Goal: Task Accomplishment & Management: Use online tool/utility

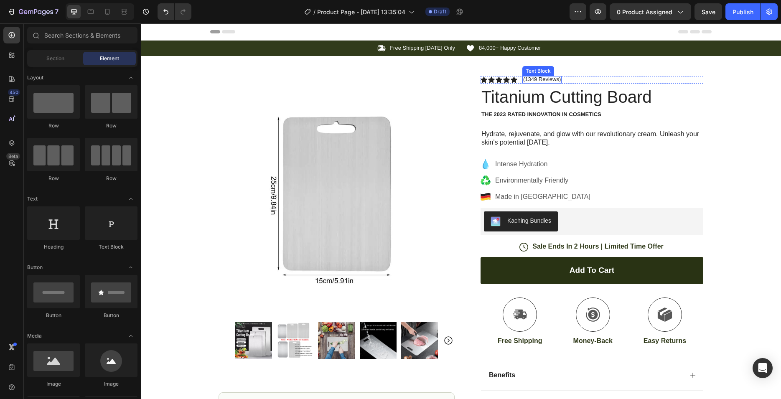
click at [550, 79] on p "(1349 Reviews)" at bounding box center [542, 79] width 38 height 7
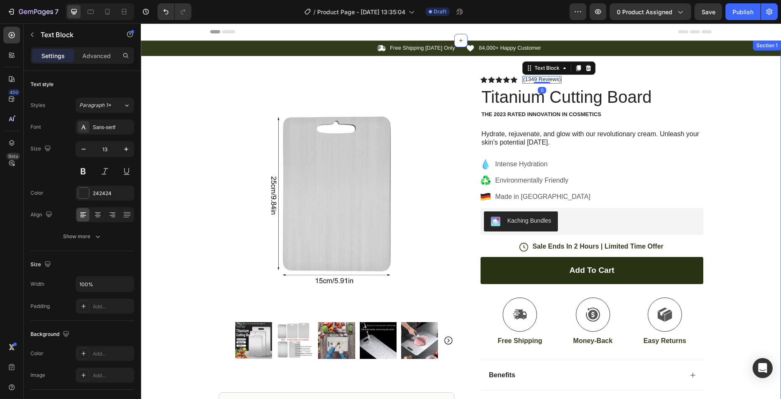
click at [748, 165] on div "Icon Free Shipping [DATE] Only Text Block Row Icon 84,000+ Happy Customer Text …" at bounding box center [461, 265] width 640 height 448
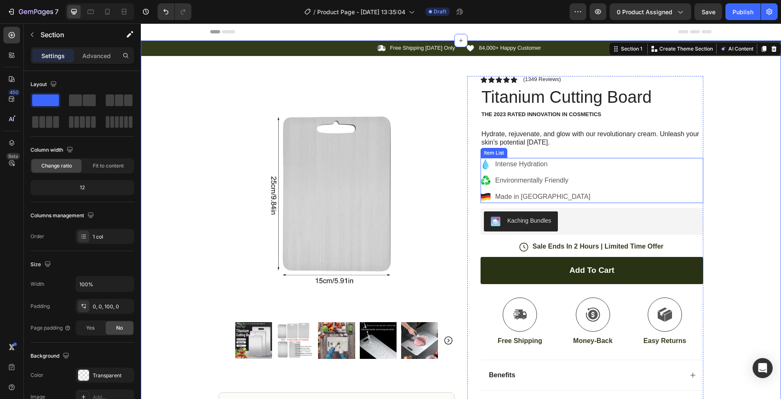
click at [534, 198] on p "Made in [GEOGRAPHIC_DATA]" at bounding box center [542, 197] width 95 height 10
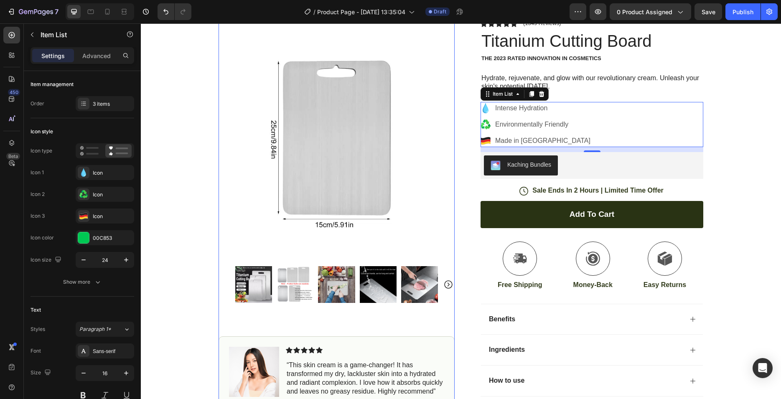
scroll to position [170, 0]
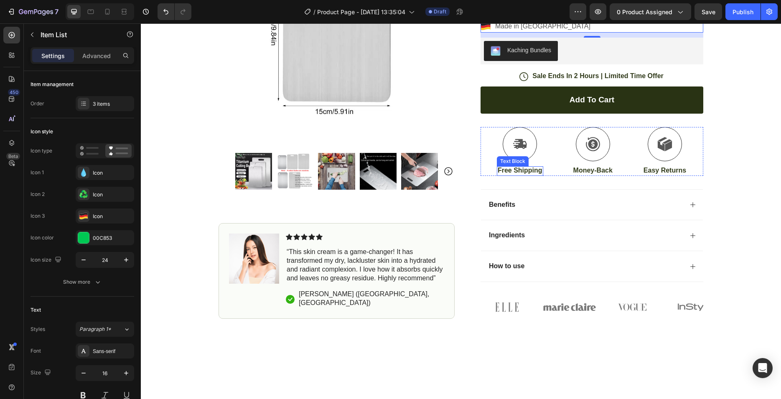
click at [528, 170] on p "Free Shipping" at bounding box center [520, 170] width 45 height 9
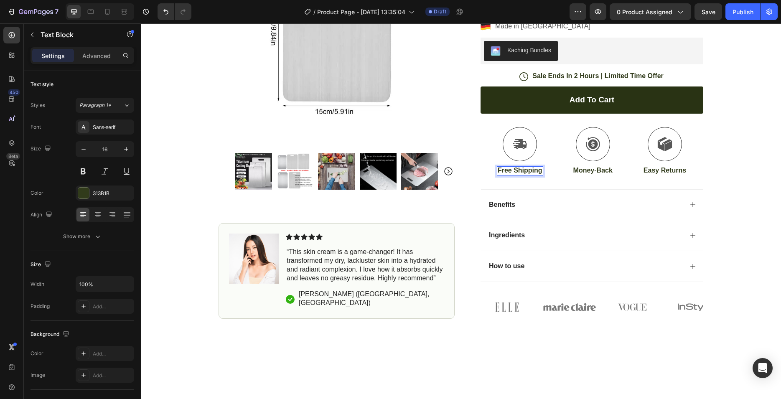
click at [534, 170] on p "Free Shipping" at bounding box center [520, 170] width 45 height 9
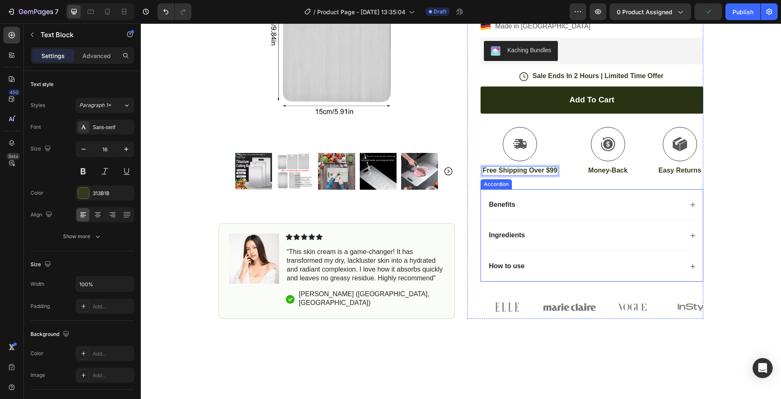
click at [670, 206] on div "Benefits" at bounding box center [585, 204] width 195 height 11
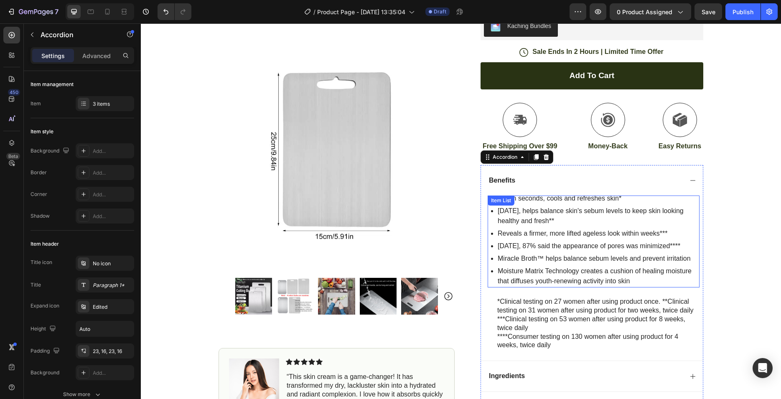
scroll to position [213, 0]
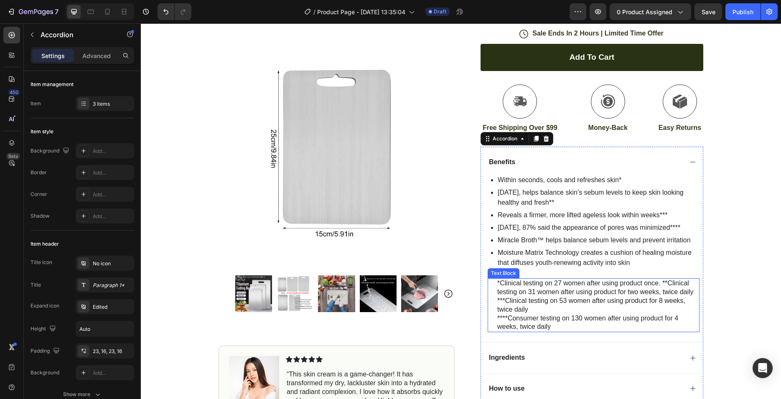
click at [567, 300] on p "***Clinical testing on 53 women after using product for 8 weeks, twice daily" at bounding box center [597, 306] width 201 height 18
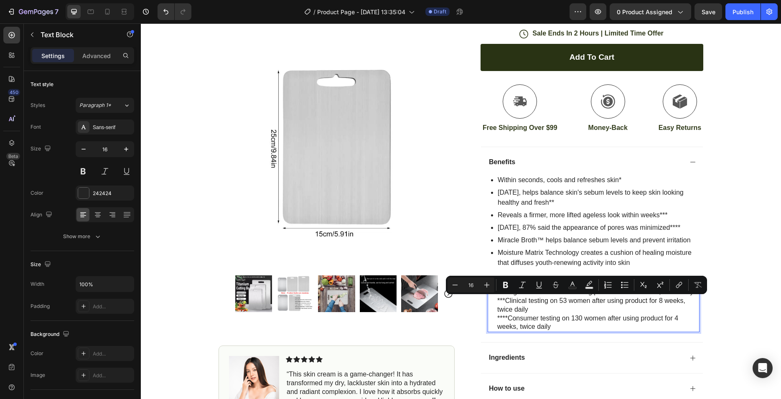
click at [597, 317] on p "****Consumer testing on 130 women after using product for 4 weeks, twice daily" at bounding box center [597, 323] width 201 height 18
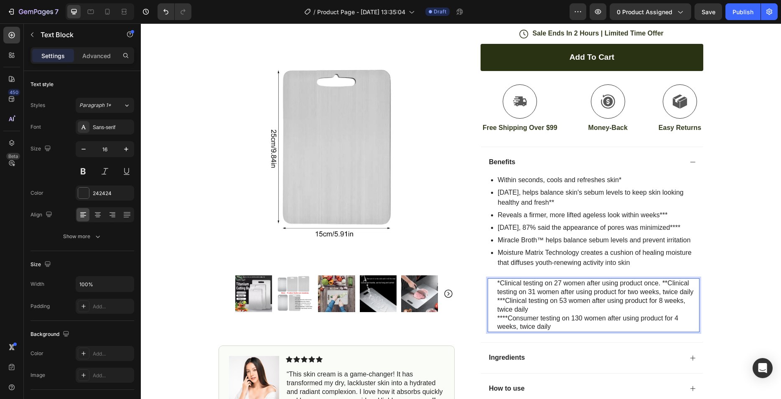
click at [555, 249] on p "Moisture Matrix Technology creates a cushion of healing moisture that diffuses …" at bounding box center [598, 258] width 201 height 20
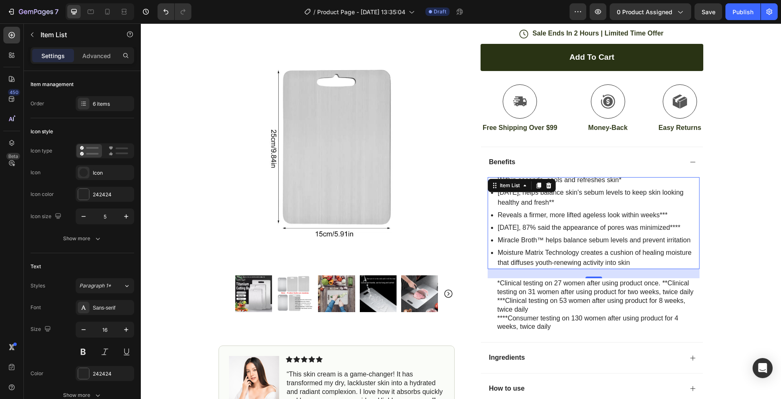
click at [637, 260] on p "Moisture Matrix Technology creates a cushion of healing moisture that diffuses …" at bounding box center [598, 258] width 201 height 20
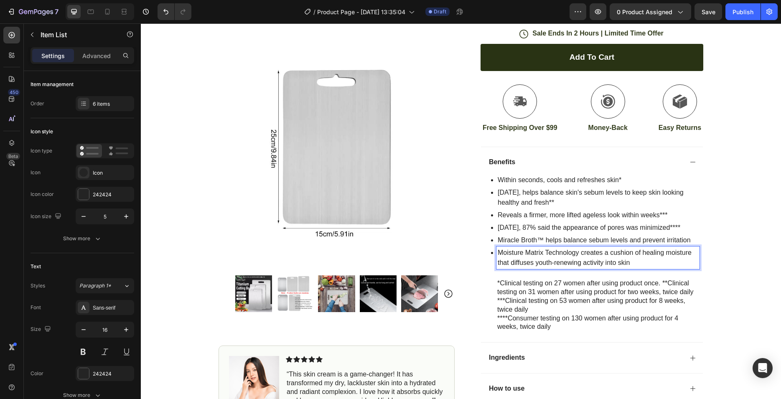
click at [546, 183] on p "Within seconds, cools and refreshes skin*" at bounding box center [598, 180] width 201 height 10
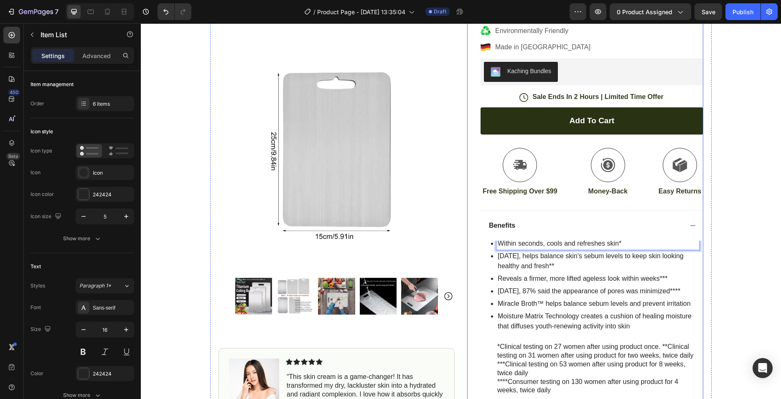
scroll to position [128, 0]
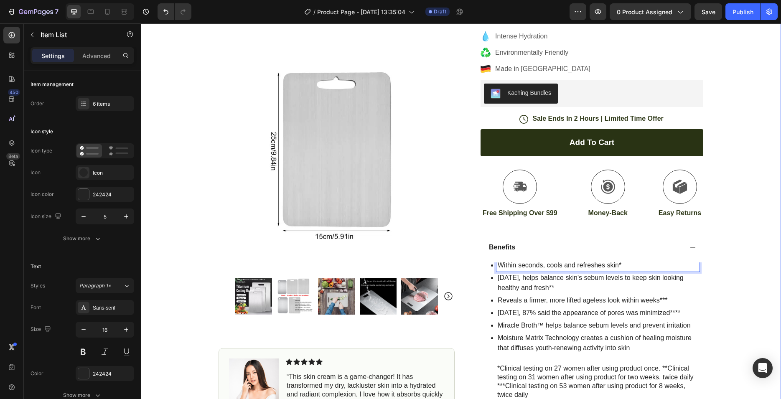
click at [743, 260] on div "Icon Free Shipping [DATE] Only Text Block Row Icon 84,000+ Happy Customer Text …" at bounding box center [461, 220] width 640 height 614
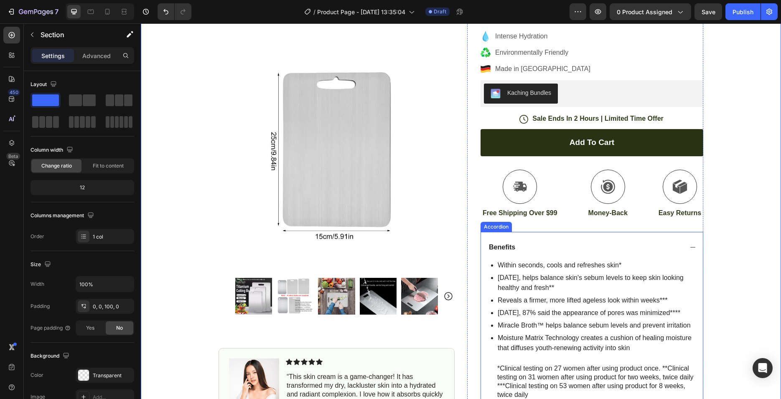
click at [595, 262] on div "Benefits" at bounding box center [592, 247] width 222 height 31
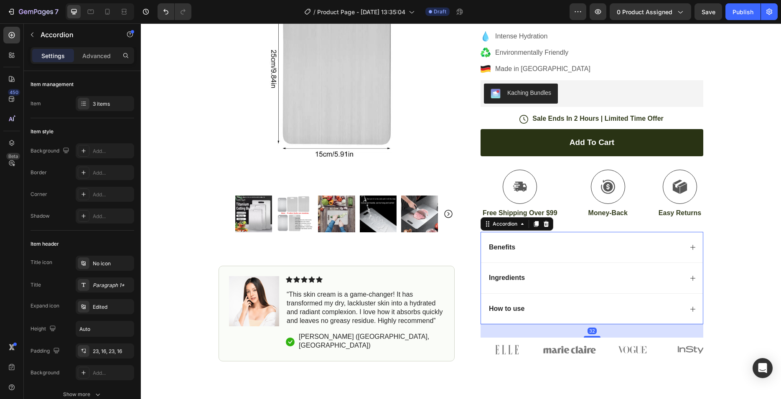
click at [514, 250] on div "Benefits" at bounding box center [585, 247] width 195 height 11
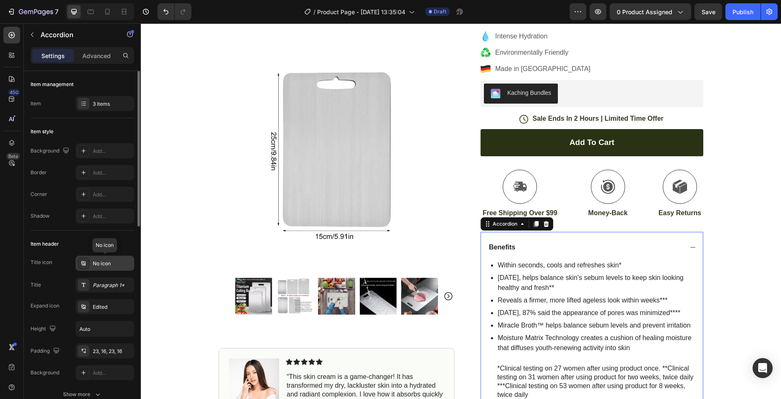
click at [84, 264] on icon at bounding box center [83, 263] width 4 height 5
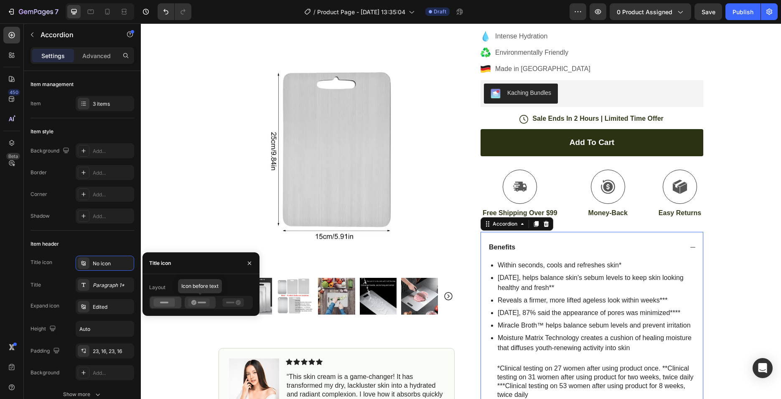
click at [193, 302] on icon at bounding box center [193, 302] width 5 height 5
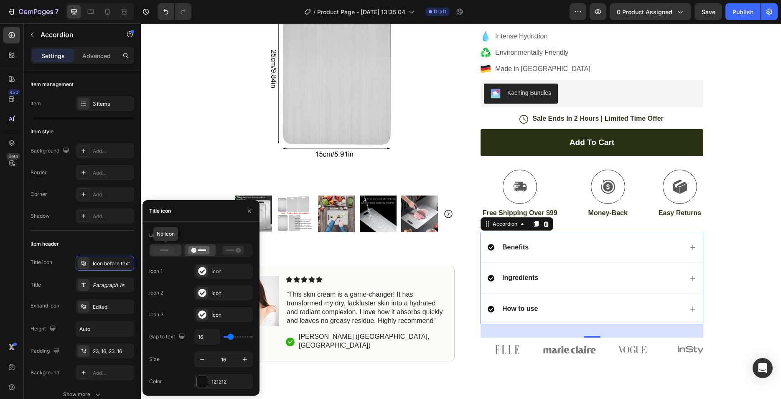
click at [167, 246] on div at bounding box center [165, 250] width 31 height 12
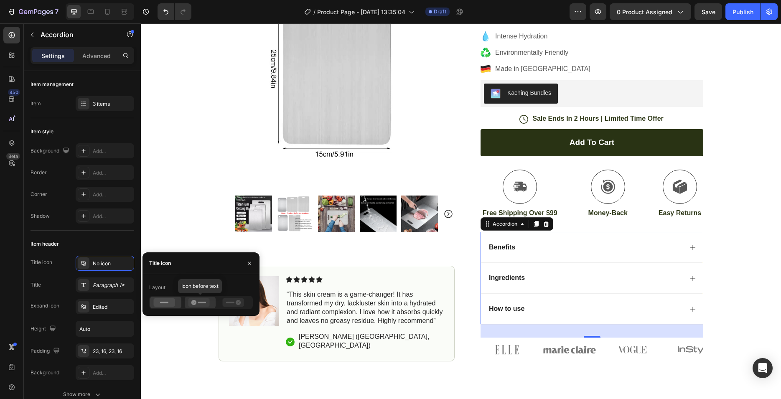
click at [192, 305] on icon at bounding box center [198, 302] width 21 height 8
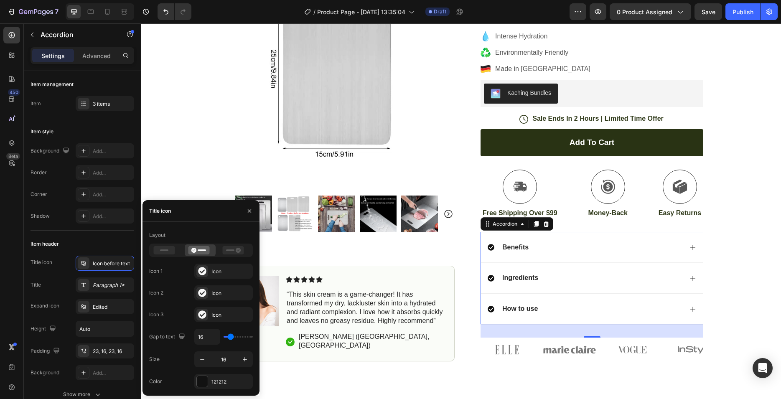
click at [579, 284] on div "Ingredients" at bounding box center [592, 277] width 222 height 31
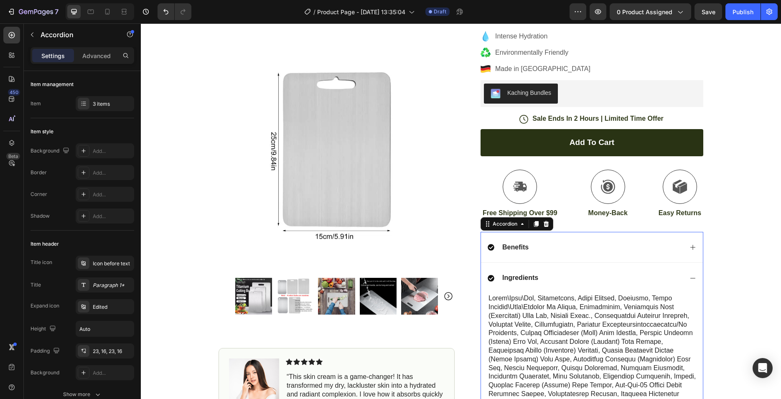
click at [579, 284] on div "Ingredients" at bounding box center [592, 277] width 222 height 31
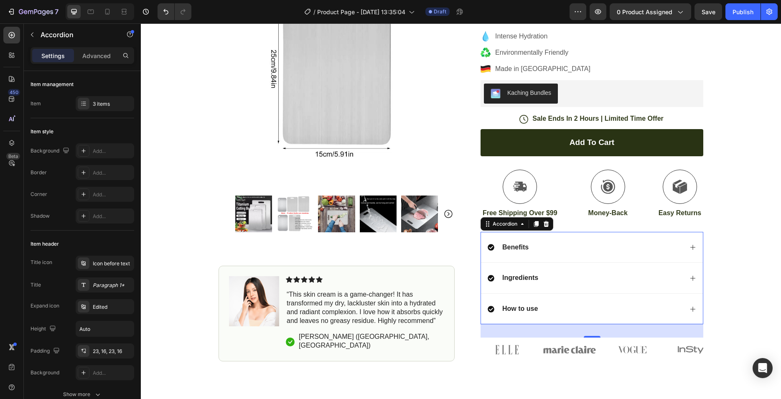
click at [540, 298] on div "How to use" at bounding box center [592, 308] width 222 height 31
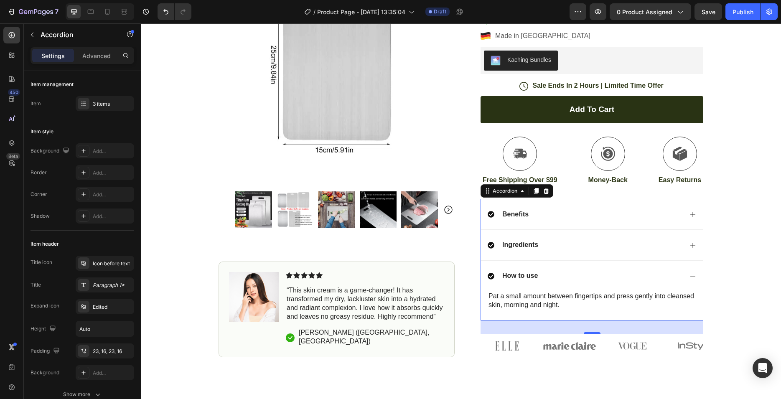
scroll to position [213, 0]
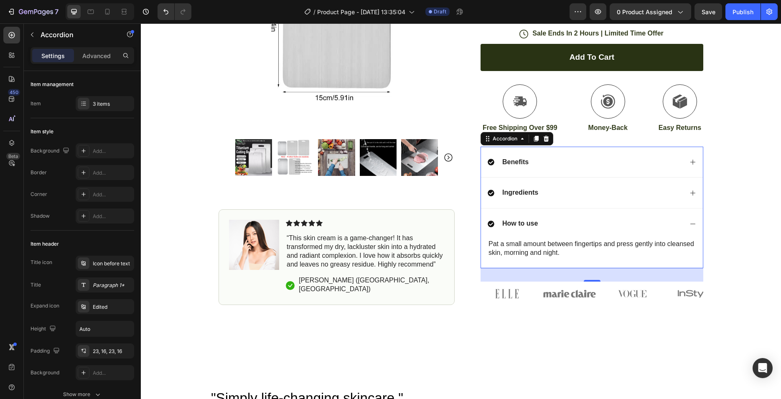
click at [545, 223] on div "How to use" at bounding box center [585, 223] width 195 height 11
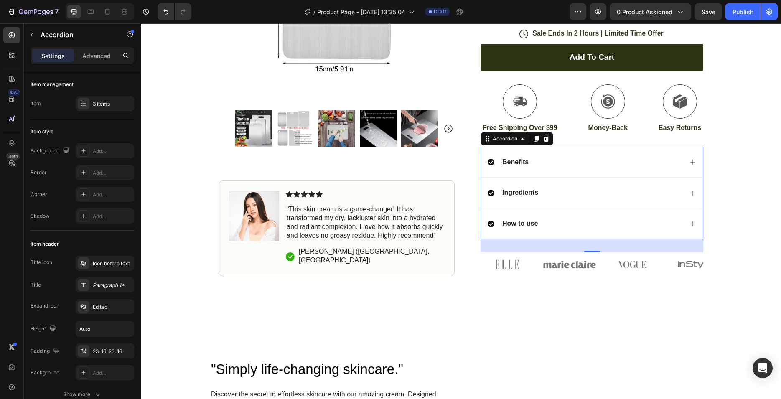
click at [737, 163] on div "Icon Free Shipping [DATE] Only Text Block Row Icon 84,000+ Happy Customer Text …" at bounding box center [461, 51] width 640 height 449
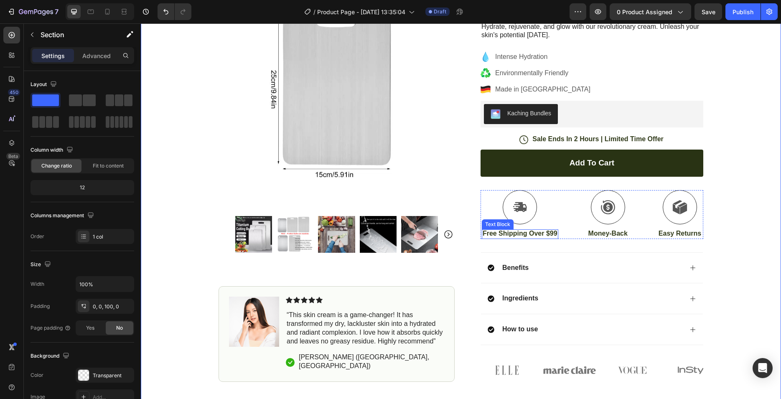
scroll to position [85, 0]
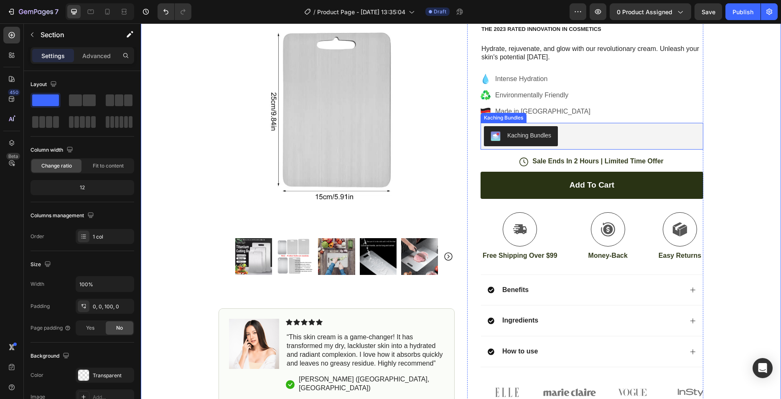
click at [585, 140] on div "Kaching Bundles" at bounding box center [592, 136] width 216 height 20
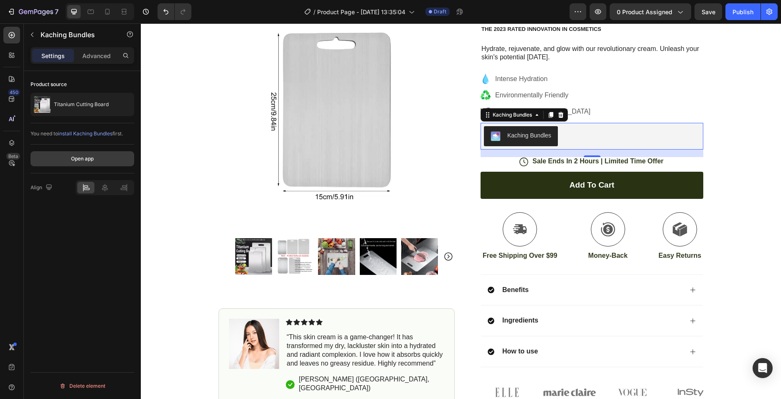
click at [73, 163] on button "Open app" at bounding box center [83, 158] width 104 height 15
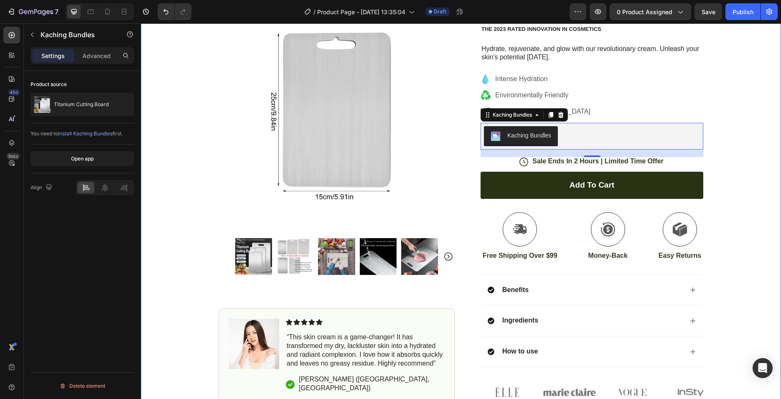
click at [742, 127] on div "Icon Free Shipping [DATE] Only Text Block Row Icon 84,000+ Happy Customer Text …" at bounding box center [461, 179] width 640 height 449
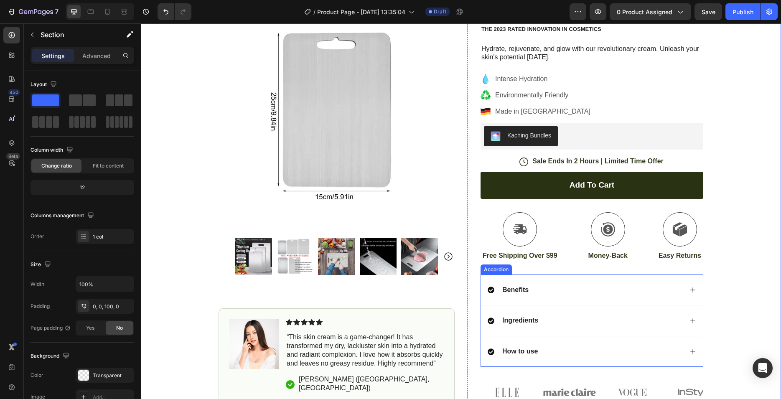
click at [672, 293] on div "Benefits" at bounding box center [585, 290] width 195 height 11
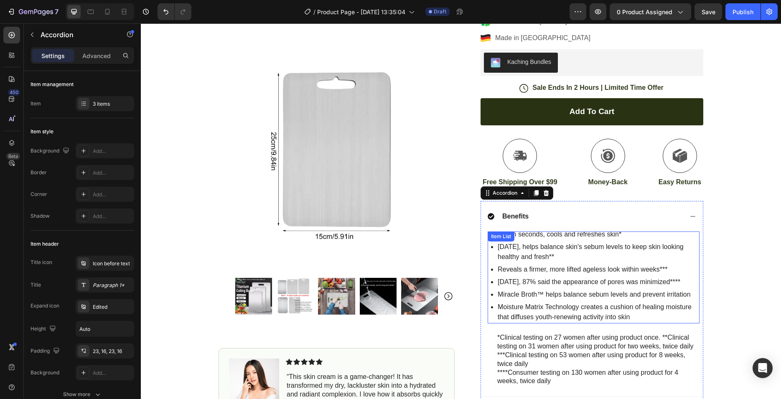
scroll to position [170, 0]
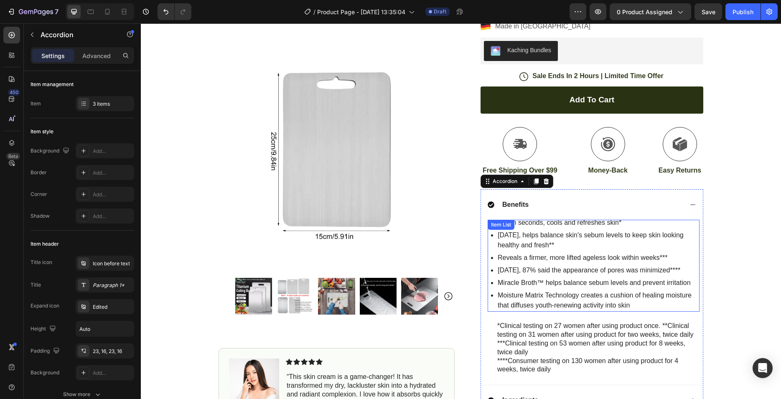
click at [499, 224] on div "Item List" at bounding box center [500, 225] width 23 height 8
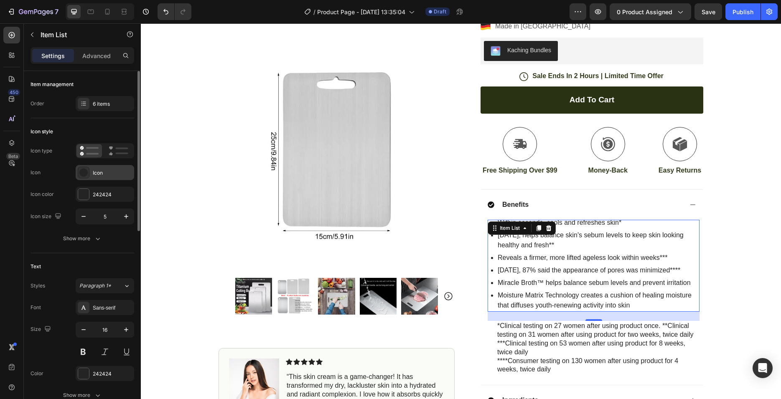
click at [86, 170] on icon at bounding box center [83, 172] width 8 height 8
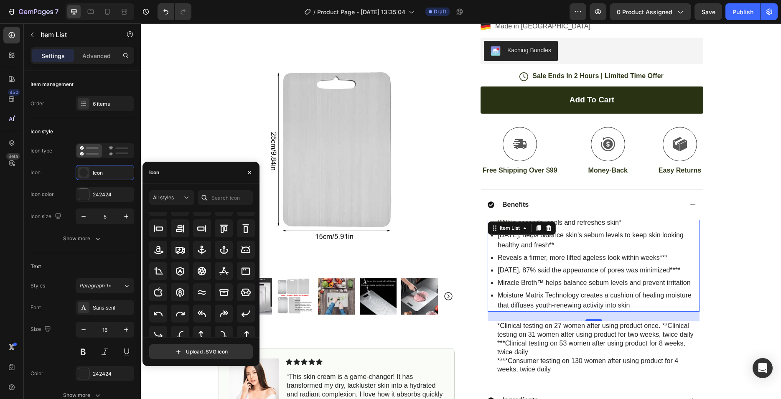
scroll to position [92, 0]
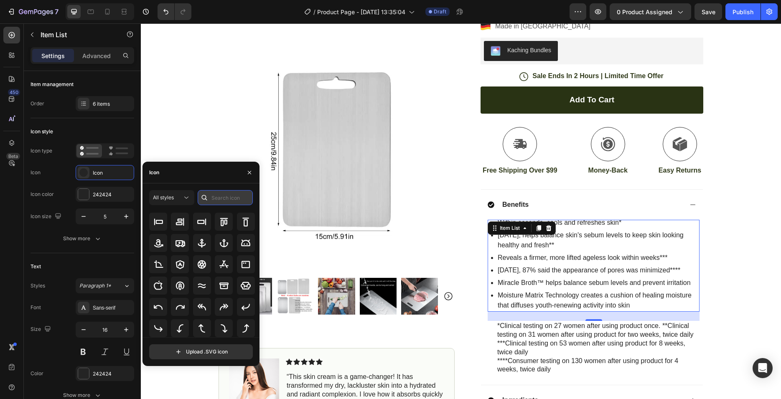
click at [220, 193] on input "text" at bounding box center [225, 197] width 55 height 15
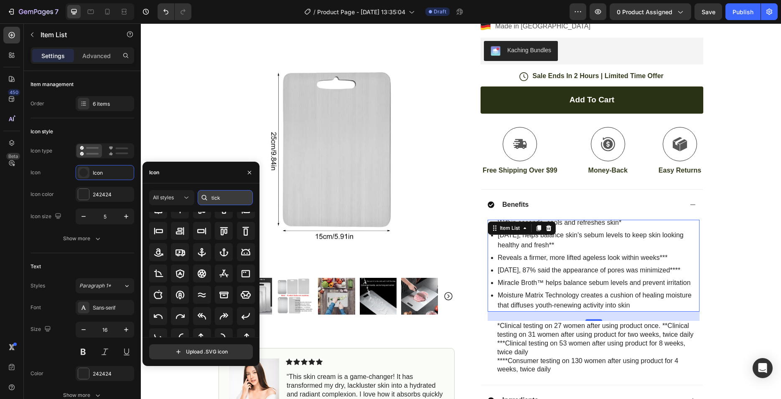
scroll to position [0, 0]
drag, startPoint x: 221, startPoint y: 195, endPoint x: 204, endPoint y: 201, distance: 18.0
click at [204, 201] on input "tick" at bounding box center [225, 197] width 55 height 15
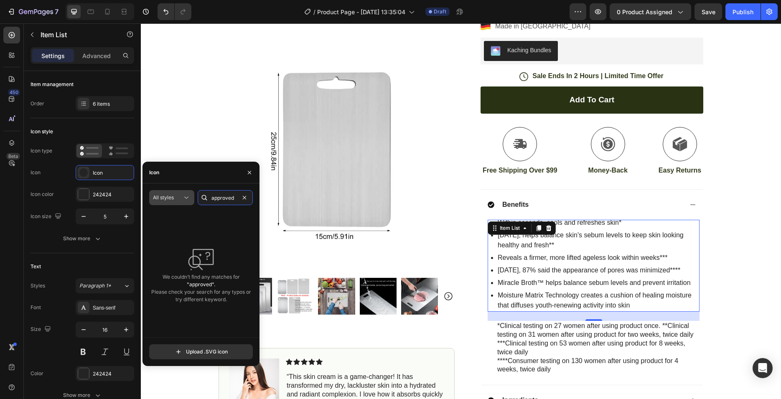
type input "approved"
click at [176, 201] on div "All styles" at bounding box center [167, 198] width 29 height 8
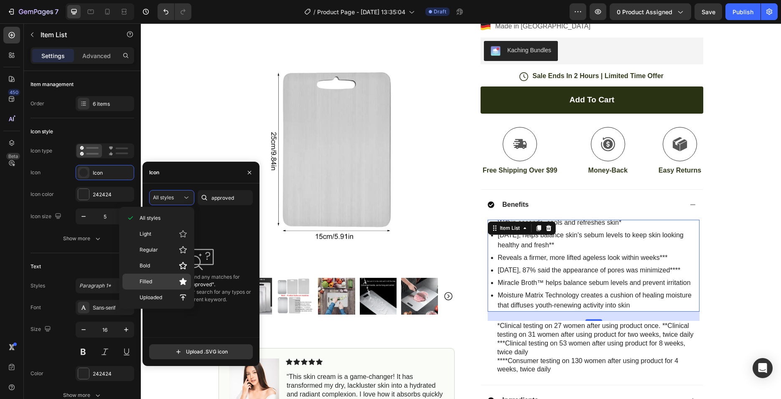
click at [172, 280] on p "Filled" at bounding box center [164, 281] width 48 height 8
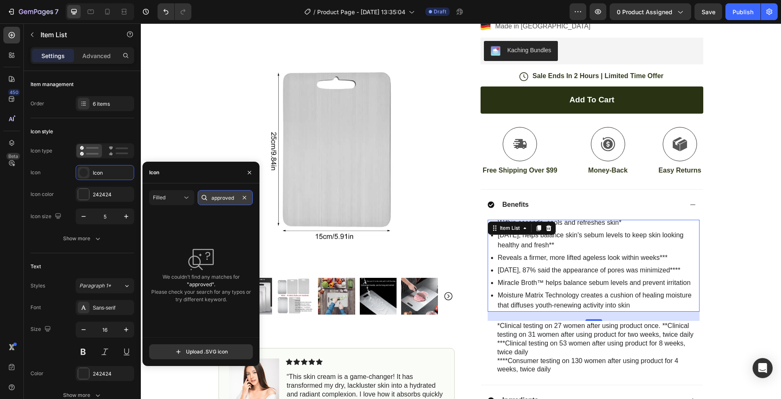
click at [232, 198] on input "approved" at bounding box center [225, 197] width 55 height 15
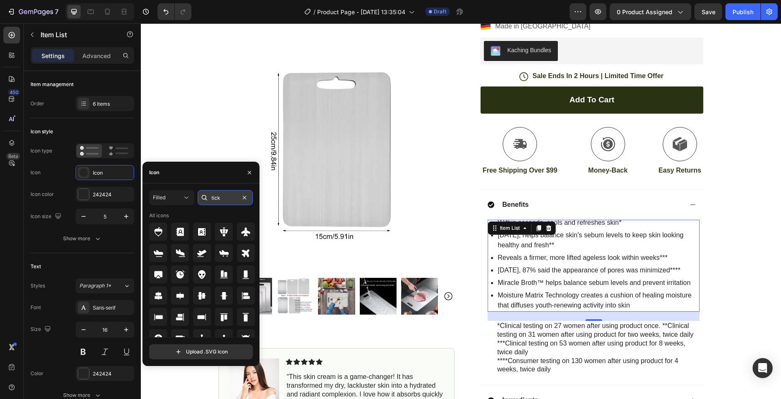
type input "tick"
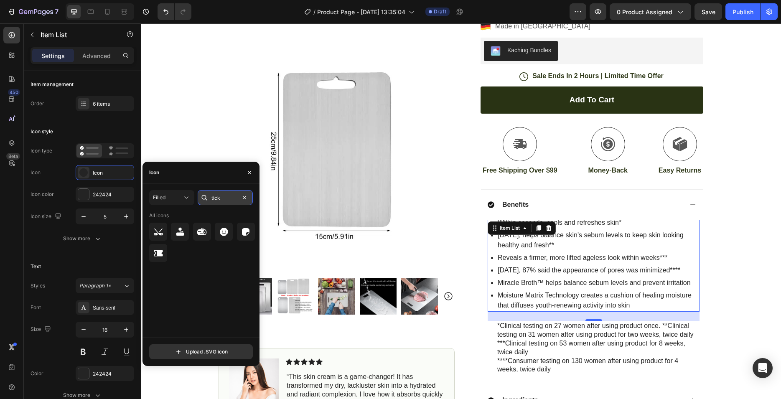
drag, startPoint x: 215, startPoint y: 198, endPoint x: 202, endPoint y: 201, distance: 13.7
click at [202, 201] on input "tick" at bounding box center [225, 197] width 55 height 15
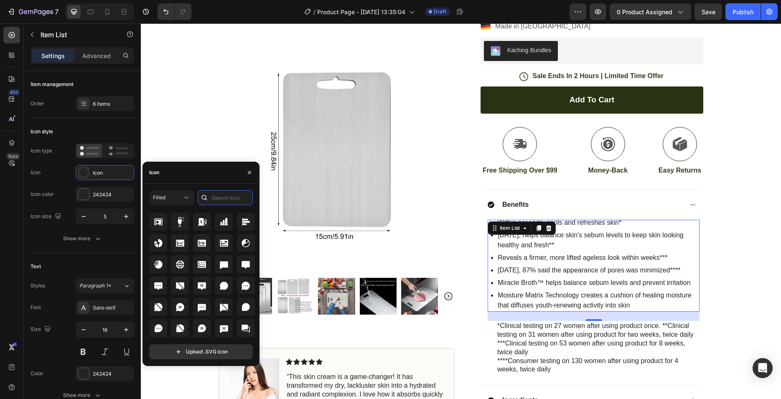
scroll to position [1270, 0]
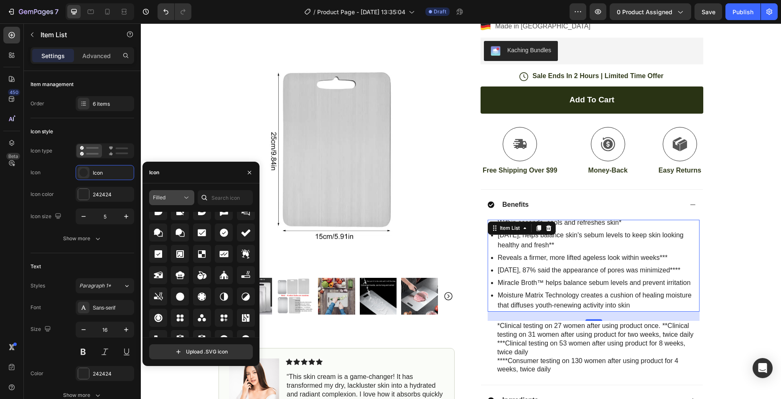
click at [181, 196] on div "Filled" at bounding box center [167, 198] width 29 height 8
click at [167, 215] on p "All styles" at bounding box center [164, 218] width 48 height 8
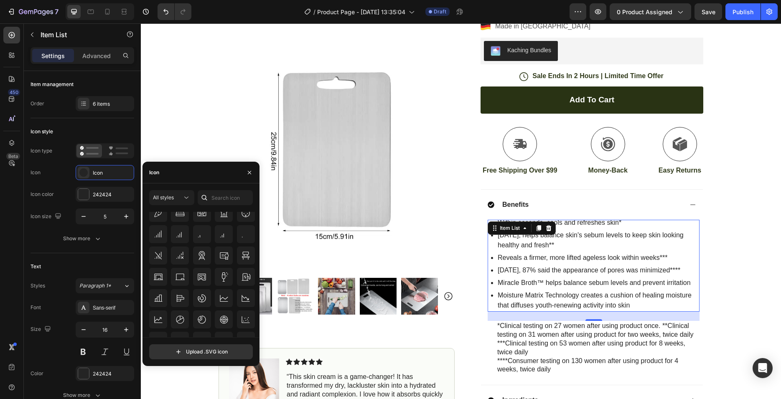
scroll to position [6561, 0]
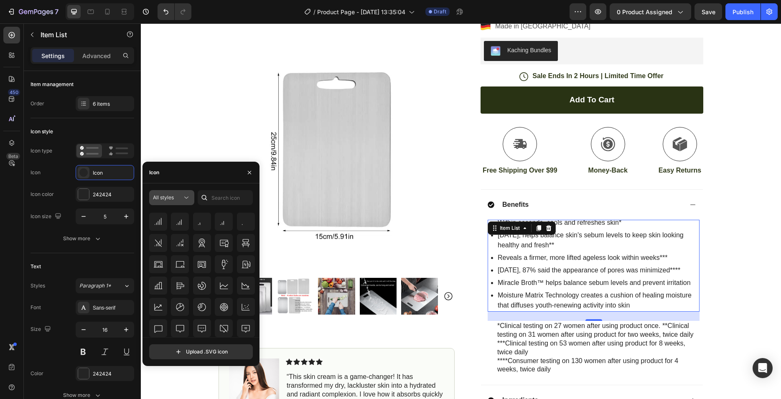
click at [173, 201] on span "All styles" at bounding box center [163, 198] width 21 height 8
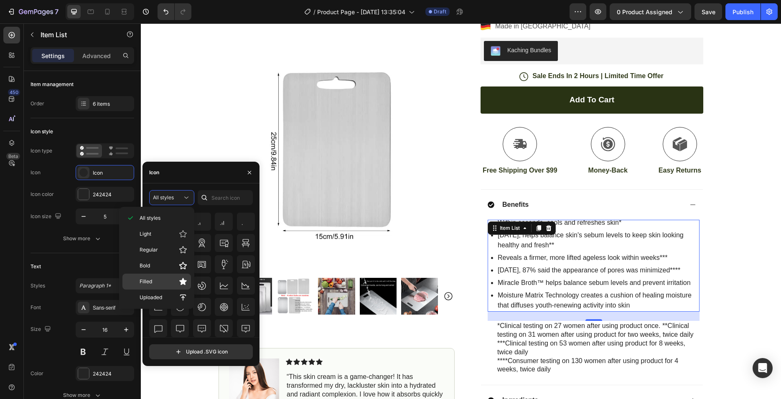
click at [166, 286] on div "Filled" at bounding box center [156, 282] width 69 height 16
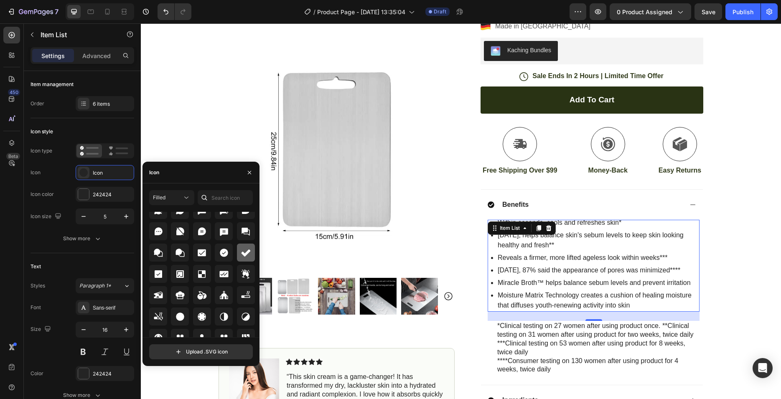
click at [241, 251] on icon at bounding box center [246, 253] width 10 height 10
click at [121, 214] on button "button" at bounding box center [126, 216] width 15 height 15
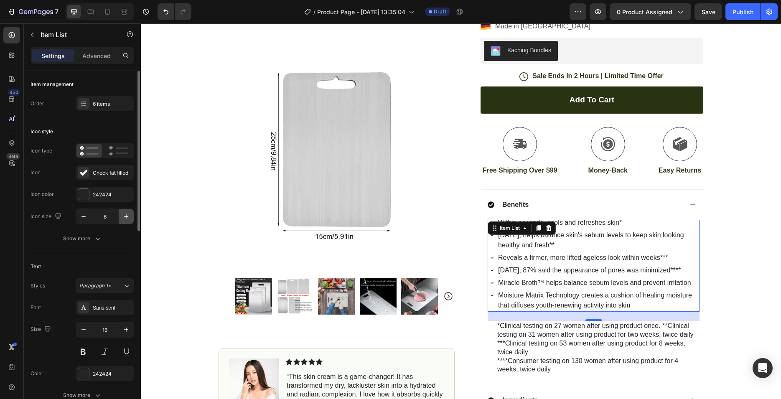
click at [122, 214] on button "button" at bounding box center [126, 216] width 15 height 15
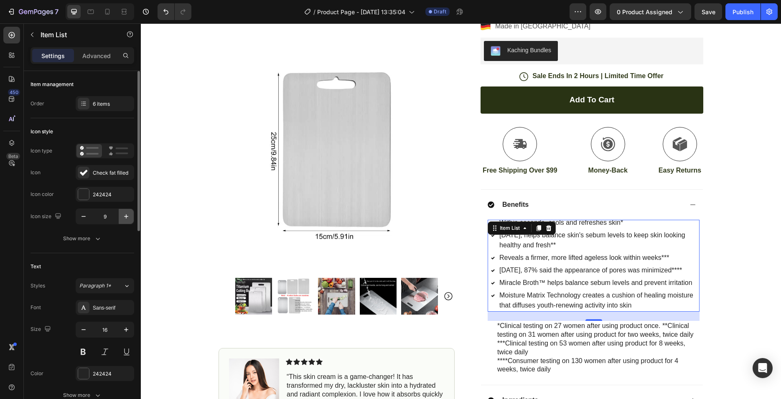
click at [122, 214] on button "button" at bounding box center [126, 216] width 15 height 15
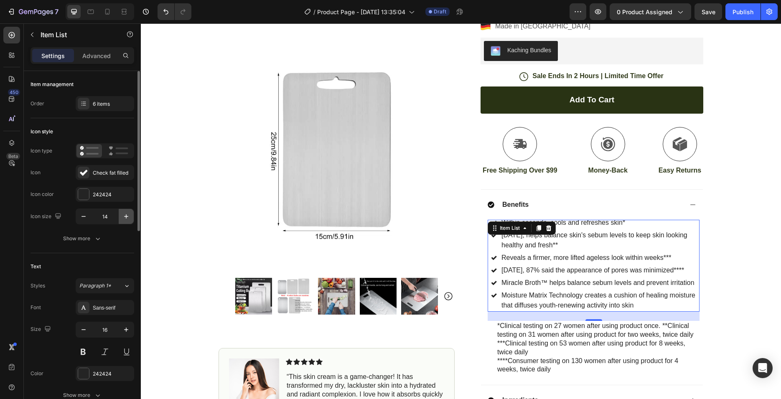
click at [122, 214] on button "button" at bounding box center [126, 216] width 15 height 15
type input "15"
click at [549, 246] on p "[DATE], helps balance skin's sebum levels to keep skin looking healthy and fres…" at bounding box center [600, 240] width 196 height 20
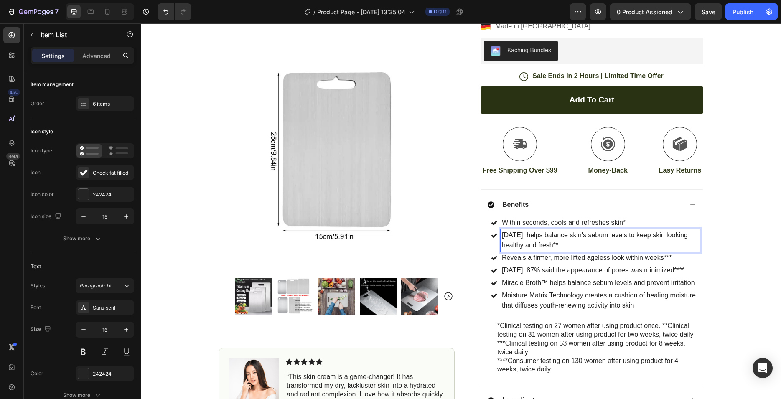
click at [572, 224] on p "Within seconds, cools and refreshes skin*" at bounding box center [600, 223] width 196 height 10
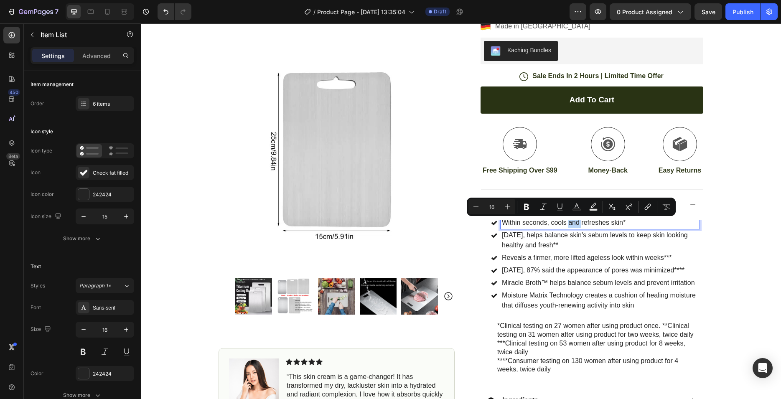
click at [572, 224] on p "Within seconds, cools and refreshes skin*" at bounding box center [600, 223] width 196 height 10
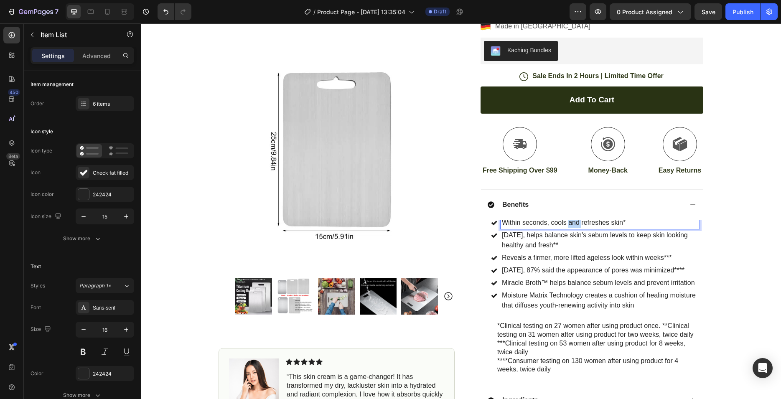
click at [572, 224] on p "Within seconds, cools and refreshes skin*" at bounding box center [600, 223] width 196 height 10
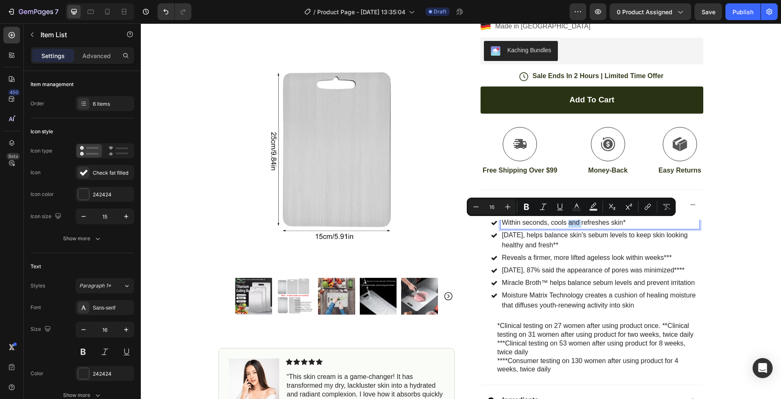
click at [572, 224] on p "Within seconds, cools and refreshes skin*" at bounding box center [600, 223] width 196 height 10
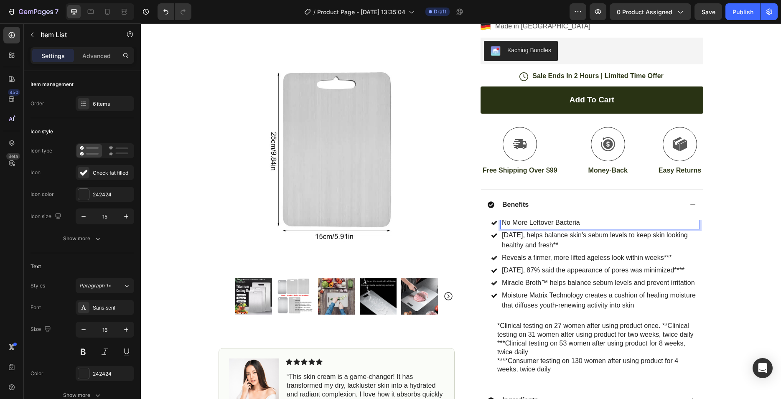
click at [531, 245] on p "[DATE], helps balance skin's sebum levels to keep skin looking healthy and fres…" at bounding box center [600, 240] width 196 height 20
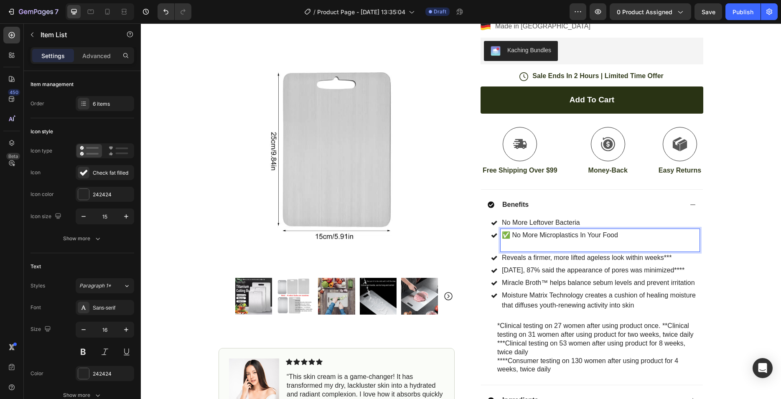
click at [513, 234] on p "✅ No More Microplastics In Your Food" at bounding box center [600, 240] width 196 height 20
click at [575, 240] on p "No More Microplastics In Your Food" at bounding box center [600, 240] width 196 height 20
click at [571, 244] on p "No More Microplastics In Your Food" at bounding box center [600, 240] width 196 height 20
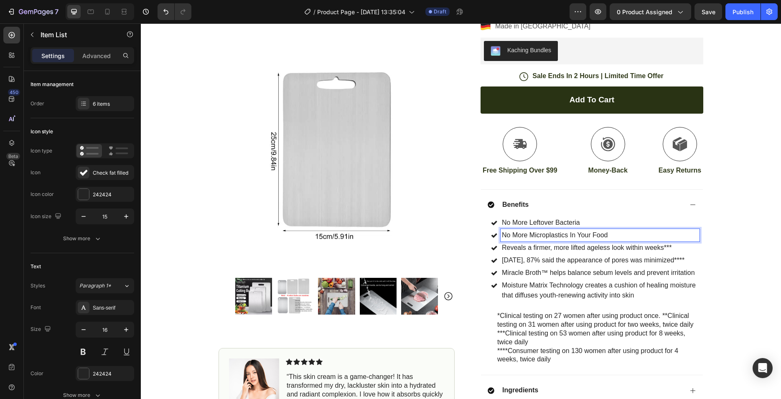
click at [574, 249] on p "Reveals a firmer, more lifted ageless look within weeks***" at bounding box center [600, 248] width 196 height 10
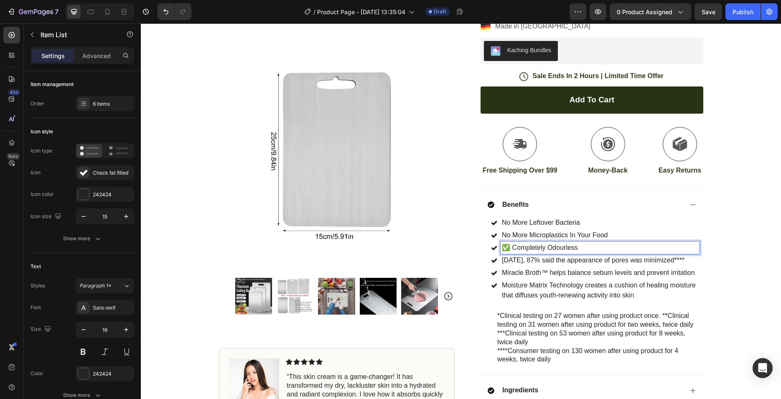
click at [511, 249] on p "✅ Completely Odourless" at bounding box center [600, 248] width 196 height 10
click at [539, 262] on p "[DATE], 87% said the appearance of pores was minimized****" at bounding box center [600, 260] width 196 height 10
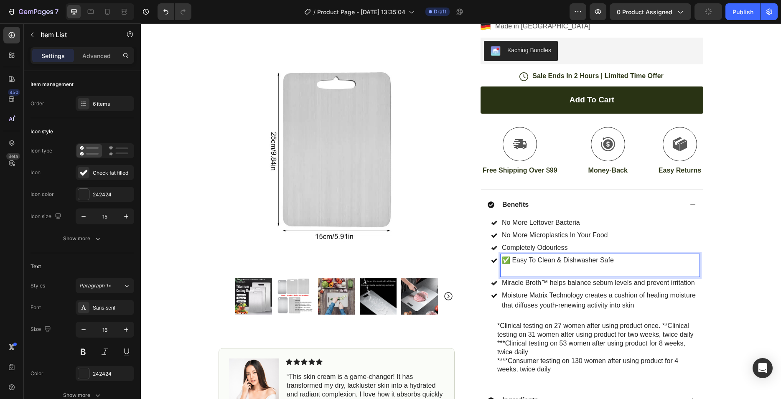
click at [529, 274] on p "✅ Easy To Clean & Dishwasher Safe" at bounding box center [600, 265] width 196 height 20
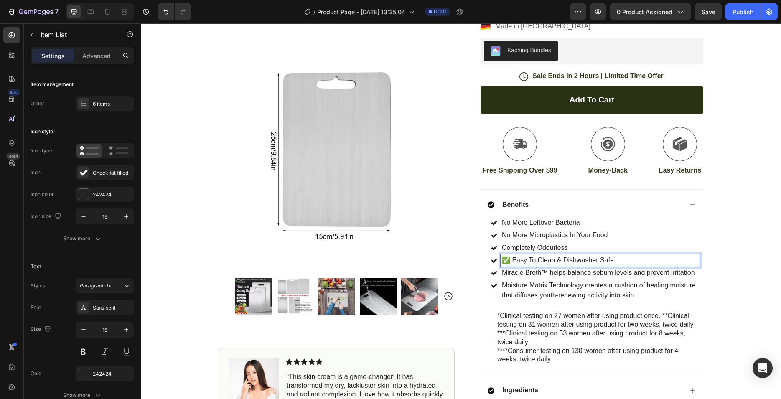
click at [510, 259] on p "✅ Easy To Clean & Dishwasher Safe" at bounding box center [600, 260] width 196 height 10
click at [562, 276] on p "Miracle Broth™ helps balance sebum levels and prevent irritation" at bounding box center [600, 273] width 196 height 10
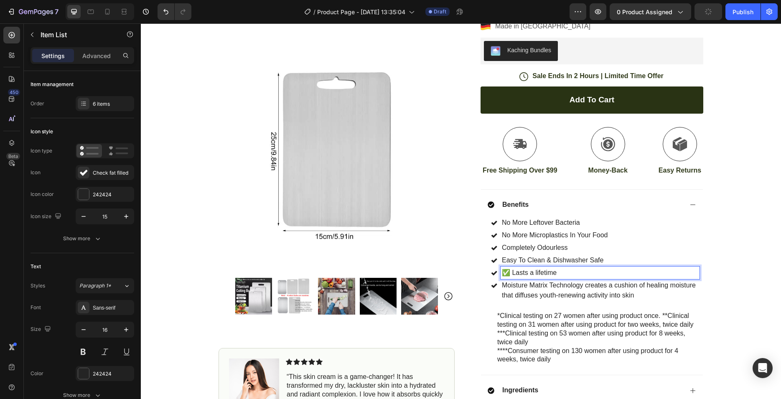
click at [511, 272] on p "✅ Lasts a lifetime" at bounding box center [600, 273] width 196 height 10
click at [548, 287] on p "Moisture Matrix Technology creates a cushion of healing moisture that diffuses …" at bounding box center [600, 290] width 196 height 20
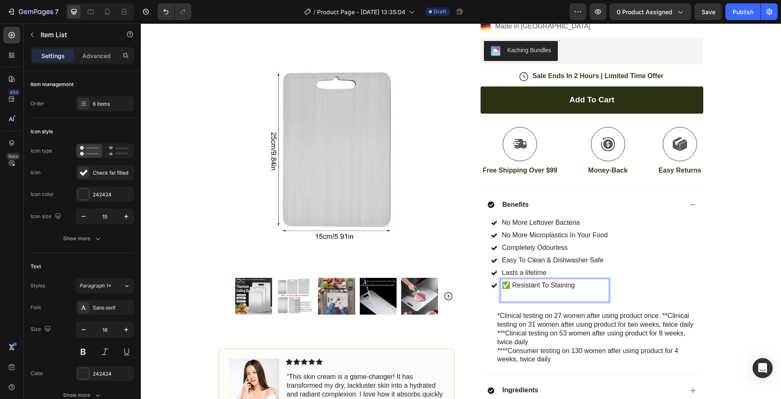
click at [544, 294] on p "✅ Resistant To Staining" at bounding box center [555, 290] width 106 height 20
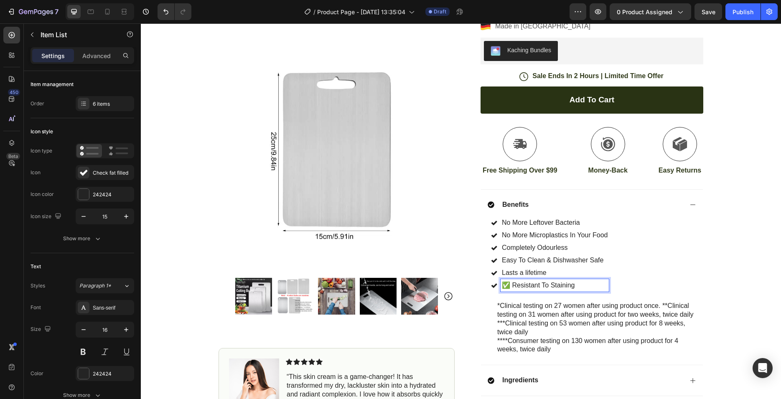
click at [513, 285] on p "✅ Resistant To Staining" at bounding box center [555, 285] width 106 height 10
click at [510, 285] on p "✅ Resistant To Staining" at bounding box center [555, 285] width 106 height 10
click at [574, 290] on p "Resistant To Staining" at bounding box center [555, 285] width 106 height 10
click at [610, 270] on div "No More Leftover Bacteria No More Microplastics In Your Food Completely Odourle…" at bounding box center [594, 253] width 212 height 75
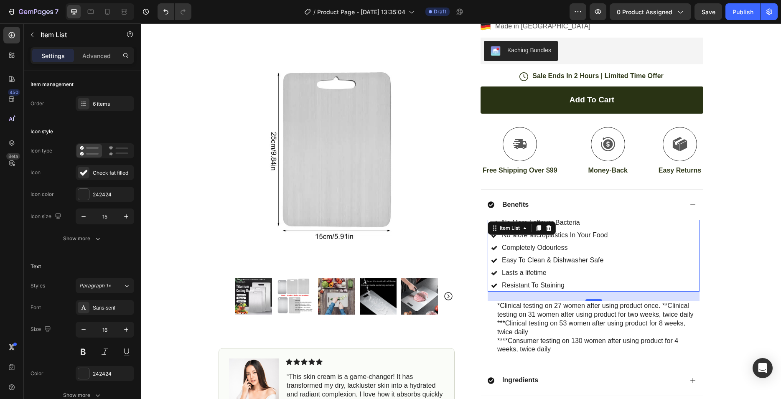
click at [616, 249] on div "No More Leftover Bacteria No More Microplastics In Your Food Completely Odourle…" at bounding box center [594, 253] width 212 height 75
click at [515, 231] on div "Item List" at bounding box center [509, 228] width 23 height 8
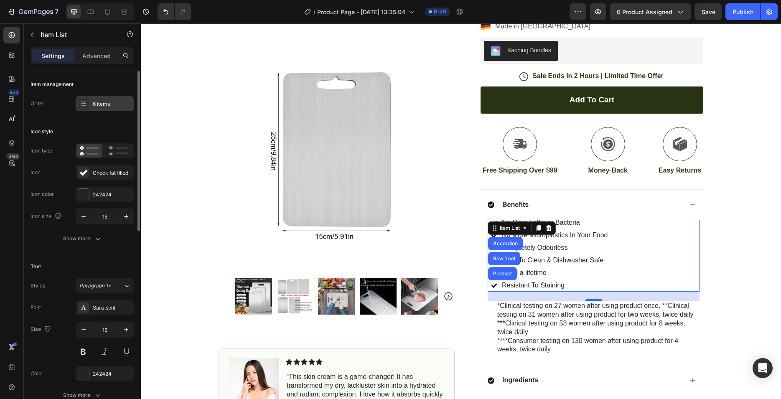
click at [114, 100] on div "6 items" at bounding box center [112, 104] width 39 height 8
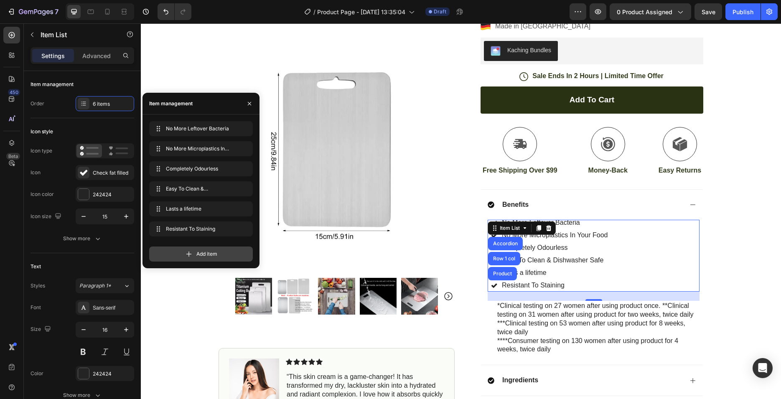
click at [213, 256] on span "Add item" at bounding box center [206, 254] width 21 height 8
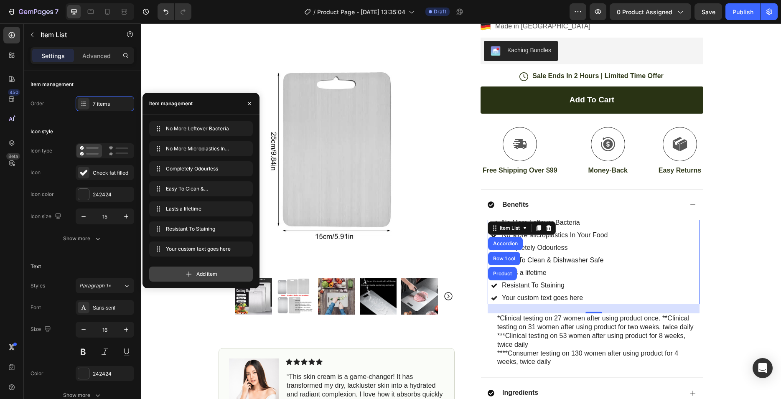
click at [211, 271] on span "Add item" at bounding box center [206, 274] width 21 height 8
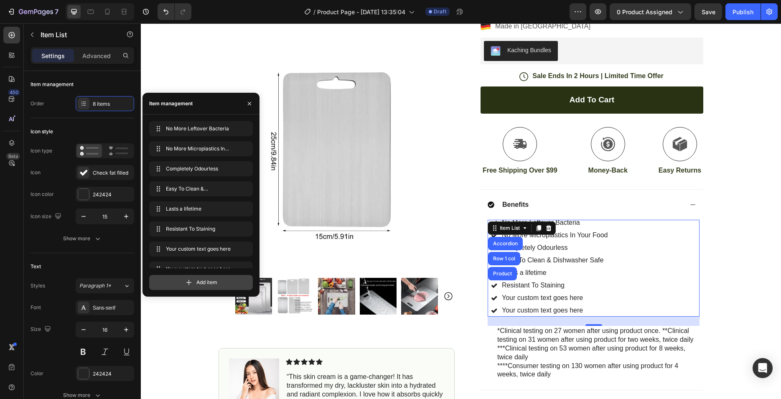
scroll to position [12, 0]
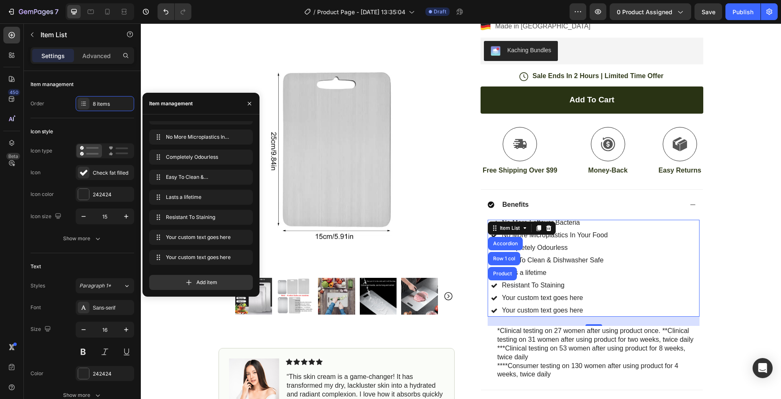
click at [552, 297] on div "Your custom text goes here" at bounding box center [555, 298] width 108 height 13
click at [552, 297] on p "Your custom text goes here" at bounding box center [555, 298] width 106 height 10
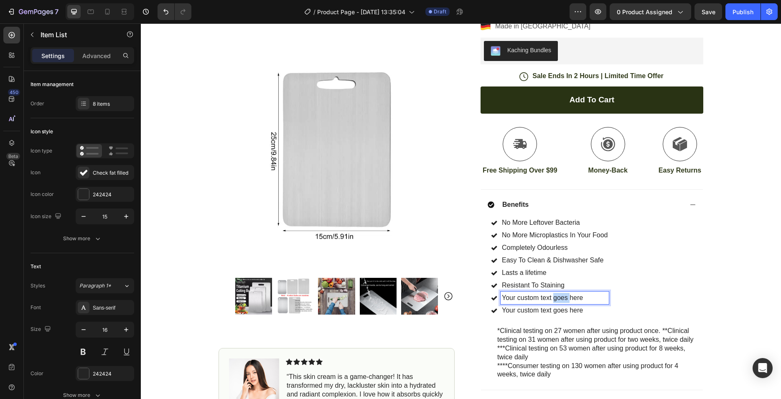
click at [552, 297] on p "Your custom text goes here" at bounding box center [555, 298] width 106 height 10
click at [510, 299] on p "✅ Heat Resistant & Oven Safe" at bounding box center [555, 298] width 106 height 10
click at [555, 310] on p "Your custom text goes here" at bounding box center [555, 310] width 106 height 10
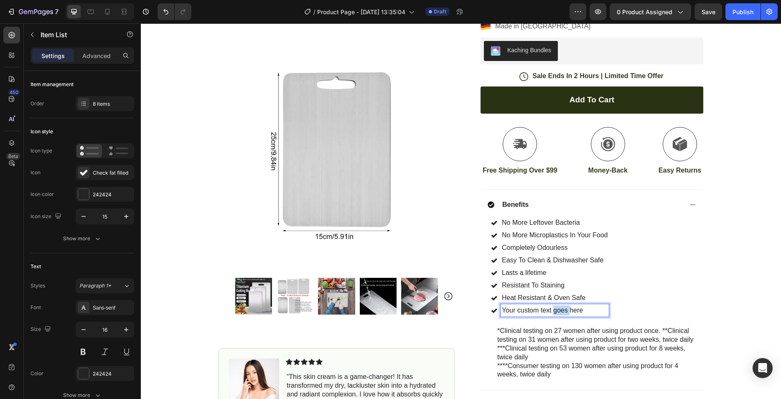
click at [555, 310] on p "Your custom text goes here" at bounding box center [555, 310] width 106 height 10
click at [509, 309] on p "✅ Eco Friendly" at bounding box center [555, 310] width 106 height 10
click at [633, 258] on div "No More Leftover Bacteria No More Microplastics In Your Food Completely Odourle…" at bounding box center [594, 266] width 212 height 100
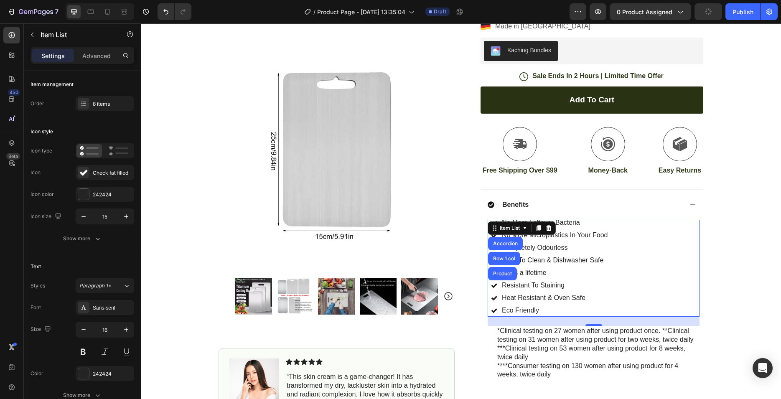
click at [621, 252] on div "No More Leftover Bacteria No More Microplastics In Your Food Completely Odourle…" at bounding box center [594, 266] width 212 height 100
click at [125, 155] on icon at bounding box center [119, 151] width 20 height 10
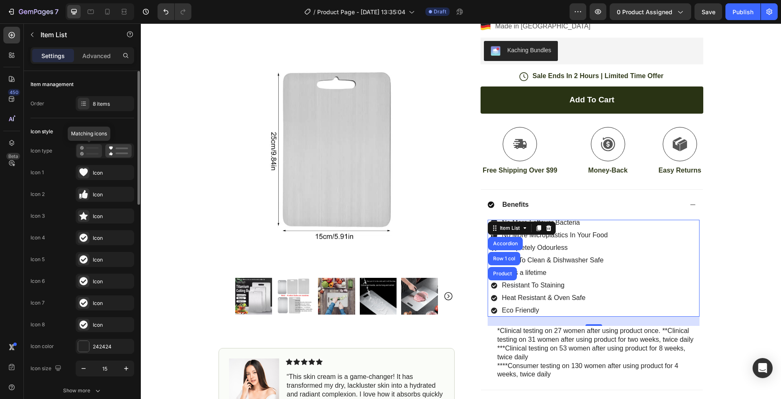
click at [85, 148] on icon at bounding box center [89, 151] width 19 height 10
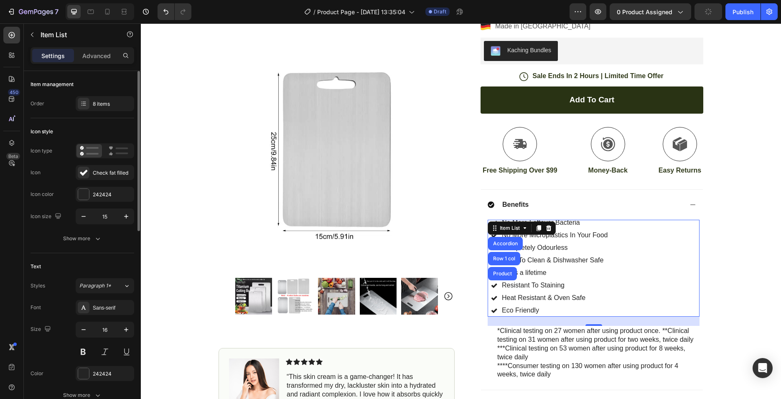
click at [120, 158] on div at bounding box center [105, 150] width 59 height 15
click at [120, 153] on rect at bounding box center [122, 154] width 13 height 2
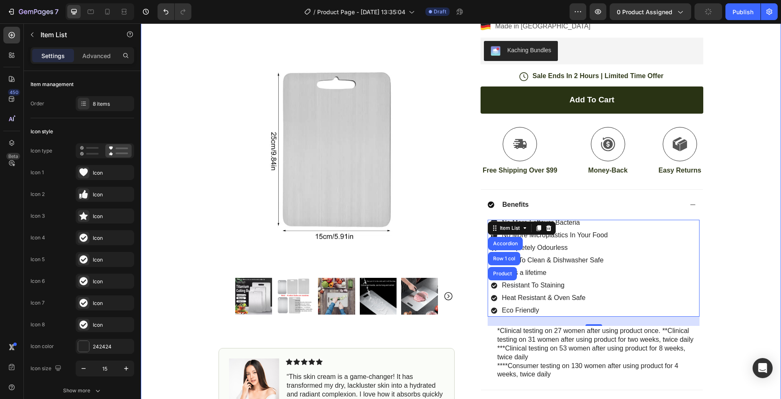
click at [756, 239] on div "Icon Free Shipping [DATE] Only Text Block Row Icon 84,000+ Happy Customer Text …" at bounding box center [461, 179] width 640 height 619
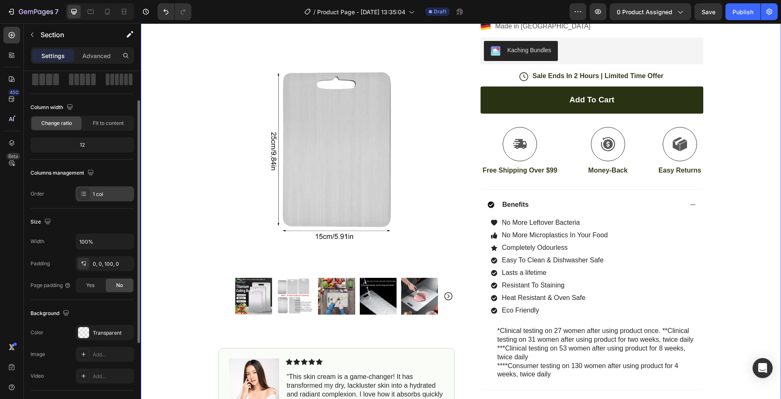
scroll to position [85, 0]
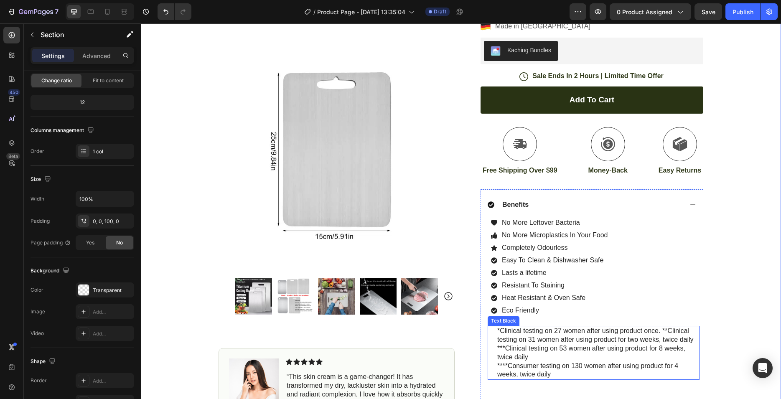
click at [594, 355] on p "***Clinical testing on 53 women after using product for 8 weeks, twice daily" at bounding box center [597, 353] width 201 height 18
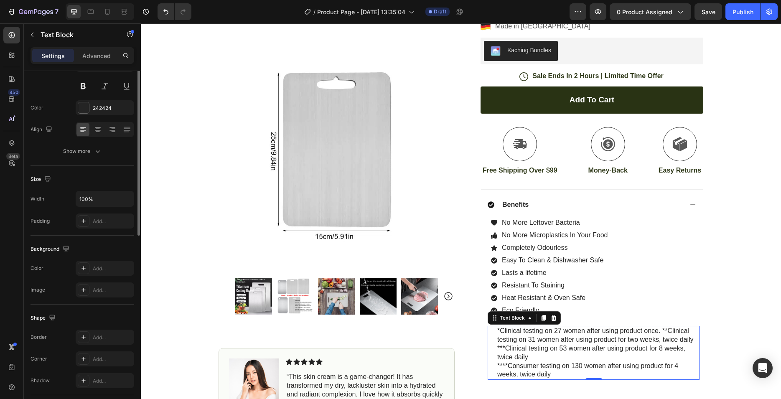
scroll to position [0, 0]
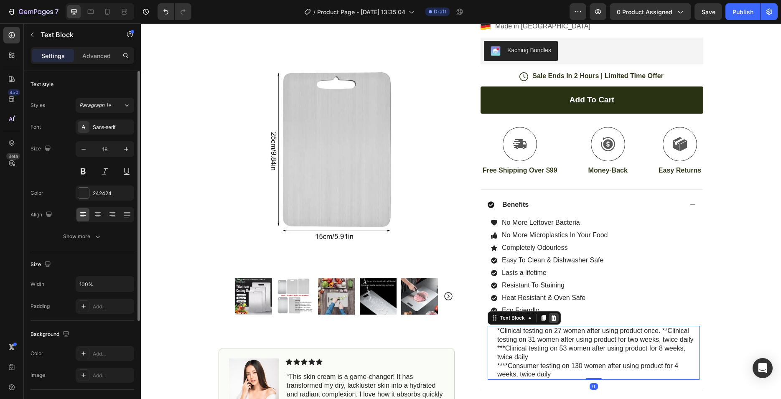
click at [550, 321] on icon at bounding box center [553, 318] width 7 height 7
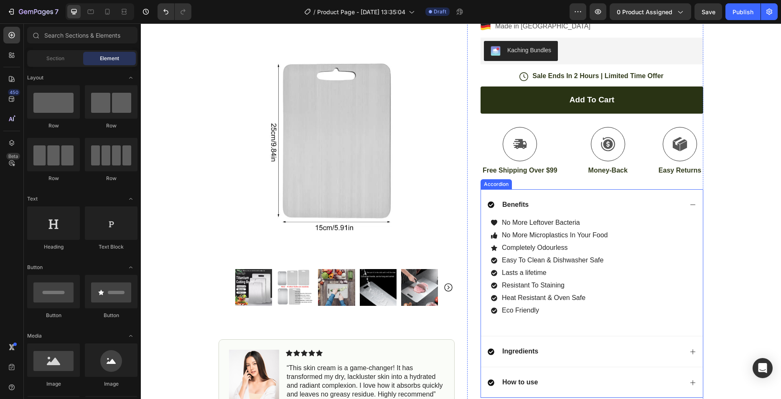
click at [530, 328] on div "No More Leftover Bacteria No More Microplastics In Your Food Completely Odourle…" at bounding box center [592, 278] width 222 height 116
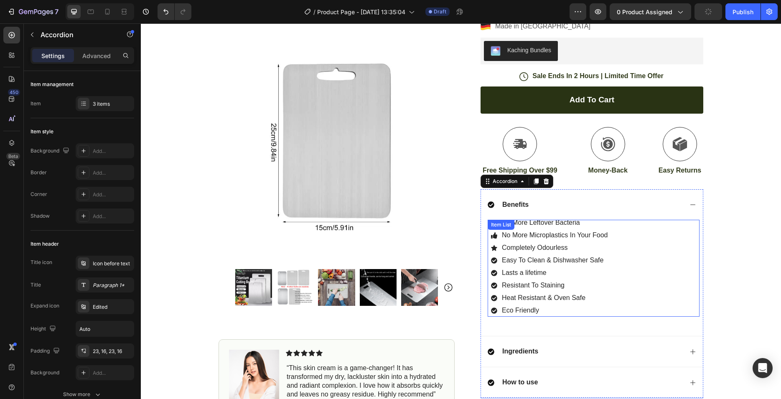
click at [615, 231] on div "No More Leftover Bacteria No More Microplastics In Your Food Completely Odourle…" at bounding box center [594, 266] width 212 height 100
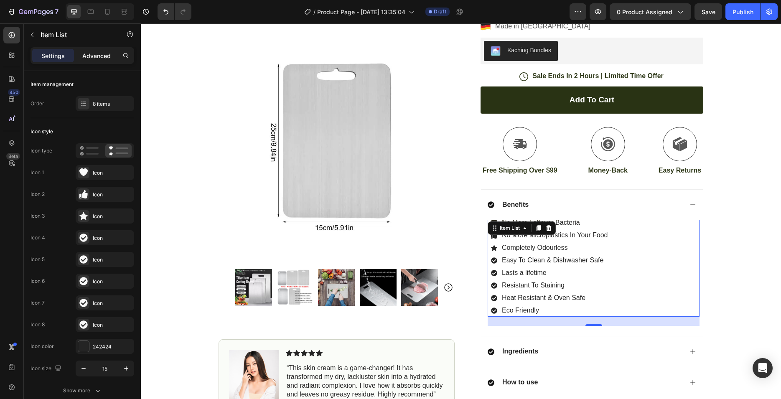
click at [102, 59] on p "Advanced" at bounding box center [96, 55] width 28 height 9
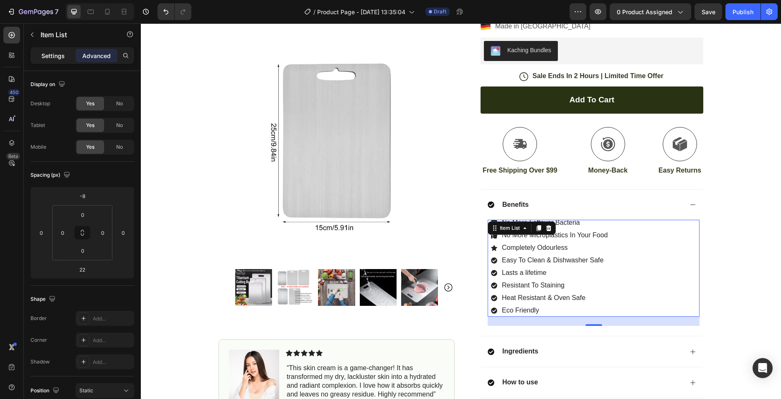
click at [56, 51] on div "Settings" at bounding box center [53, 55] width 42 height 13
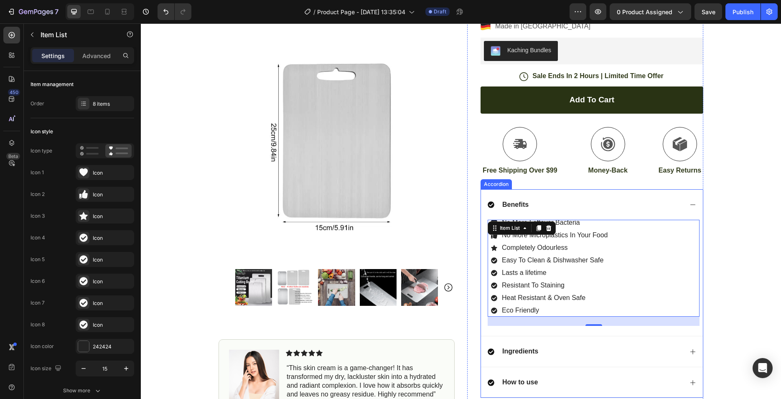
type input "8"
click at [689, 208] on icon at bounding box center [692, 204] width 7 height 7
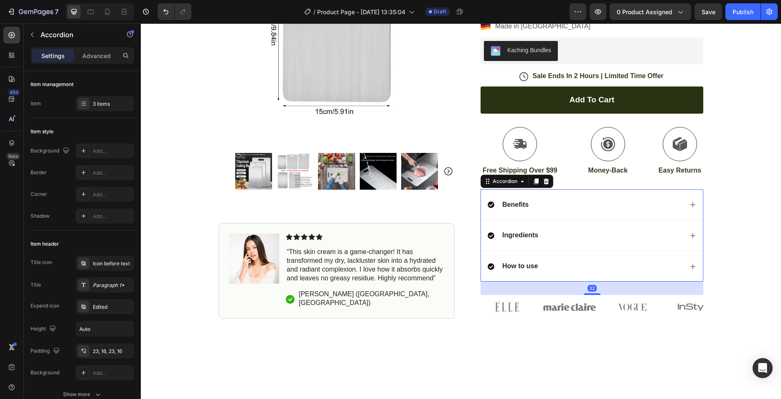
click at [633, 214] on div "Benefits" at bounding box center [592, 204] width 222 height 31
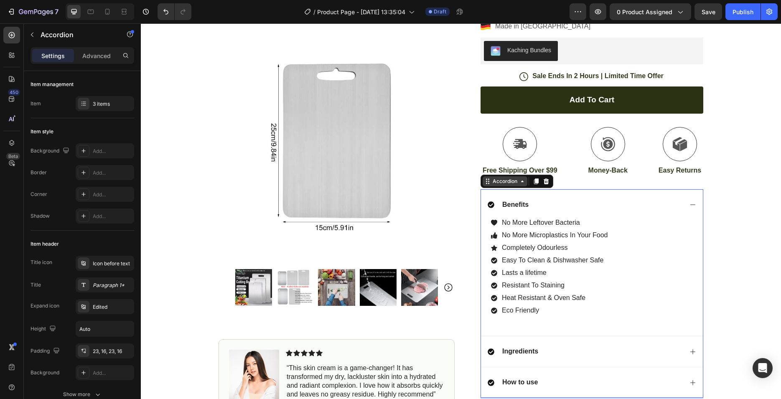
click at [505, 183] on div "Accordion" at bounding box center [505, 182] width 28 height 8
click at [507, 183] on div "Accordion" at bounding box center [505, 182] width 28 height 8
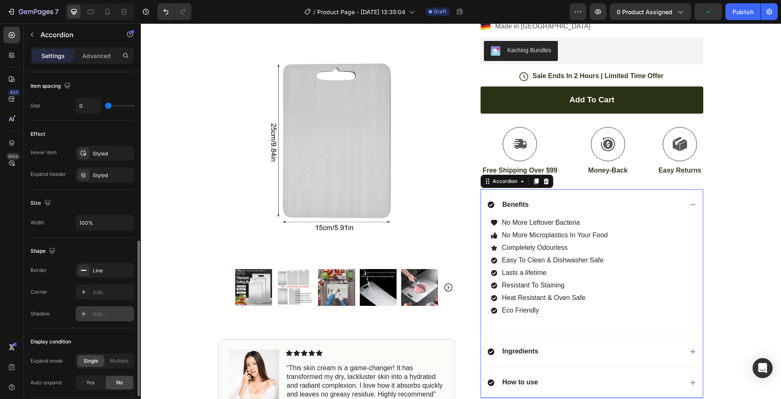
scroll to position [444, 0]
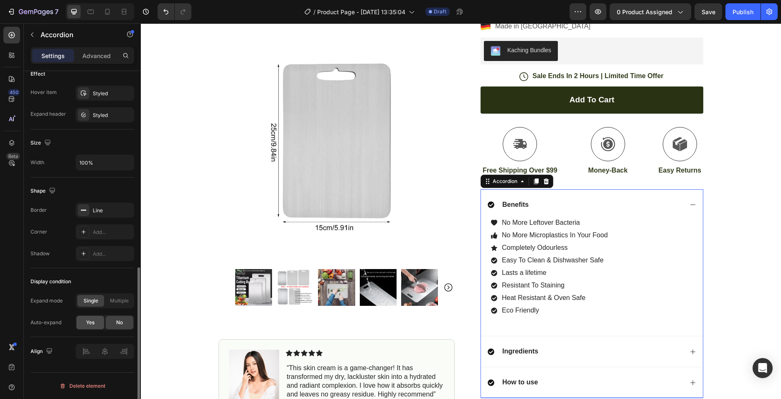
click at [95, 326] on div "Yes" at bounding box center [90, 322] width 28 height 13
click at [689, 204] on icon at bounding box center [692, 204] width 7 height 7
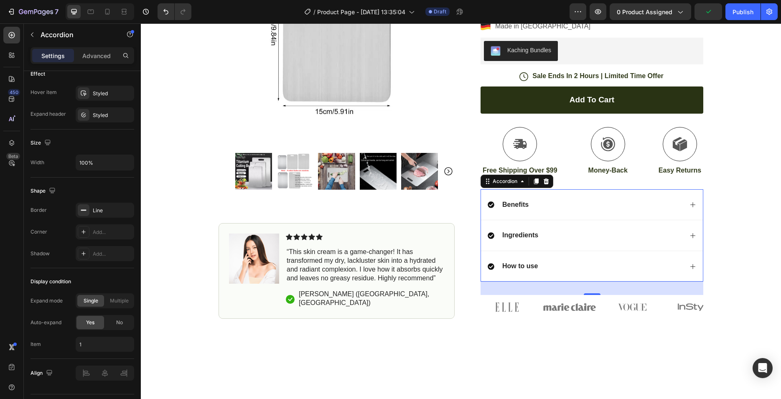
click at [565, 238] on div "Ingredients" at bounding box center [585, 235] width 195 height 11
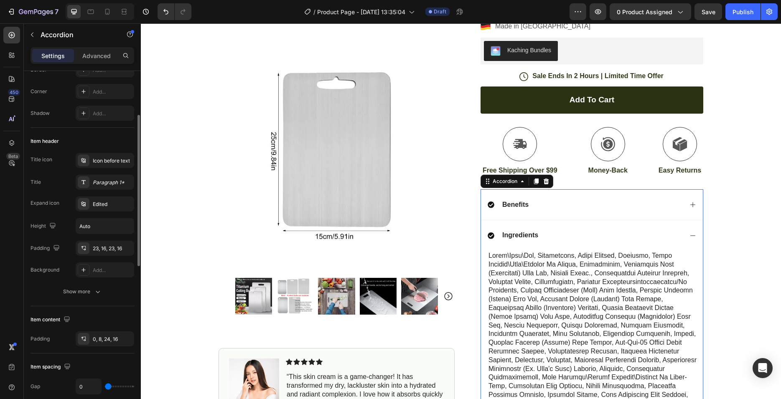
scroll to position [0, 0]
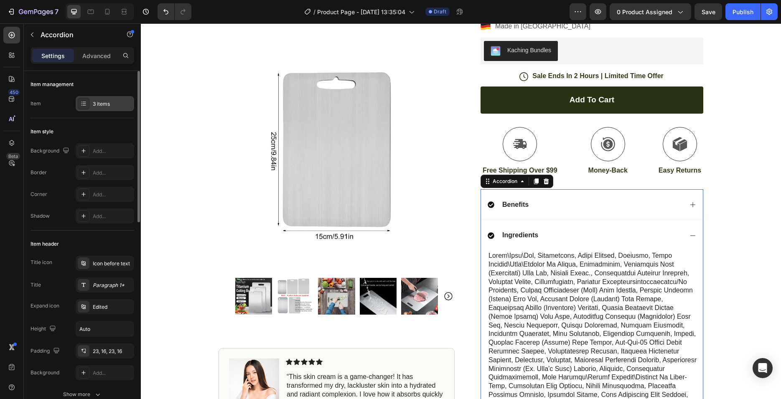
click at [103, 108] on div "3 items" at bounding box center [105, 103] width 59 height 15
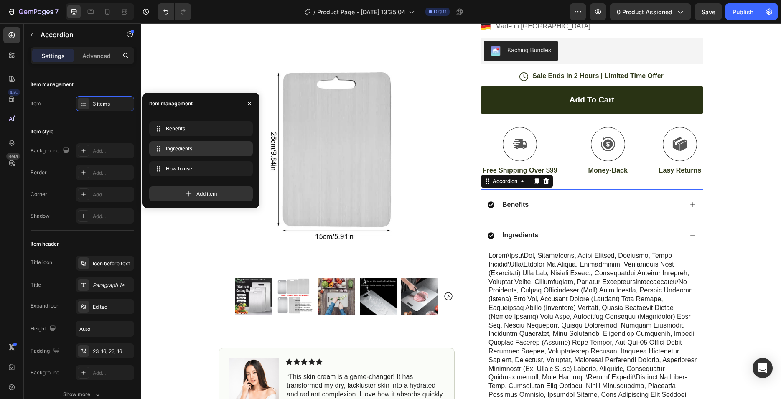
click at [193, 152] on span "Ingredients" at bounding box center [199, 149] width 67 height 8
click at [204, 150] on span "Ingredients" at bounding box center [189, 149] width 47 height 8
click at [204, 150] on span "Ingredients" at bounding box center [195, 149] width 62 height 8
click at [181, 149] on span "Ingredients" at bounding box center [189, 149] width 47 height 8
click at [522, 239] on p "Ingredients" at bounding box center [520, 235] width 36 height 9
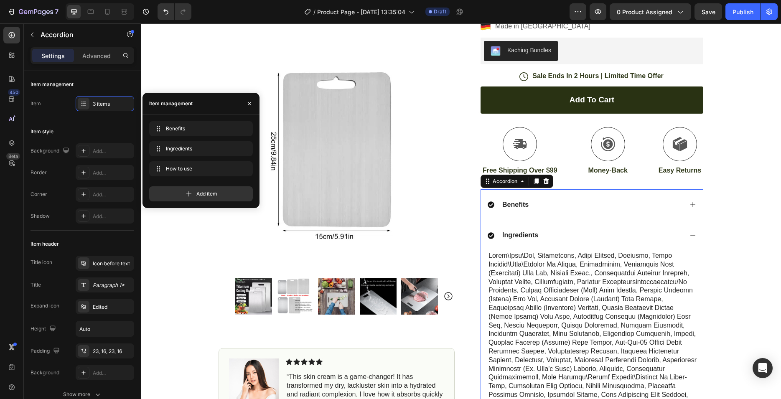
click at [522, 239] on p "Ingredients" at bounding box center [520, 235] width 36 height 9
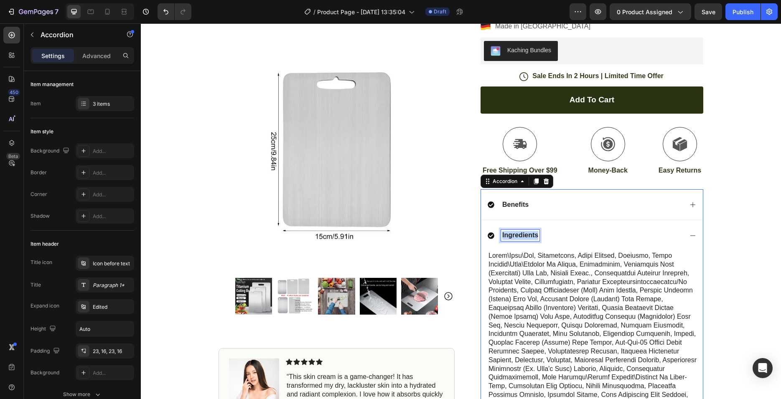
click at [522, 239] on p "Ingredients" at bounding box center [520, 235] width 36 height 9
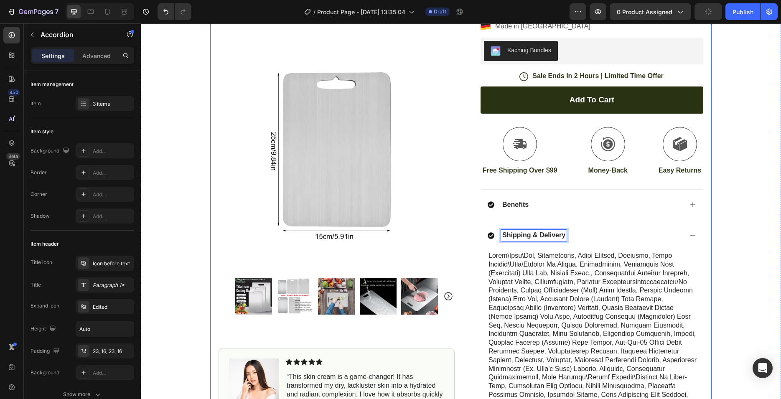
click at [537, 312] on p at bounding box center [593, 330] width 210 height 156
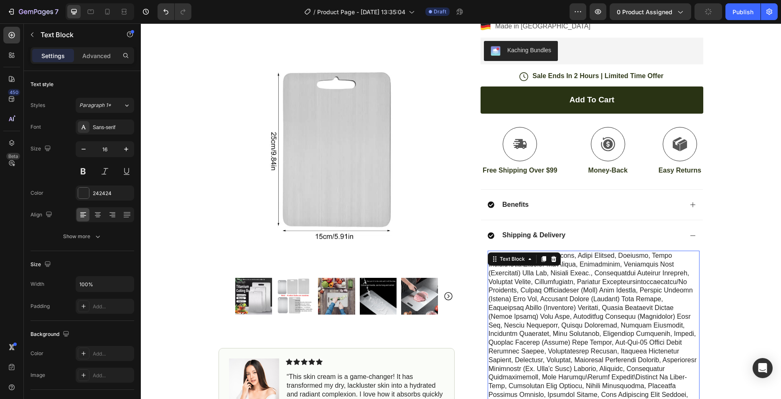
scroll to position [341, 0]
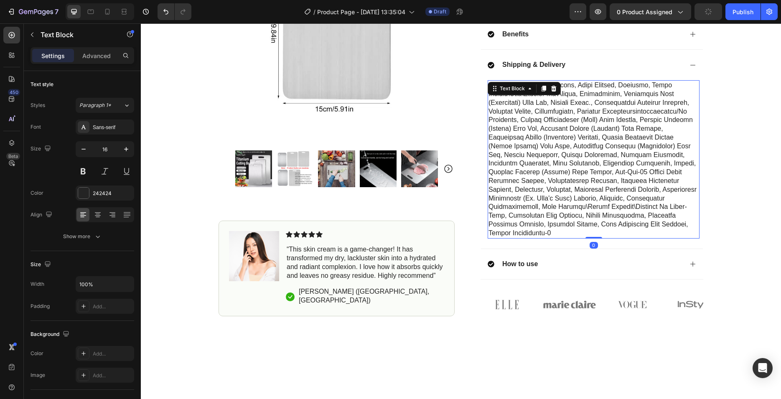
click at [547, 215] on p at bounding box center [593, 159] width 210 height 156
click at [547, 215] on p "Rich Text Editor. Editing area: main" at bounding box center [593, 159] width 210 height 156
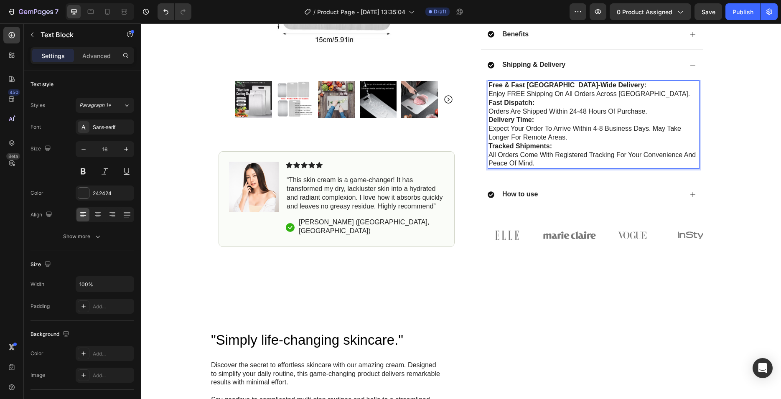
click at [646, 94] on p "Free & Fast [GEOGRAPHIC_DATA]-Wide Delivery: Enjoy FREE shipping on all orders …" at bounding box center [593, 90] width 210 height 18
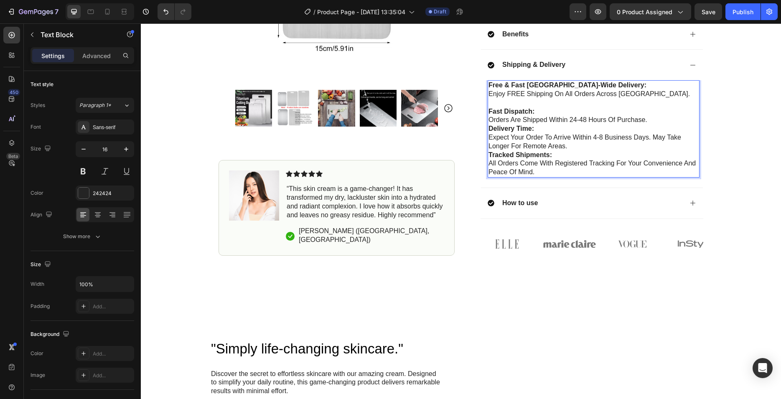
click at [646, 117] on p "Fast Dispatch: Orders are shipped within 24-48 hours of purchase." at bounding box center [593, 116] width 210 height 18
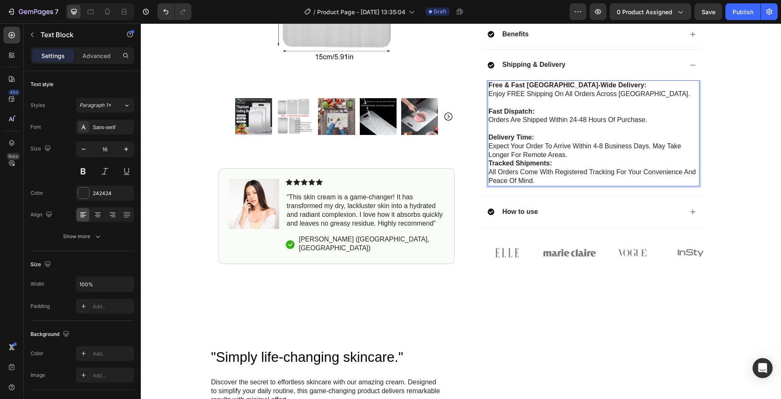
click at [609, 156] on p "Delivery Time: Expect your order to arrive within 4-8 business days. May take l…" at bounding box center [593, 146] width 210 height 26
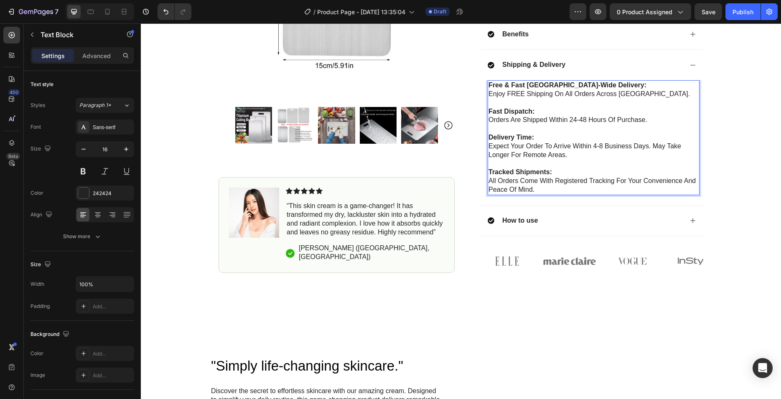
click at [516, 96] on p "Free & Fast [GEOGRAPHIC_DATA]-Wide Delivery: Enjoy FREE shipping on all orders …" at bounding box center [593, 90] width 210 height 18
click at [534, 97] on p "Free & Fast [GEOGRAPHIC_DATA]-Wide Delivery: Enjoy FREE shipping on all orders …" at bounding box center [593, 90] width 210 height 18
click at [516, 94] on p "Free & Fast [GEOGRAPHIC_DATA]-Wide Delivery: Enjoy FREE shipping on all orders …" at bounding box center [593, 90] width 210 height 18
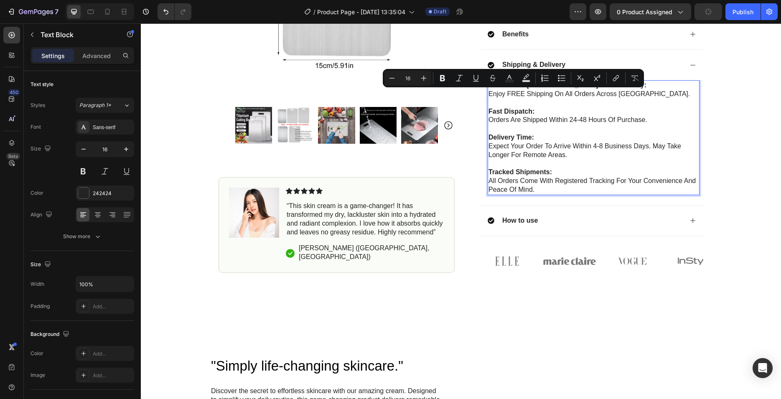
click at [551, 92] on p "Free & Fast [GEOGRAPHIC_DATA]-Wide Delivery: Enjoy FREE shipping on all orders …" at bounding box center [593, 90] width 210 height 18
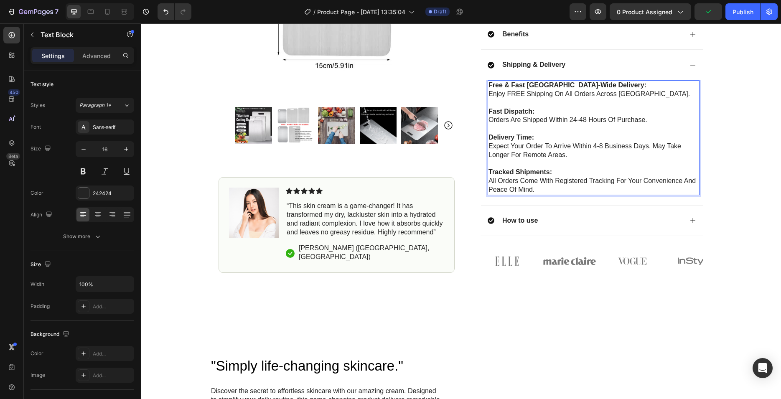
click at [504, 94] on p "Free & Fast [GEOGRAPHIC_DATA]-Wide Delivery: Enjoy FREE shipping on all orders …" at bounding box center [593, 90] width 210 height 18
click at [501, 95] on p "Free & Fast [GEOGRAPHIC_DATA]-Wide Delivery: Enjoy FREE shipping on all orders …" at bounding box center [593, 90] width 210 height 18
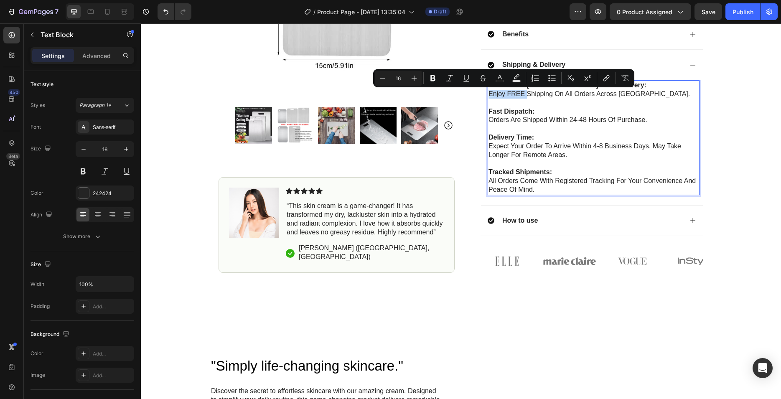
click at [503, 94] on p "Free & Fast [GEOGRAPHIC_DATA]-Wide Delivery: Enjoy FREE shipping on all orders …" at bounding box center [593, 90] width 210 height 18
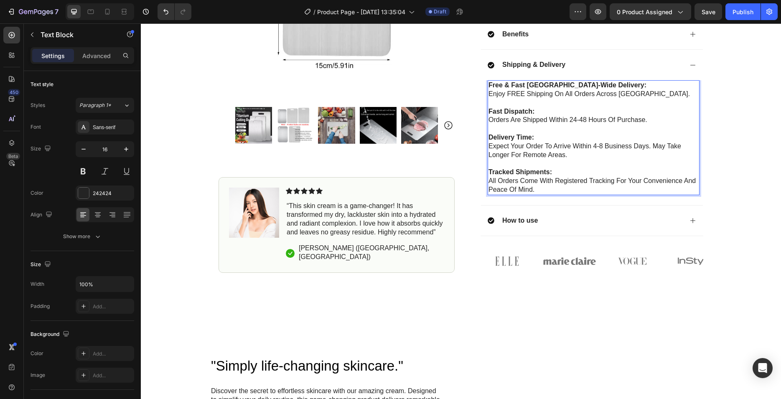
click at [545, 86] on strong "Free & Fast [GEOGRAPHIC_DATA]-Wide Delivery:" at bounding box center [567, 84] width 158 height 7
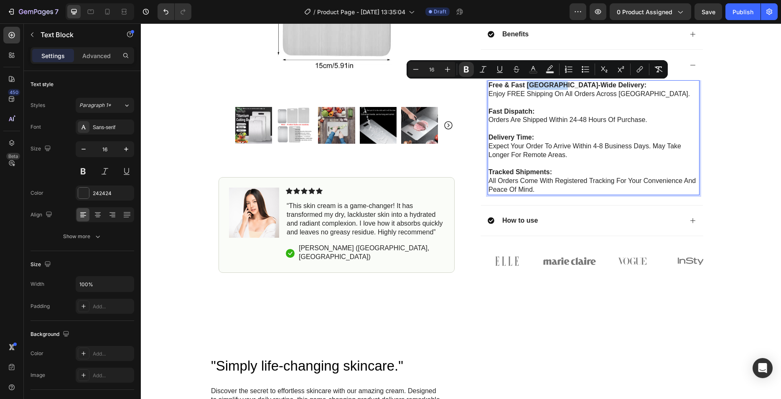
click at [552, 87] on strong "Free & Fast [GEOGRAPHIC_DATA]-Wide Delivery:" at bounding box center [567, 84] width 158 height 7
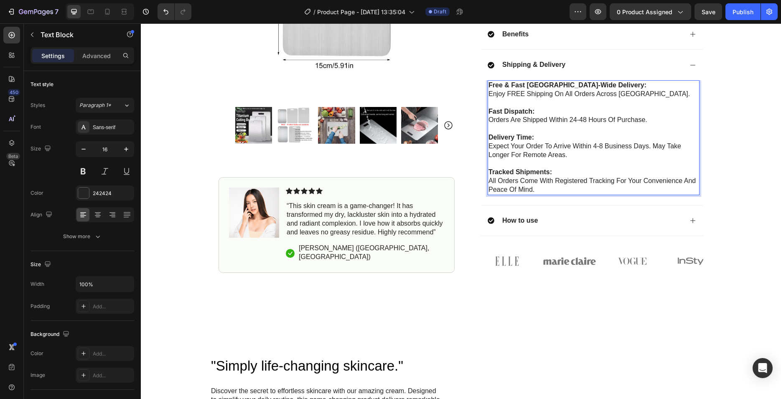
click at [547, 87] on strong "Free & Fast [GEOGRAPHIC_DATA]-Wide Delivery:" at bounding box center [567, 84] width 158 height 7
click at [537, 92] on p "Free & Fast World-Wide Delivery: Enjoy FREE shipping on all orders across [GEOG…" at bounding box center [593, 90] width 210 height 18
click at [589, 86] on strong "Free & Fast World-Wide Delivery:" at bounding box center [540, 84] width 105 height 7
click at [522, 95] on p "Free & Fast World-Wide Delivery: Enjoy FREE shipping on all orders across [GEOG…" at bounding box center [593, 90] width 210 height 18
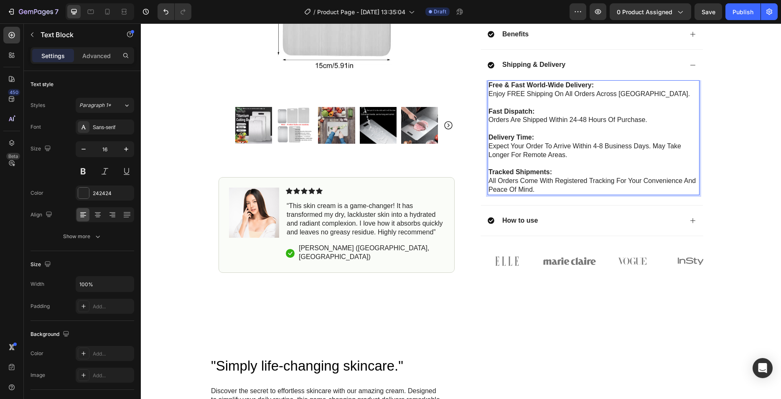
click at [548, 94] on p "Free & Fast World-Wide Delivery: Enjoy FREE shipping on all orders across [GEOG…" at bounding box center [593, 90] width 210 height 18
click at [562, 92] on p "Free & Fast World-Wide Delivery: Enjoy FREE shipping on all orders across [GEOG…" at bounding box center [593, 90] width 210 height 18
click at [590, 93] on p "Free & Fast World-Wide Delivery: Enjoy FREE shipping on all orders across [GEOG…" at bounding box center [593, 90] width 210 height 18
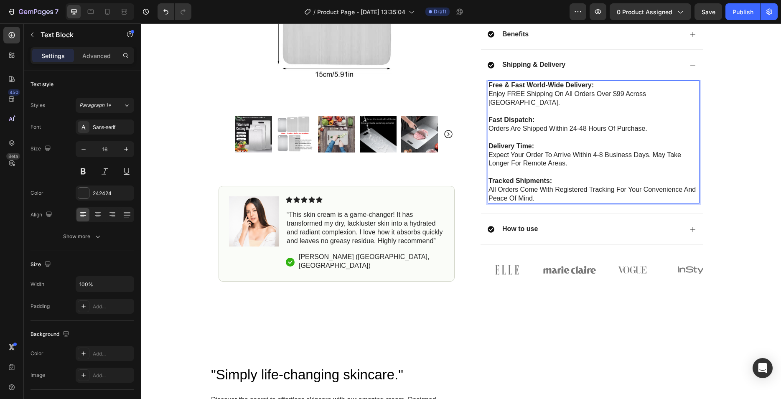
click at [629, 96] on p "Free & Fast World-Wide Delivery: Enjoy FREE shipping on all orders over $99 acr…" at bounding box center [593, 94] width 210 height 26
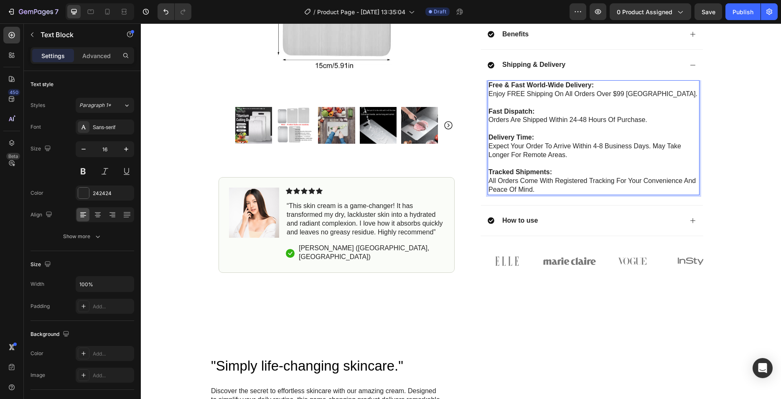
click at [634, 97] on p "Free & Fast World-Wide Delivery: Enjoy FREE shipping on all orders over $99 [GE…" at bounding box center [593, 90] width 210 height 18
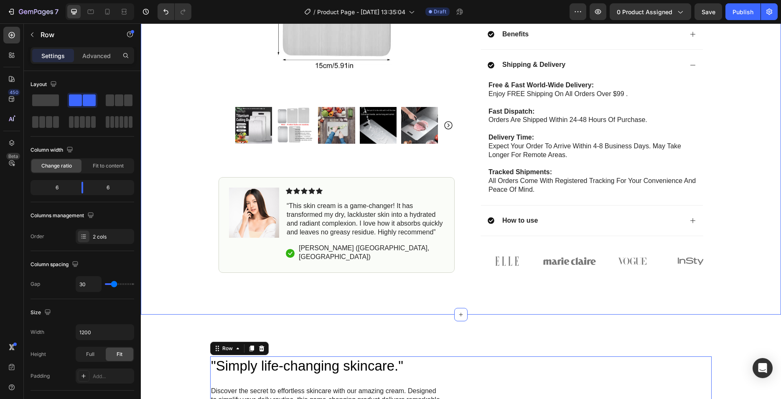
click at [481, 308] on div "Icon Free Shipping [DATE] Only Text Block Row Icon 84,000+ Happy Customer Text …" at bounding box center [461, 7] width 640 height 615
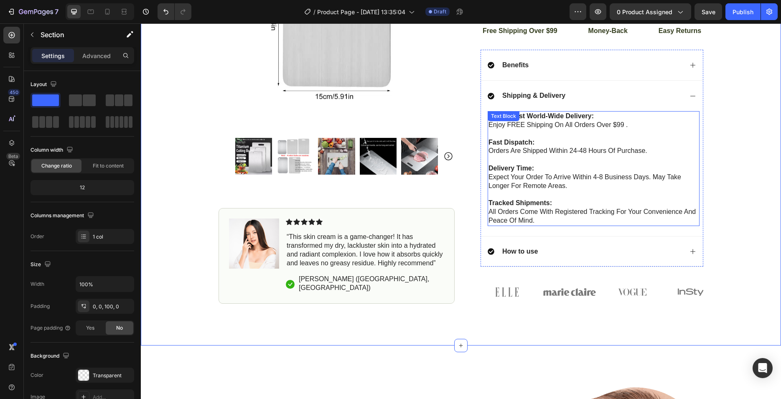
scroll to position [256, 0]
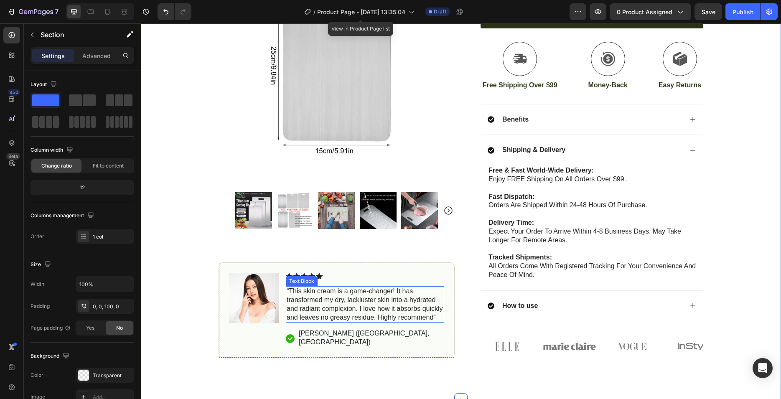
click at [333, 315] on p "“This skin cream is a game-changer! It has transformed my dry, lackluster skin …" at bounding box center [365, 304] width 157 height 35
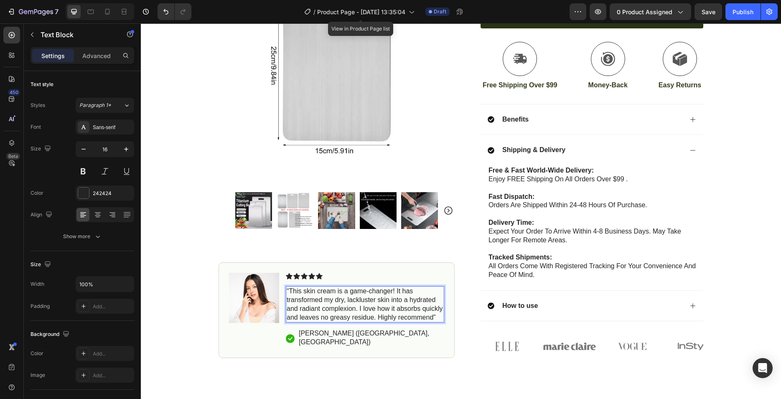
click at [312, 309] on p "“This skin cream is a game-changer! It has transformed my dry, lackluster skin …" at bounding box center [365, 304] width 157 height 35
click at [289, 302] on p "“This skin cream is a game-changer! It has transformed my dry, lackluster skin …" at bounding box center [365, 304] width 157 height 35
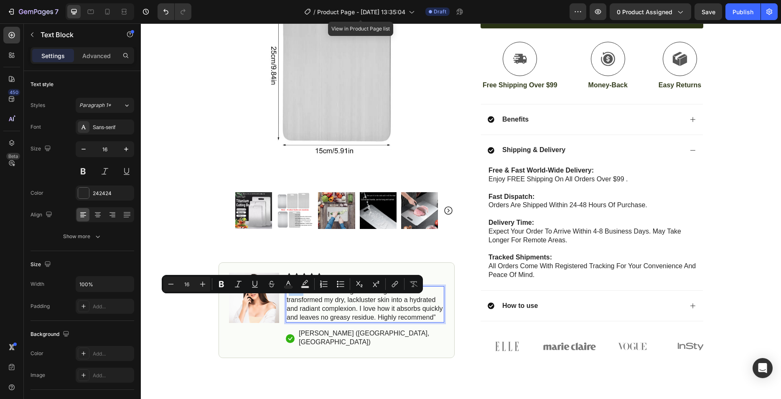
click at [288, 301] on p "“This skin cream is a game-changer! It has transformed my dry, lackluster skin …" at bounding box center [365, 304] width 157 height 35
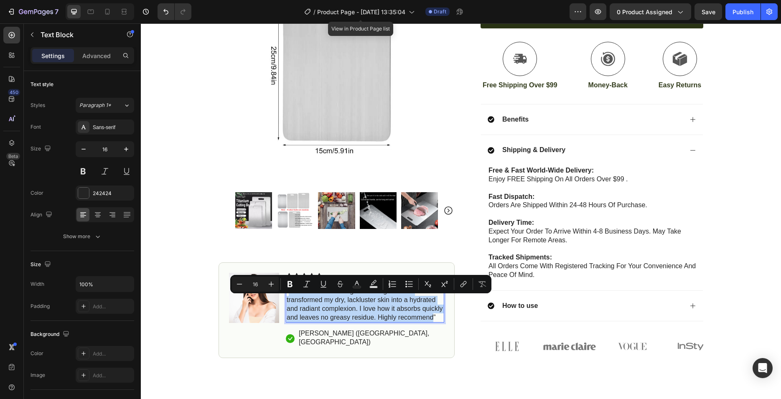
drag, startPoint x: 287, startPoint y: 301, endPoint x: 430, endPoint y: 327, distance: 144.9
click at [430, 322] on p "“This skin cream is a game-changer! It has transformed my dry, lackluster skin …" at bounding box center [365, 304] width 157 height 35
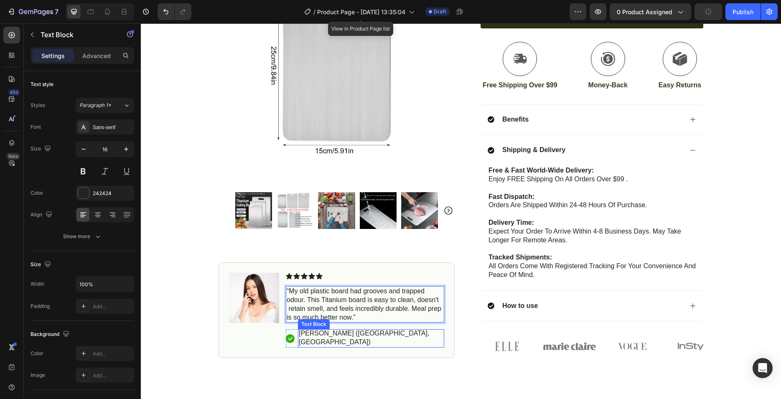
click at [343, 343] on p "[PERSON_NAME] ([GEOGRAPHIC_DATA], [GEOGRAPHIC_DATA])" at bounding box center [371, 339] width 145 height 18
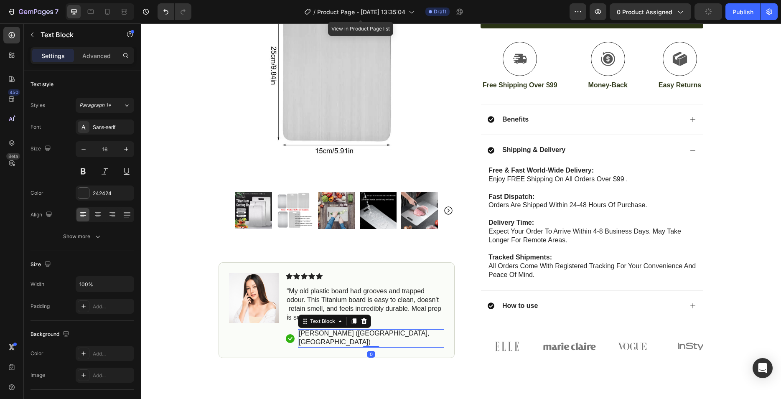
click at [359, 344] on p "[PERSON_NAME] ([GEOGRAPHIC_DATA], [GEOGRAPHIC_DATA])" at bounding box center [371, 339] width 145 height 18
click at [304, 343] on p "[PERSON_NAME] ([GEOGRAPHIC_DATA], [GEOGRAPHIC_DATA])" at bounding box center [371, 339] width 145 height 18
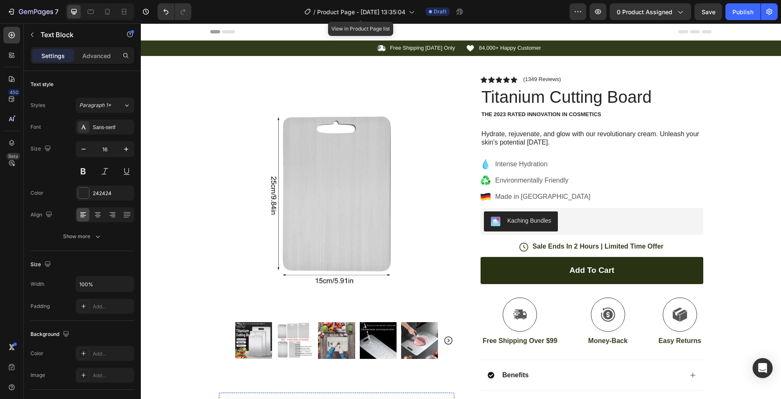
scroll to position [256, 0]
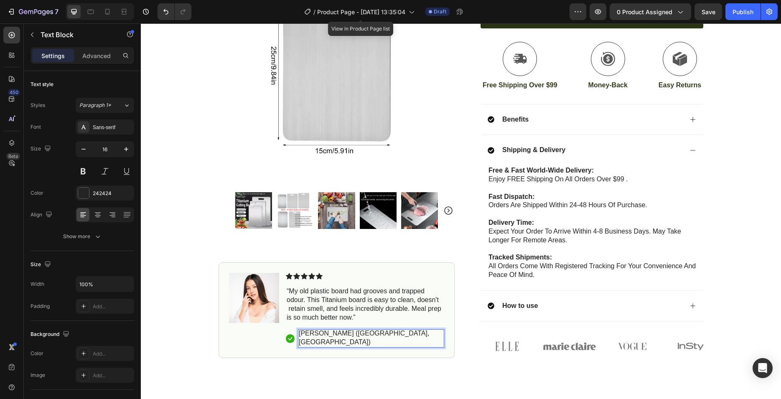
click at [342, 342] on p "[PERSON_NAME] ([GEOGRAPHIC_DATA], [GEOGRAPHIC_DATA])" at bounding box center [371, 339] width 145 height 18
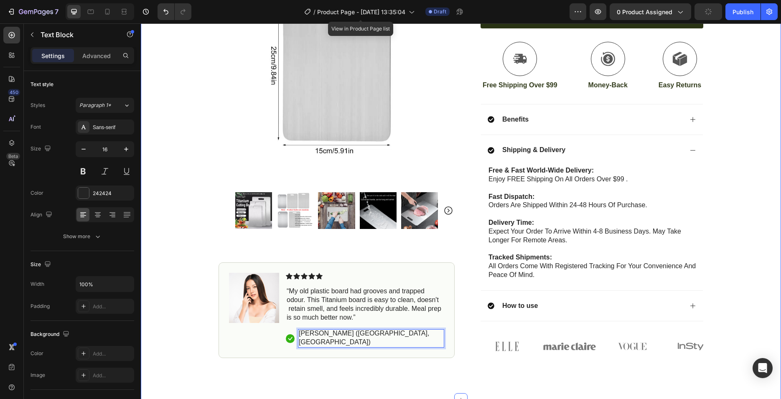
click at [145, 291] on div "Icon Free Shipping Today Only Text Block Row Icon 84,000+ Happy Customer Text B…" at bounding box center [461, 71] width 640 height 573
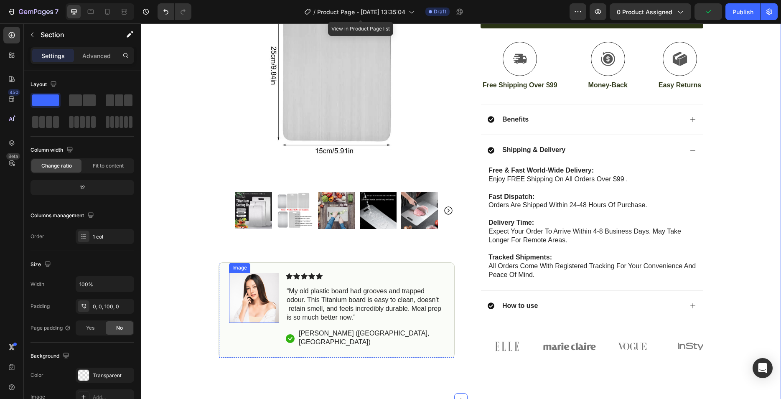
click at [256, 310] on img at bounding box center [254, 298] width 50 height 50
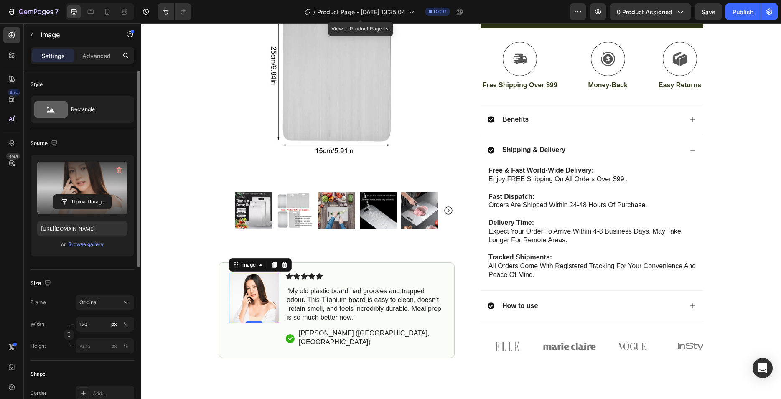
click at [87, 179] on label at bounding box center [82, 188] width 90 height 53
click at [87, 195] on input "file" at bounding box center [82, 202] width 58 height 14
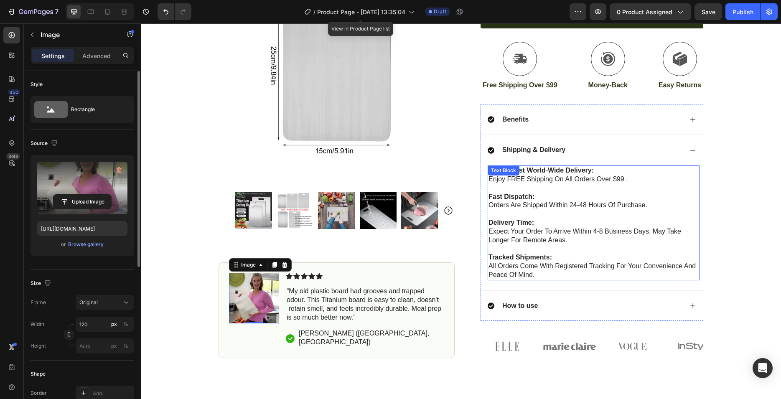
scroll to position [298, 0]
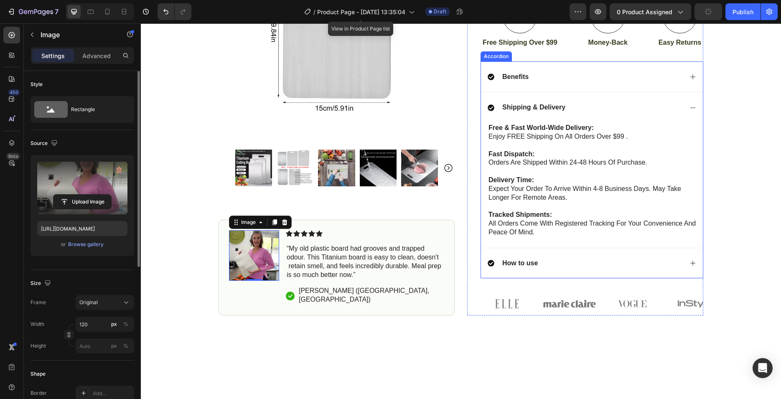
click at [683, 261] on div "How to use" at bounding box center [592, 263] width 222 height 31
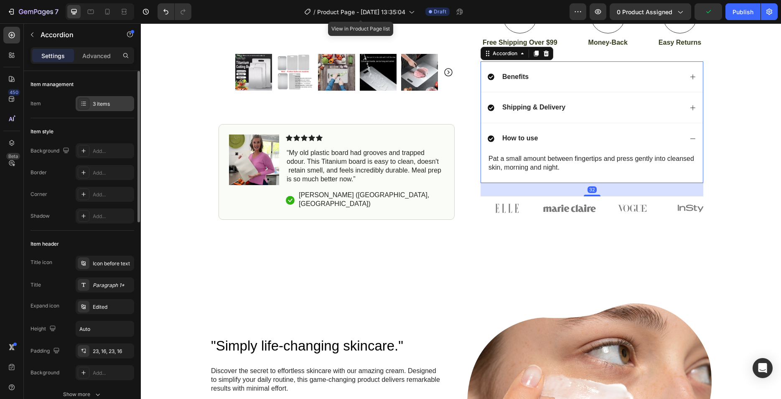
click at [108, 104] on div "3 items" at bounding box center [112, 104] width 39 height 8
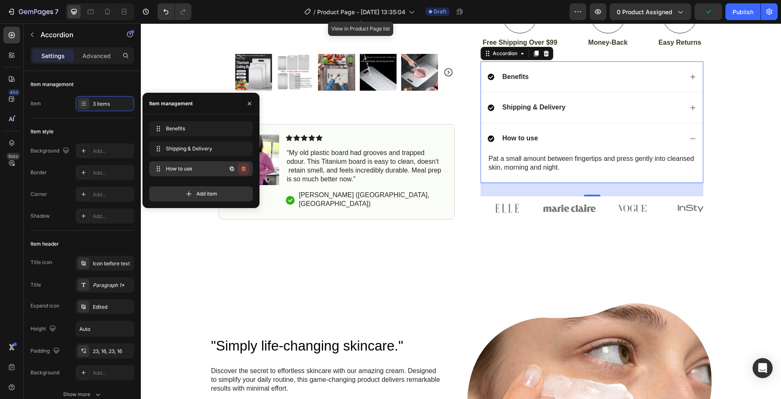
click at [247, 166] on button "button" at bounding box center [244, 169] width 12 height 12
click at [245, 168] on div "Delete" at bounding box center [237, 169] width 15 height 8
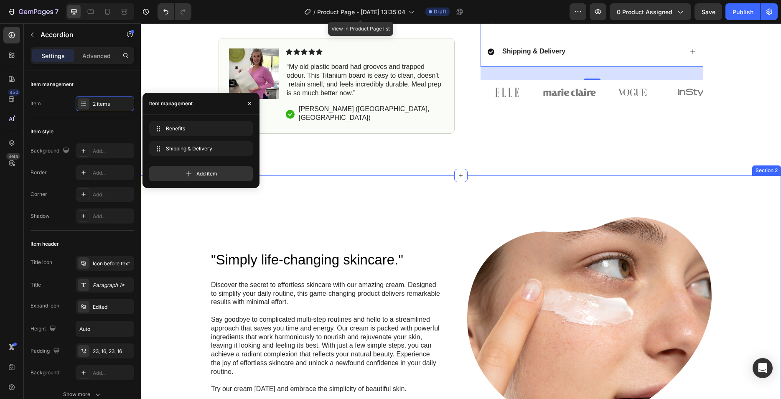
scroll to position [426, 0]
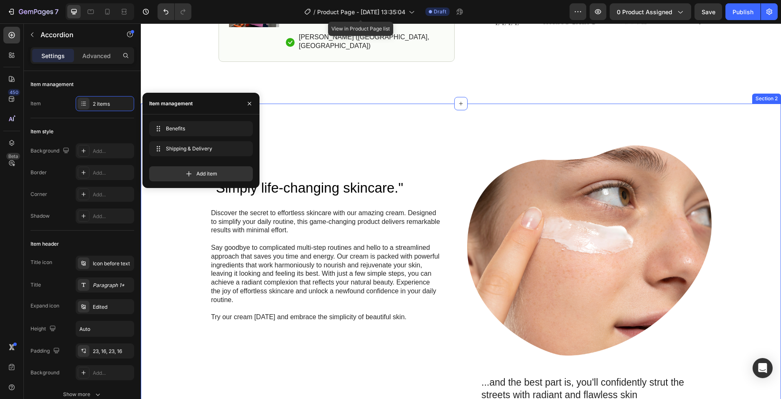
click at [744, 191] on div ""Simply life-changing skincare." Heading Discover the secret to effortless skin…" at bounding box center [460, 331] width 623 height 373
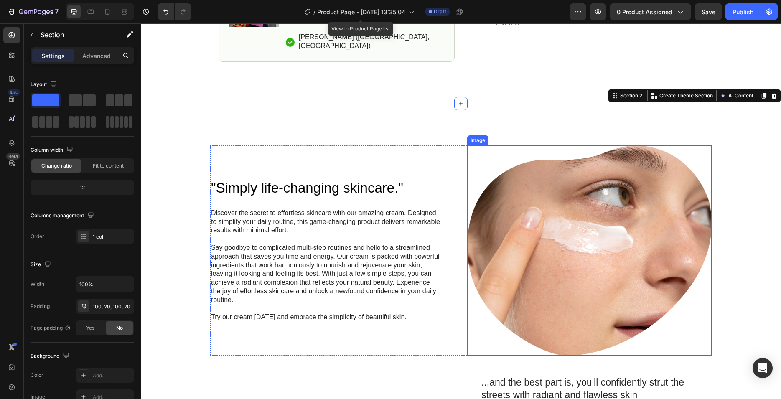
click at [560, 201] on img at bounding box center [589, 250] width 244 height 210
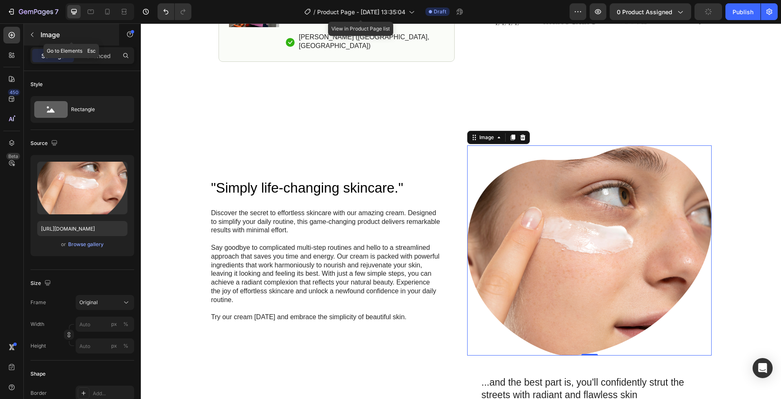
click at [31, 33] on icon "button" at bounding box center [32, 34] width 7 height 7
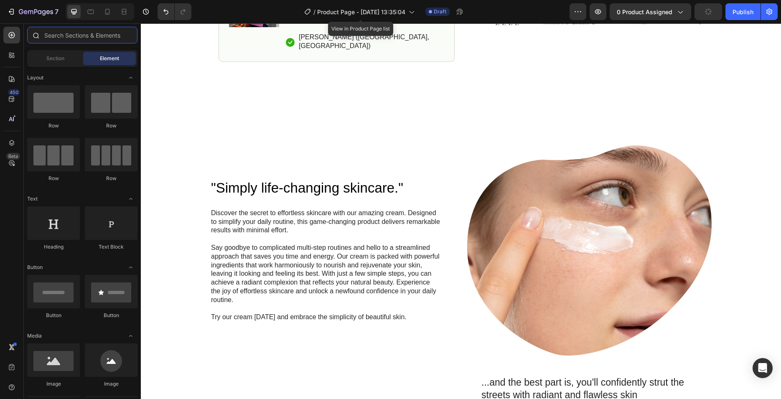
click at [66, 41] on input "text" at bounding box center [82, 35] width 110 height 17
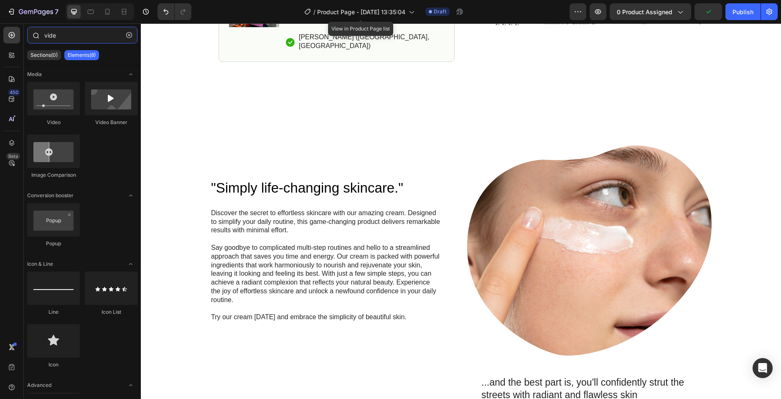
type input "video"
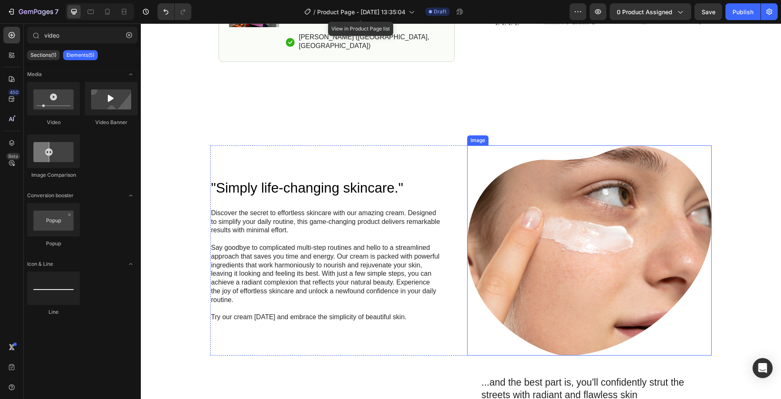
click at [601, 263] on img at bounding box center [589, 250] width 244 height 210
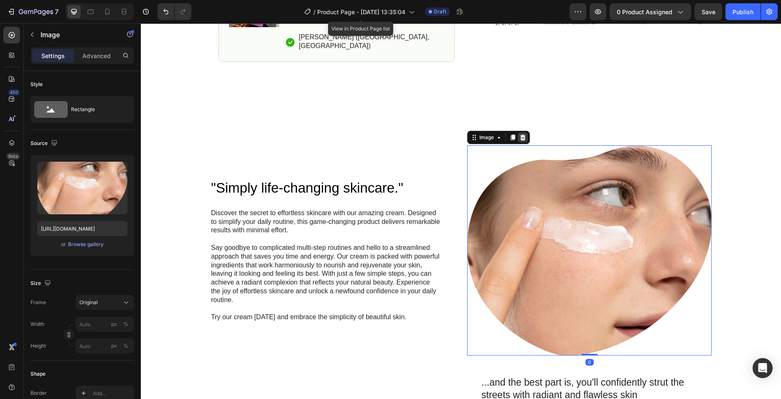
click at [520, 135] on icon at bounding box center [522, 138] width 5 height 6
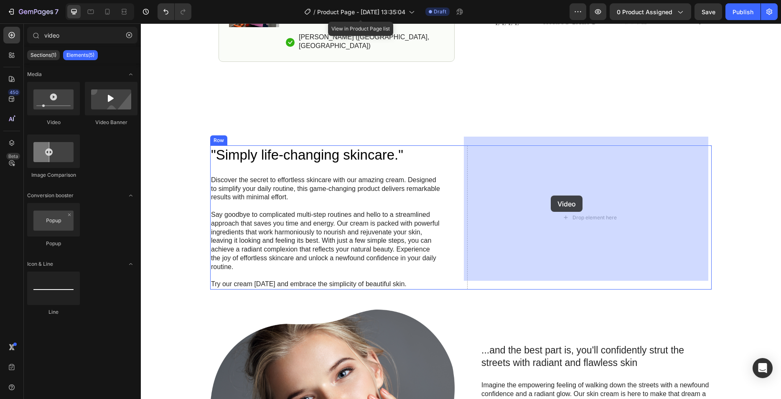
drag, startPoint x: 277, startPoint y: 145, endPoint x: 566, endPoint y: 196, distance: 293.2
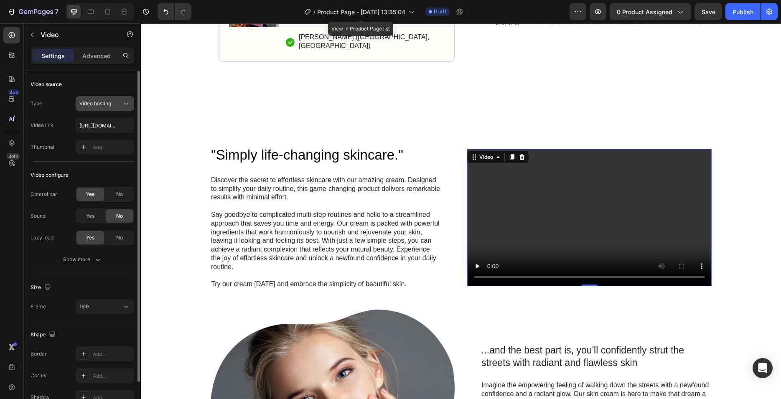
click at [107, 107] on div "Video hosting" at bounding box center [104, 103] width 51 height 8
click at [106, 126] on input "https://cdn.shopify.com/videos/c/o/v/2cd3deb506b54b009063f7270ab5cf2e.mp4" at bounding box center [105, 125] width 59 height 15
click at [97, 147] on div "Add..." at bounding box center [112, 148] width 39 height 8
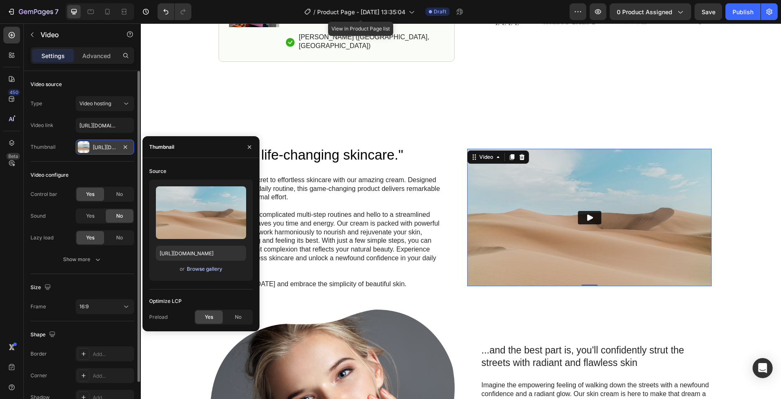
click at [211, 267] on div "Browse gallery" at bounding box center [205, 269] width 36 height 8
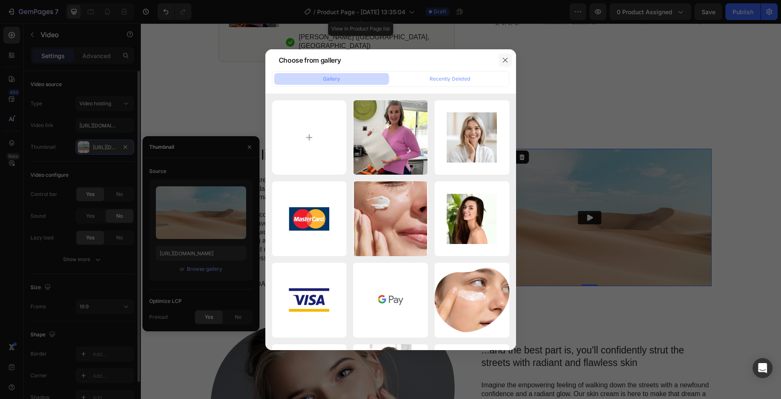
click at [510, 57] on button "button" at bounding box center [505, 59] width 13 height 13
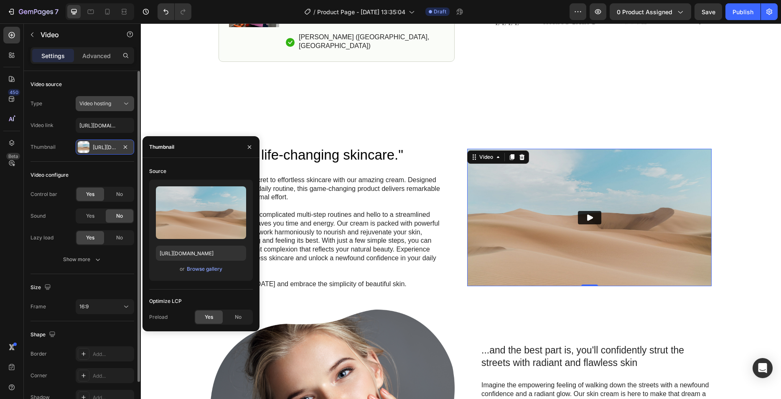
click at [103, 104] on span "Video hosting" at bounding box center [95, 103] width 32 height 6
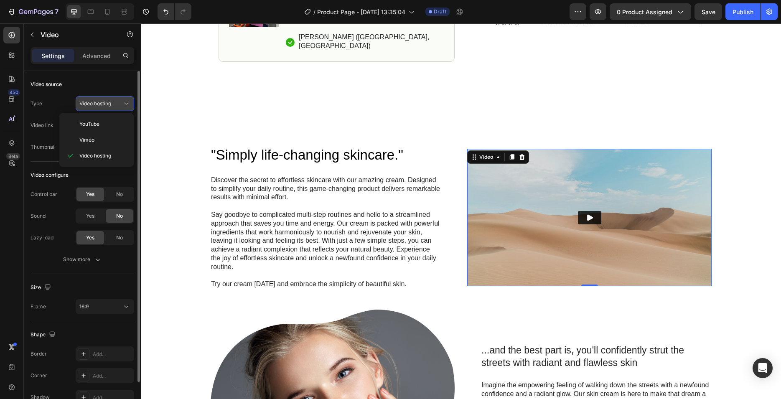
click at [103, 104] on span "Video hosting" at bounding box center [95, 103] width 32 height 6
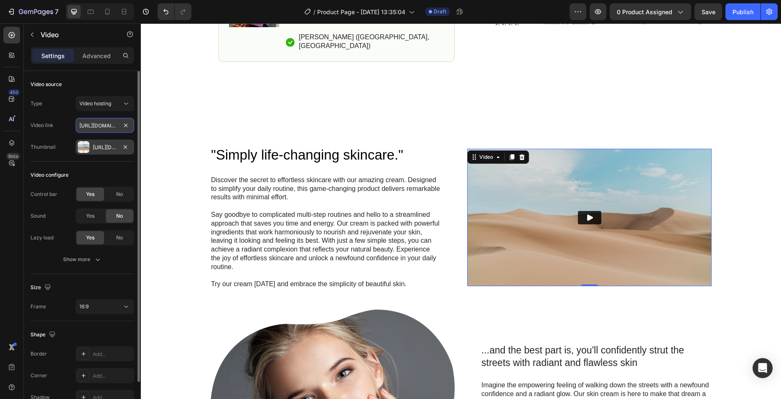
click at [107, 125] on input "https://cdn.shopify.com/videos/c/o/v/2cd3deb506b54b009063f7270ab5cf2e.mp4" at bounding box center [105, 125] width 59 height 15
paste input "5eb3ddb537354aa7a2898bada4ae0572"
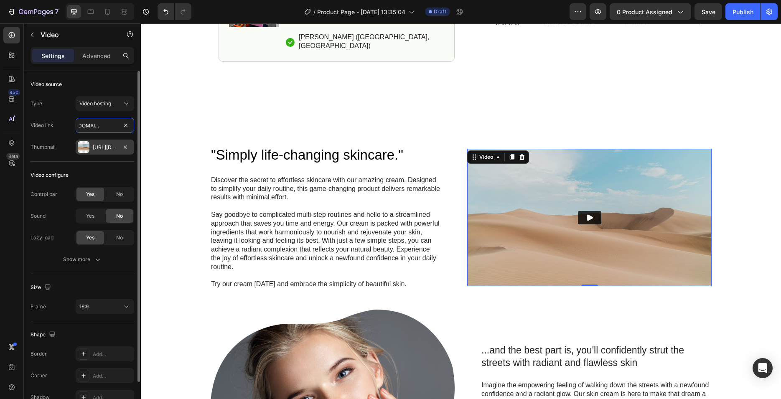
type input "https://cdn.shopify.com/videos/c/o/v/5eb3ddb537354aa7a2898bada4ae0572.mp4"
click at [101, 165] on div "Video configure Control bar Yes No Sound Yes No Lazy load Yes No Show more" at bounding box center [83, 218] width 104 height 112
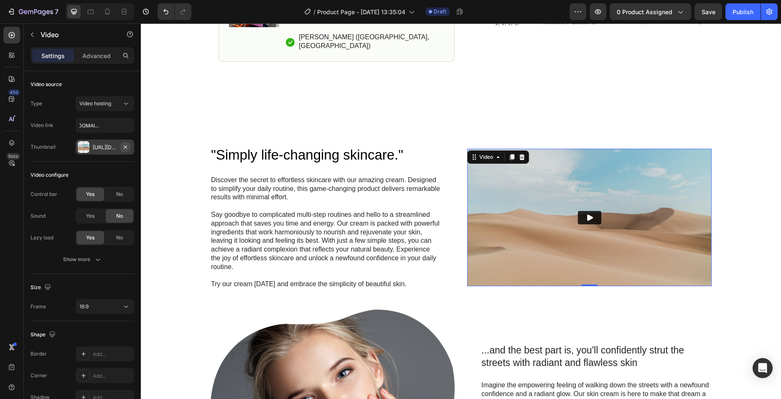
click at [125, 144] on icon "button" at bounding box center [125, 147] width 7 height 7
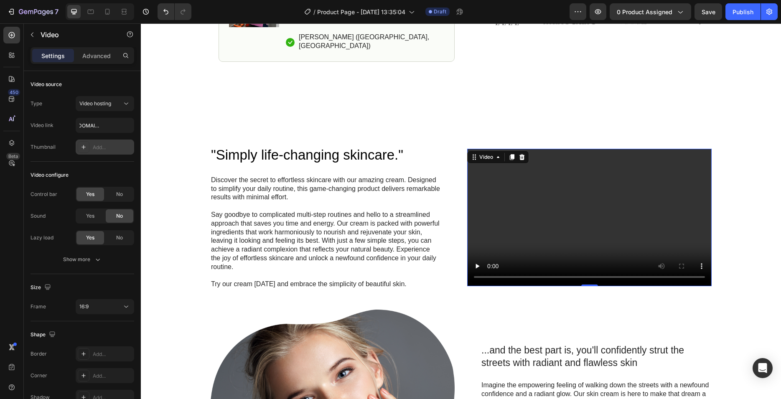
click at [85, 146] on icon at bounding box center [83, 147] width 7 height 7
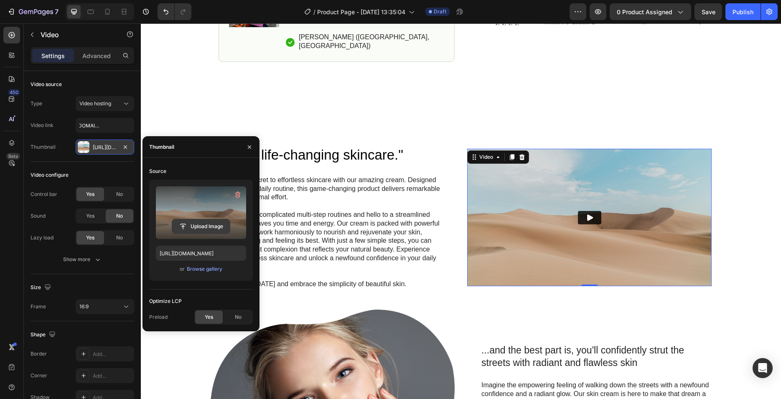
click at [207, 224] on input "file" at bounding box center [201, 226] width 58 height 14
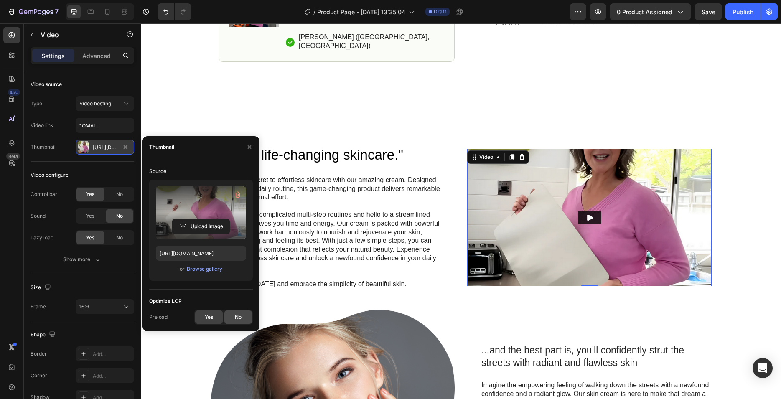
click at [236, 320] on span "No" at bounding box center [238, 317] width 7 height 8
click at [219, 317] on div "Yes" at bounding box center [209, 316] width 28 height 13
click at [192, 206] on label at bounding box center [201, 212] width 90 height 53
click at [192, 219] on input "file" at bounding box center [201, 226] width 58 height 14
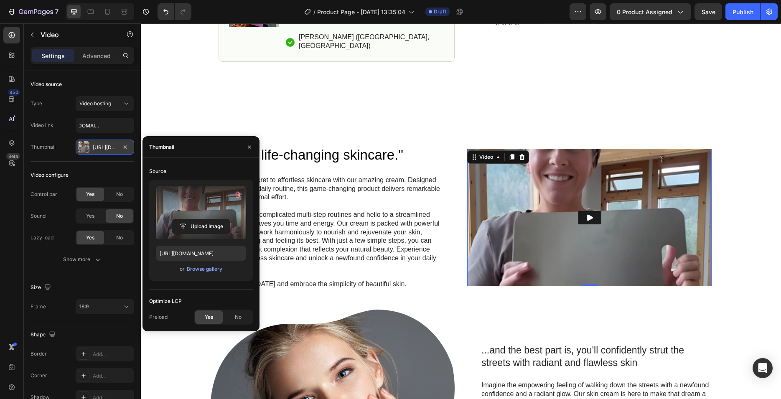
click at [210, 200] on label at bounding box center [201, 212] width 90 height 53
click at [210, 219] on input "file" at bounding box center [201, 226] width 58 height 14
click at [204, 221] on input "file" at bounding box center [201, 226] width 58 height 14
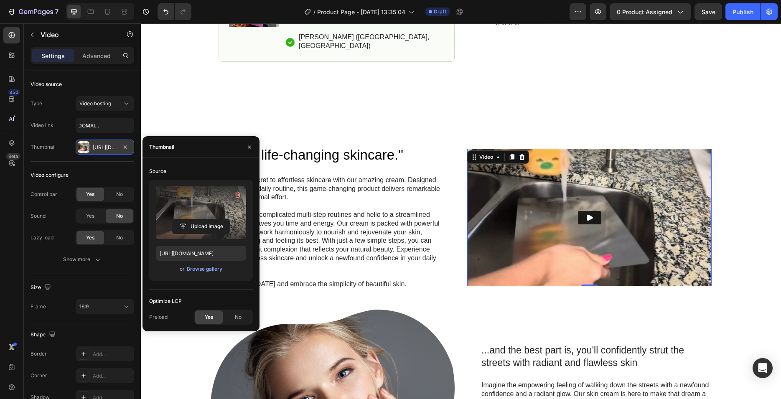
click at [209, 208] on label at bounding box center [201, 212] width 90 height 53
click at [209, 219] on input "file" at bounding box center [201, 226] width 58 height 14
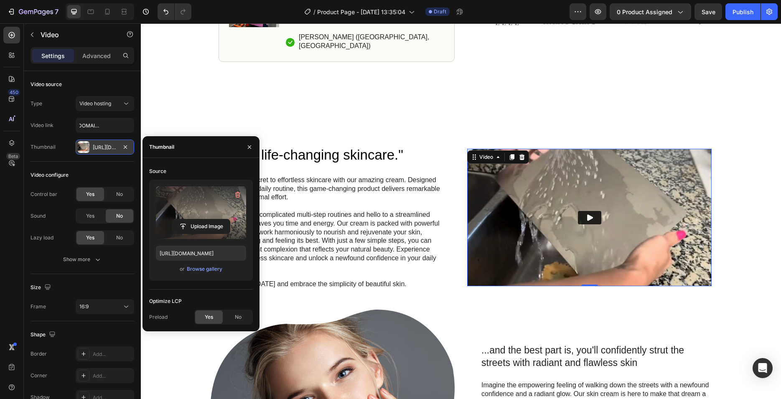
click at [228, 211] on label at bounding box center [201, 212] width 90 height 53
click at [228, 219] on input "file" at bounding box center [201, 226] width 58 height 14
click at [176, 204] on label at bounding box center [201, 212] width 90 height 53
click at [176, 219] on input "file" at bounding box center [201, 226] width 58 height 14
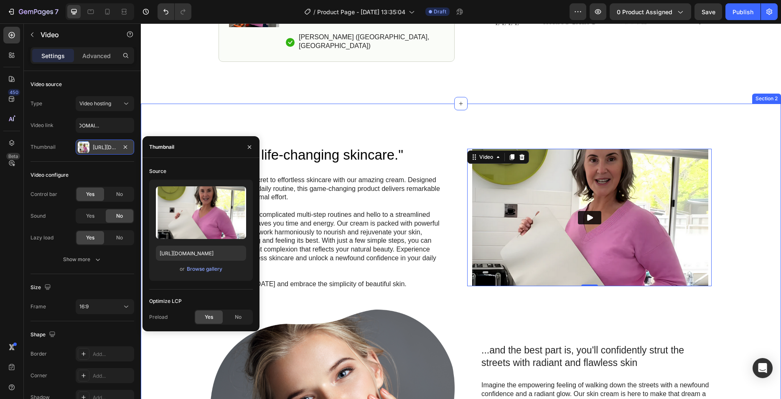
click at [743, 256] on div ""Simply life-changing skincare." Heading Discover the secret to effortless skin…" at bounding box center [460, 332] width 623 height 374
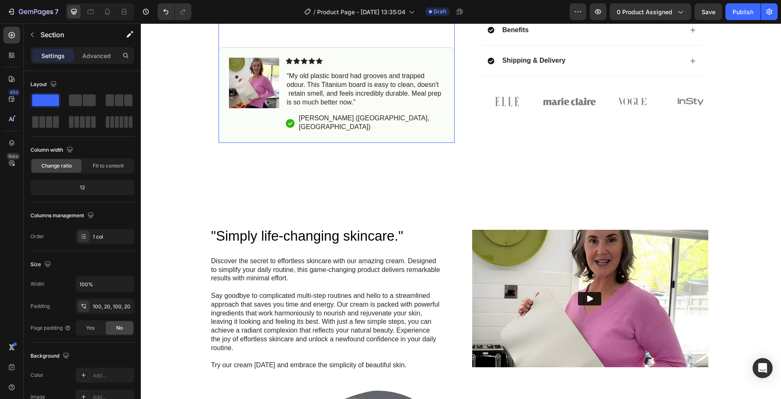
scroll to position [384, 0]
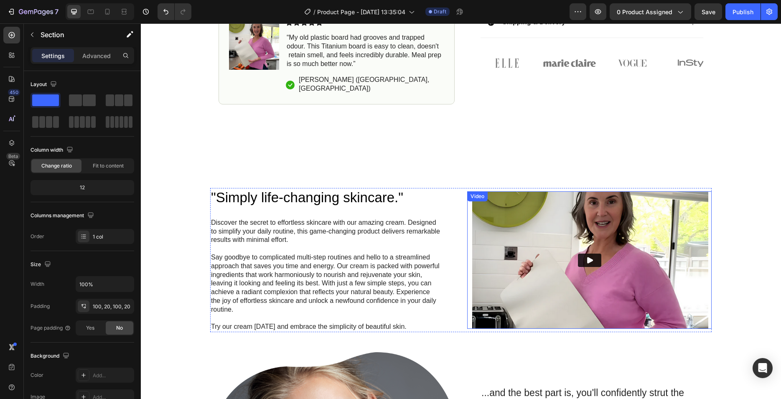
click at [502, 208] on img at bounding box center [589, 259] width 244 height 137
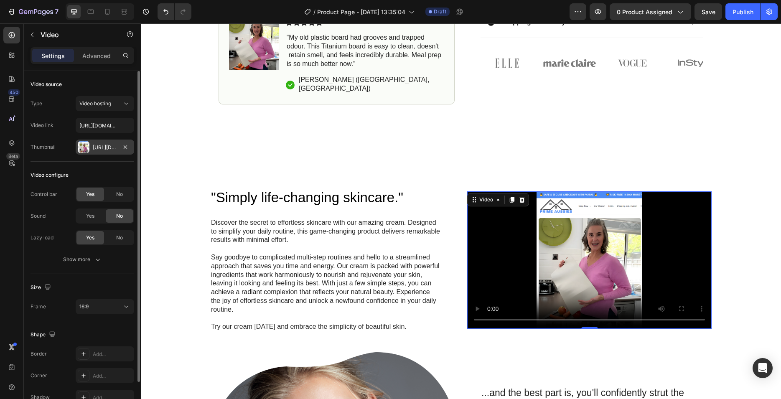
click at [107, 149] on div "Https://cdn.Shopify.Com/s/files/1/0717/9540/9095/files/gempages_581870706967446…" at bounding box center [105, 148] width 24 height 8
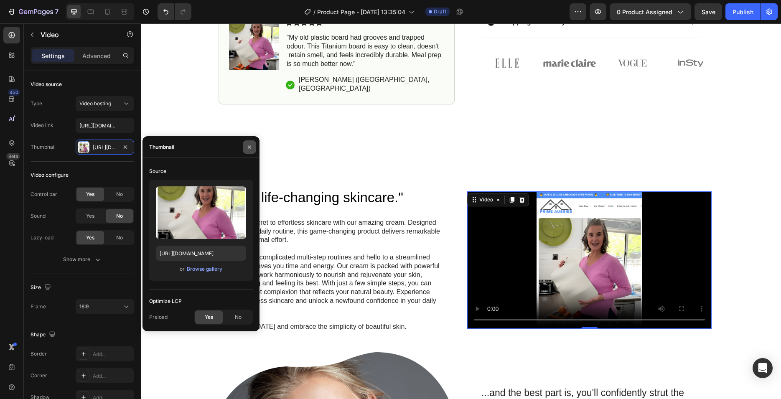
click at [253, 143] on button "button" at bounding box center [249, 146] width 13 height 13
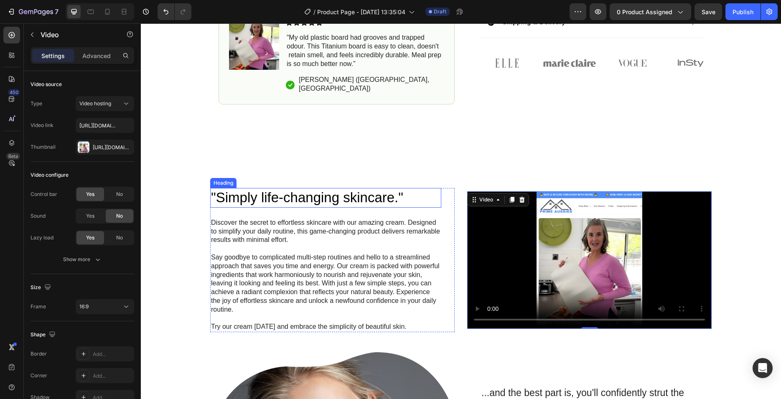
click at [271, 188] on h2 ""Simply life-changing skincare."" at bounding box center [325, 198] width 231 height 20
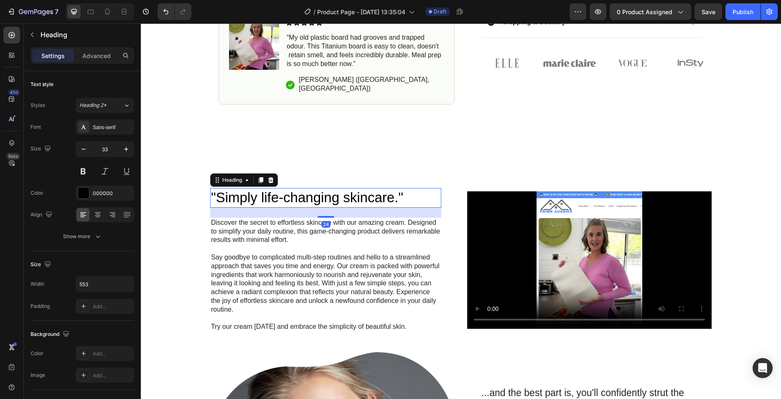
click at [271, 189] on p ""Simply life-changing skincare."" at bounding box center [325, 198] width 229 height 18
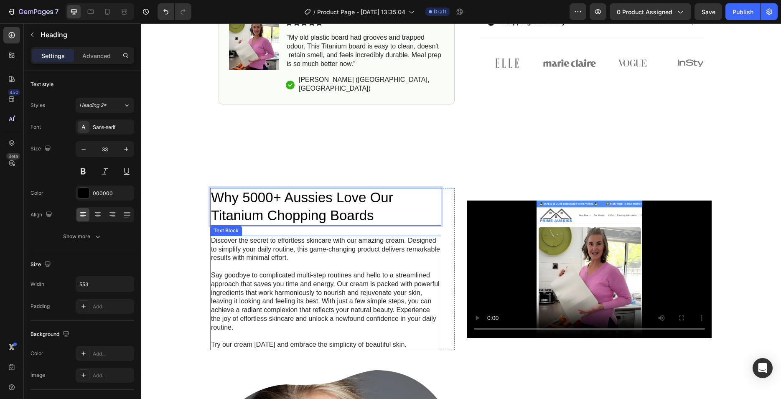
click at [320, 262] on p at bounding box center [325, 266] width 229 height 9
click at [347, 203] on p "Why 5000+ Aussies Love Our Titanium Chopping Boards" at bounding box center [325, 207] width 229 height 36
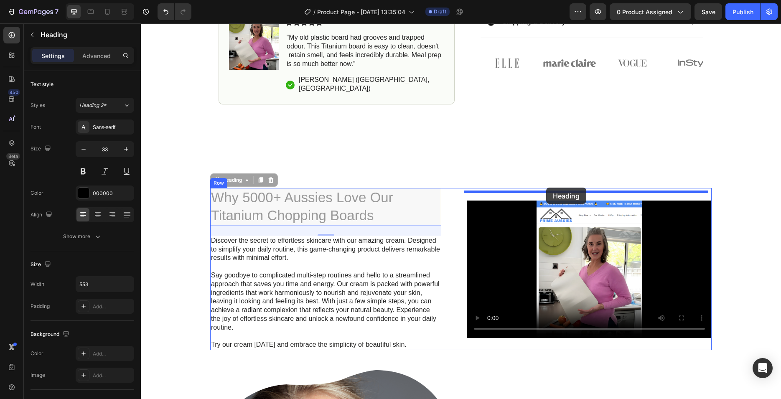
drag, startPoint x: 235, startPoint y: 173, endPoint x: 546, endPoint y: 188, distance: 311.3
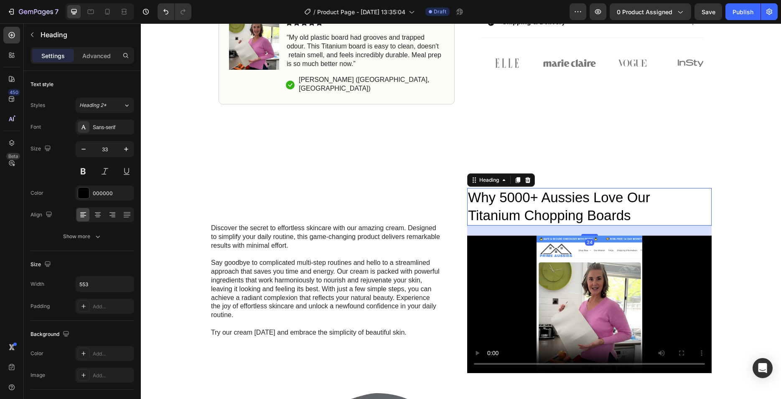
click at [559, 203] on h2 "Why 5000+ Aussies Love Our Titanium Chopping Boards" at bounding box center [582, 207] width 231 height 38
click at [559, 203] on p "Why 5000+ Aussies Love Our Titanium Chopping Boards" at bounding box center [582, 207] width 229 height 36
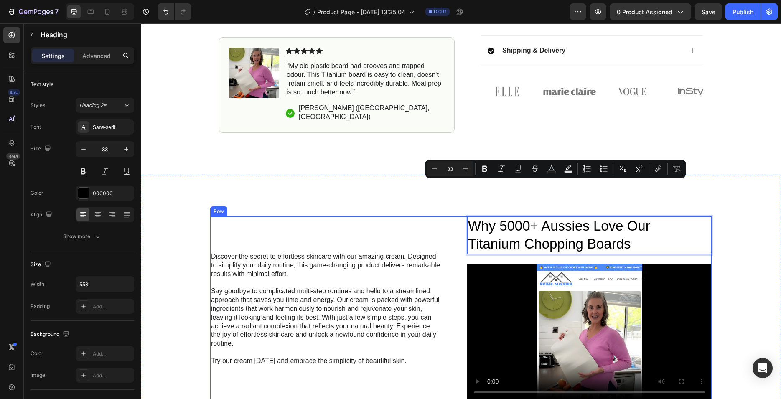
scroll to position [341, 0]
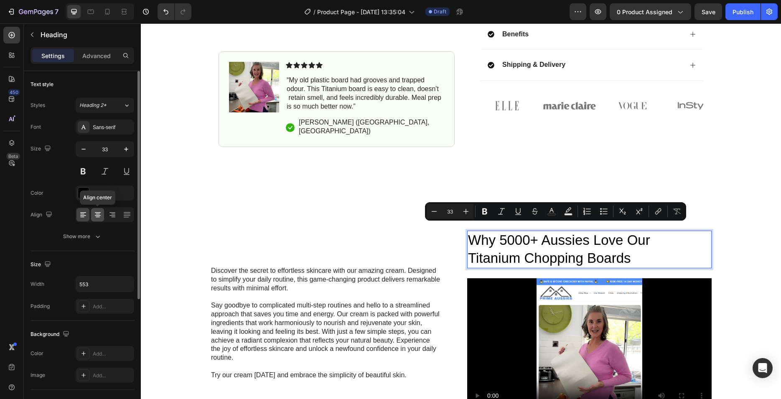
click at [95, 211] on icon at bounding box center [98, 215] width 8 height 8
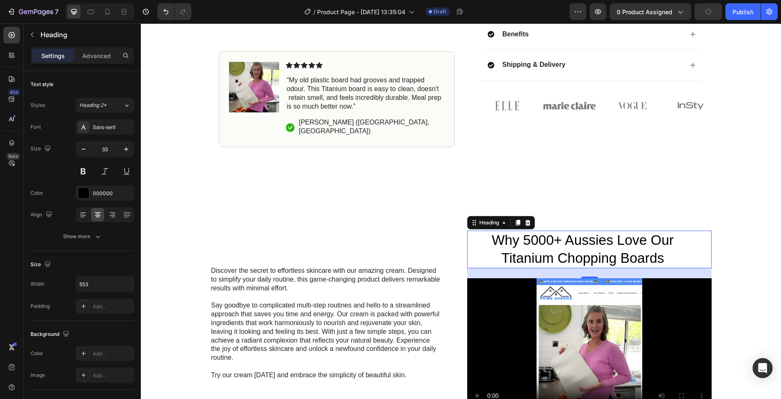
click at [661, 247] on p "Why 5000+ Aussies Love Our Titanium Chopping Boards" at bounding box center [582, 250] width 229 height 36
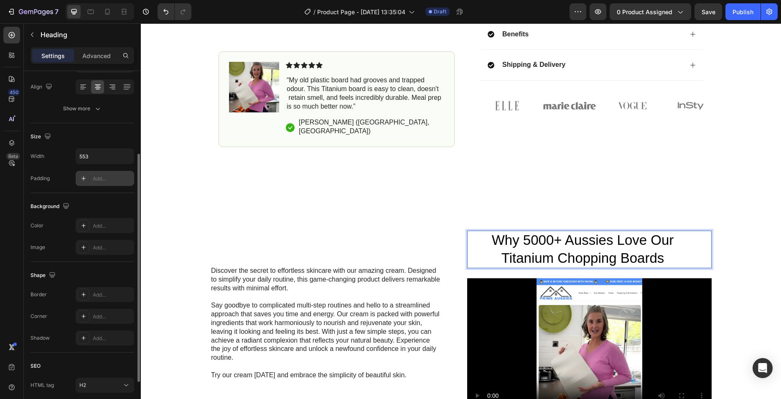
scroll to position [43, 0]
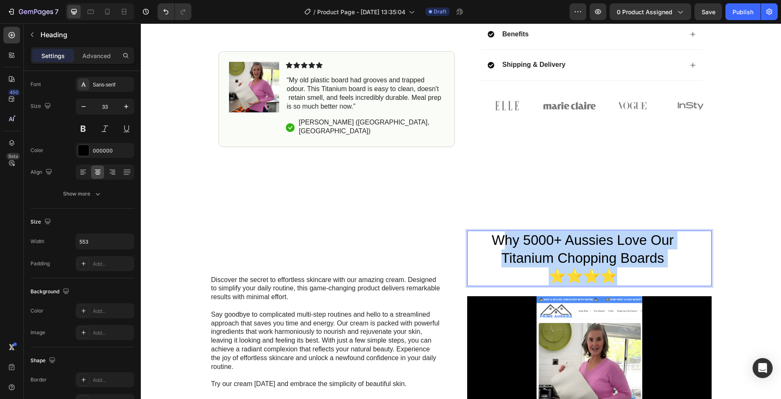
drag, startPoint x: 621, startPoint y: 267, endPoint x: 497, endPoint y: 234, distance: 128.1
click at [497, 234] on p "Why 5000+ Aussies Love Our Titanium Chopping Boards ⭐⭐⭐⭐" at bounding box center [582, 259] width 229 height 54
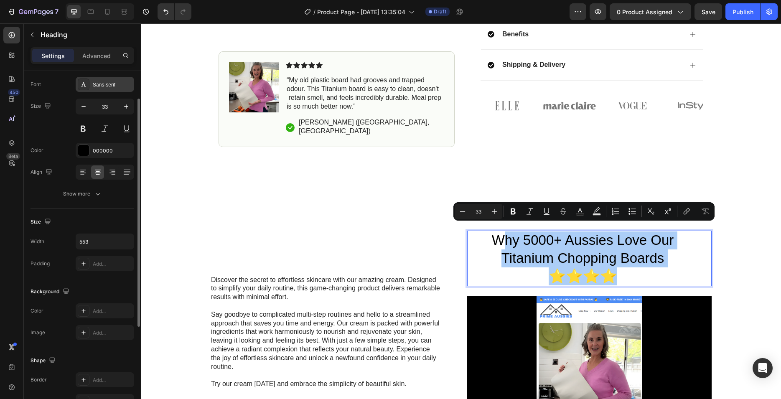
click at [120, 82] on div "Sans-serif" at bounding box center [112, 85] width 39 height 8
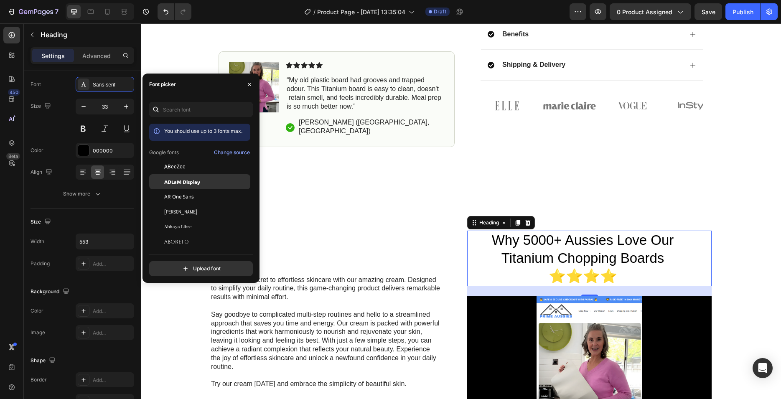
click at [188, 265] on div "ADLaM Display" at bounding box center [199, 272] width 101 height 15
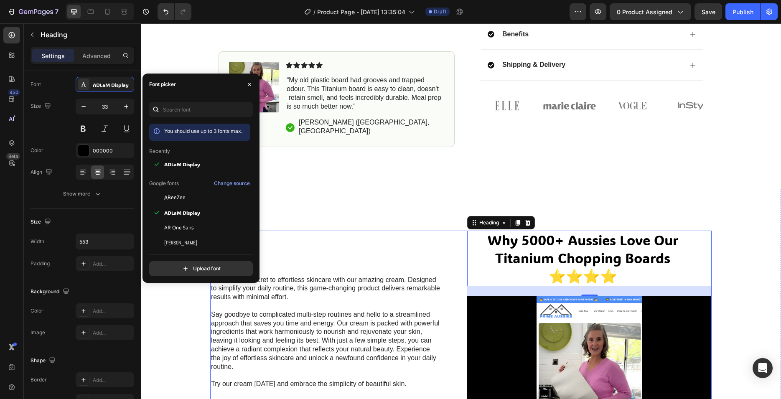
click at [434, 234] on div "Discover the secret to effortless skincare with our amazing cream. Designed to …" at bounding box center [332, 332] width 244 height 203
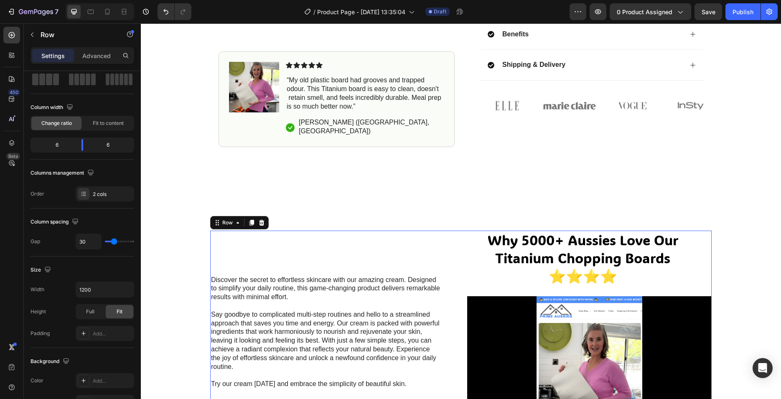
scroll to position [0, 0]
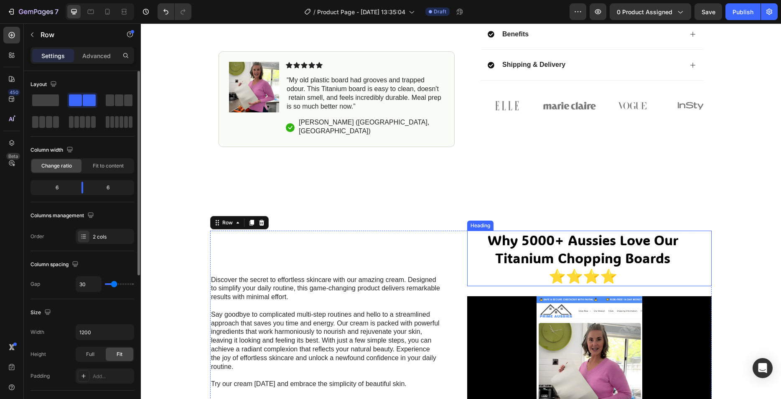
click at [646, 258] on p "Why 5000+ Aussies Love Our Titanium Chopping Boards ⭐⭐⭐⭐" at bounding box center [582, 259] width 229 height 54
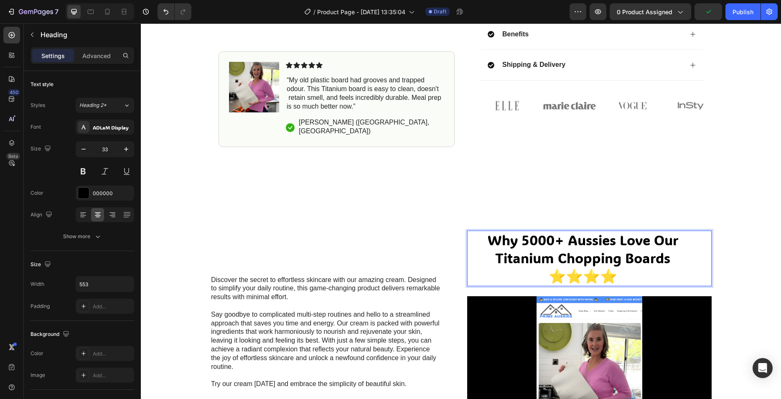
click at [617, 256] on p "Why 5000+ Aussies Love Our Titanium Chopping Boards ⭐⭐⭐⭐" at bounding box center [582, 259] width 229 height 54
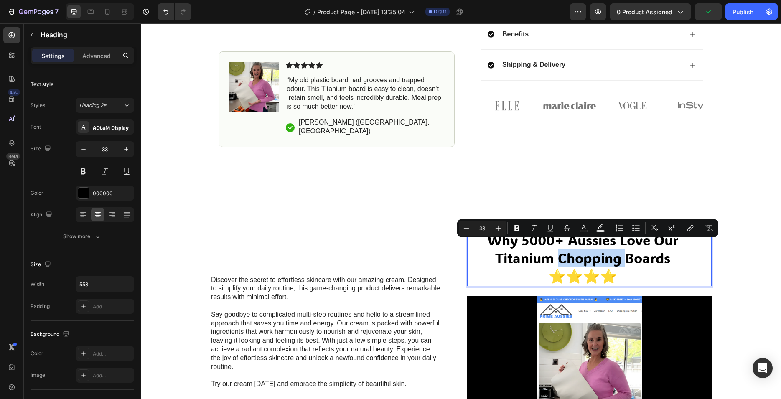
click at [625, 256] on p "Why 5000+ Aussies Love Our Titanium Chopping Boards ⭐⭐⭐⭐" at bounding box center [582, 259] width 229 height 54
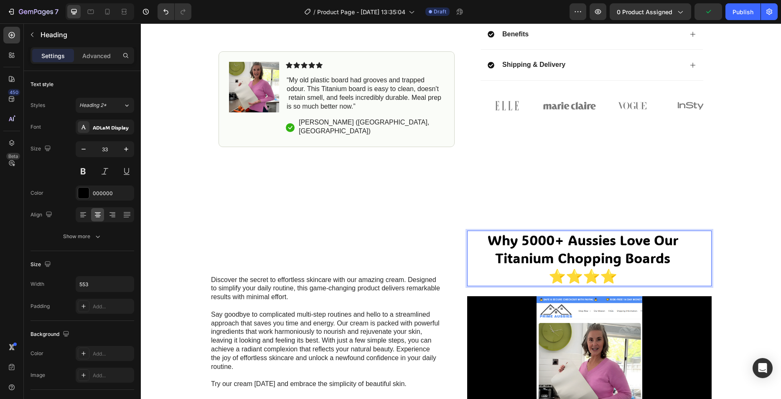
click at [625, 256] on p "Why 5000+ Aussies Love Our Titanium Chopping Boards ⭐⭐⭐⭐" at bounding box center [582, 259] width 229 height 54
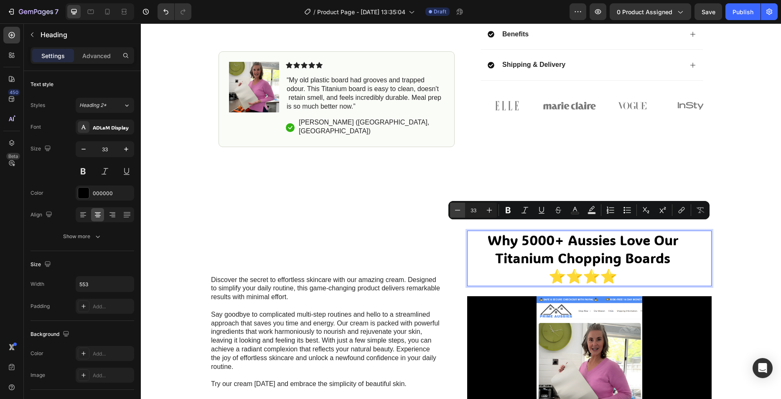
click at [456, 214] on button "Minus" at bounding box center [457, 210] width 15 height 15
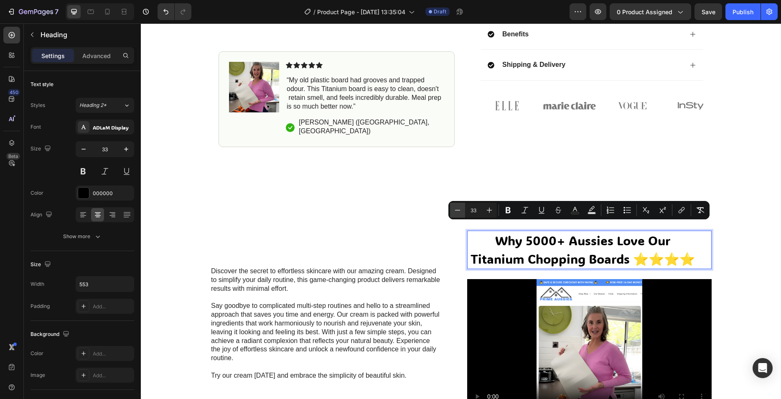
click at [456, 214] on button "Minus" at bounding box center [457, 210] width 15 height 15
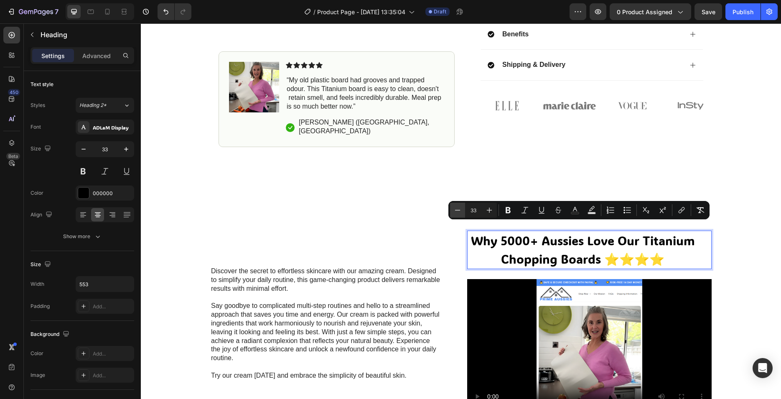
click at [456, 214] on button "Minus" at bounding box center [457, 210] width 15 height 15
click at [487, 209] on icon "Editor contextual toolbar" at bounding box center [489, 210] width 8 height 8
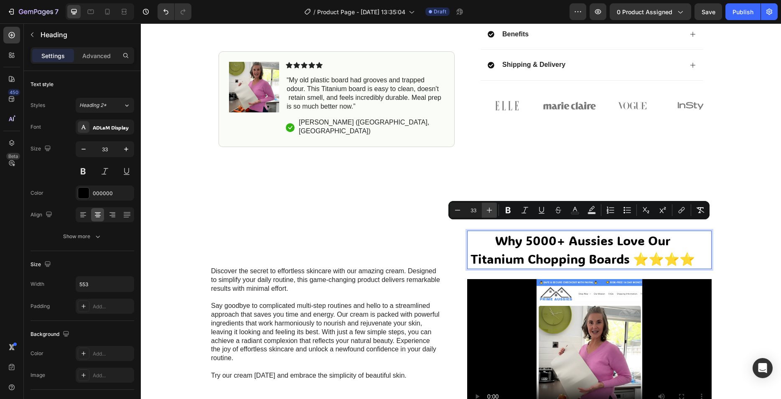
click at [487, 209] on icon "Editor contextual toolbar" at bounding box center [489, 210] width 8 height 8
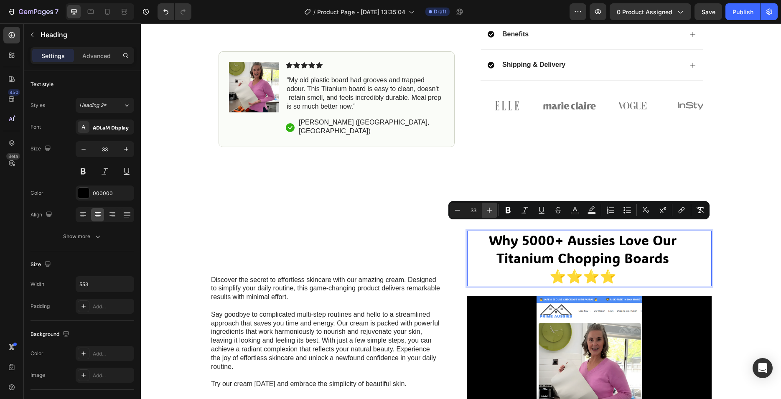
click at [487, 209] on icon "Editor contextual toolbar" at bounding box center [489, 210] width 8 height 8
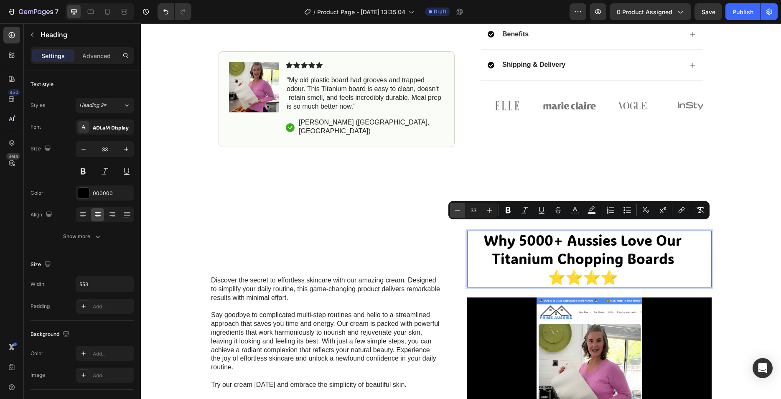
click at [463, 213] on button "Minus" at bounding box center [457, 210] width 15 height 15
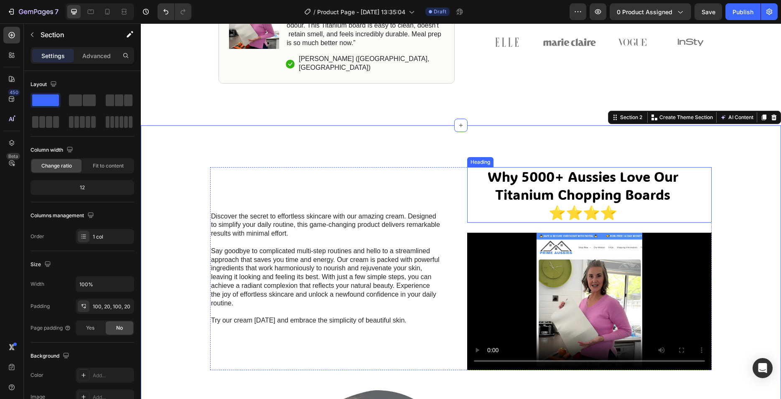
scroll to position [426, 0]
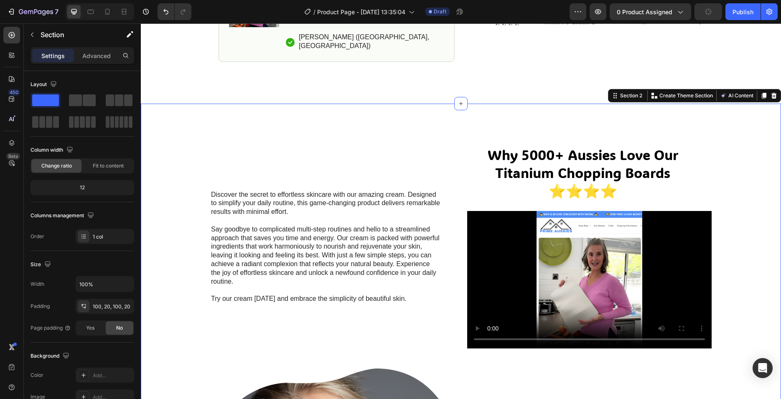
click at [754, 188] on div "Discover the secret to effortless skincare with our amazing cream. Designed to …" at bounding box center [460, 361] width 623 height 433
drag, startPoint x: 748, startPoint y: 166, endPoint x: 618, endPoint y: 147, distance: 131.4
click at [748, 165] on div "Discover the secret to effortless skincare with our amazing cream. Designed to …" at bounding box center [460, 361] width 623 height 433
click at [583, 146] on span "Why 5000+ Aussies Love Our Titanium Chopping Boards ⭐⭐⭐⭐" at bounding box center [583, 173] width 191 height 54
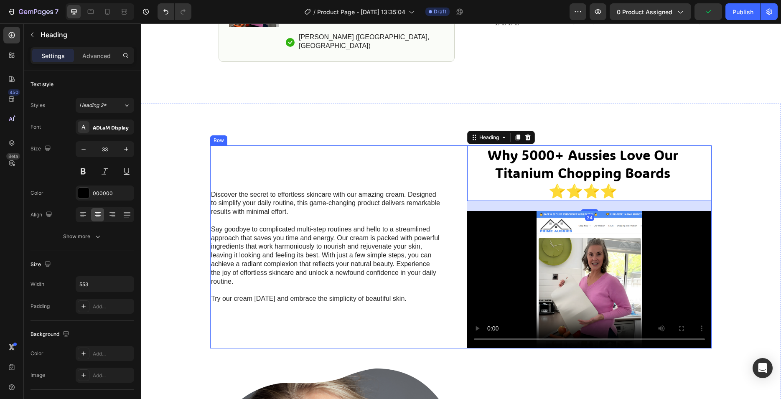
click at [462, 159] on div "Discover the secret to effortless skincare with our amazing cream. Designed to …" at bounding box center [460, 246] width 501 height 203
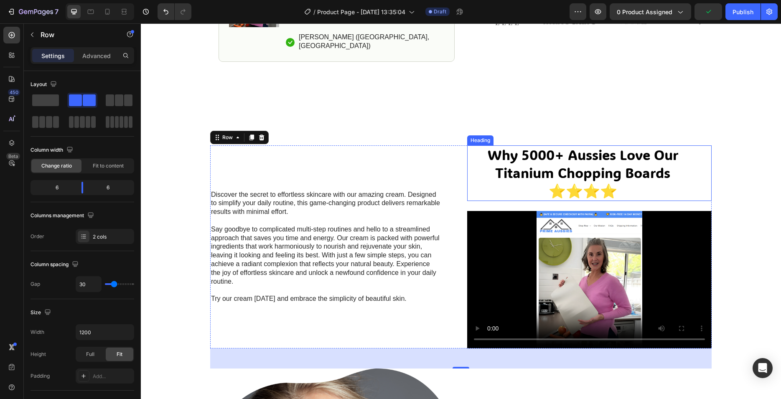
click at [509, 155] on span "Why 5000+ Aussies Love Our Titanium Chopping Boards ⭐⭐⭐⭐" at bounding box center [583, 173] width 191 height 54
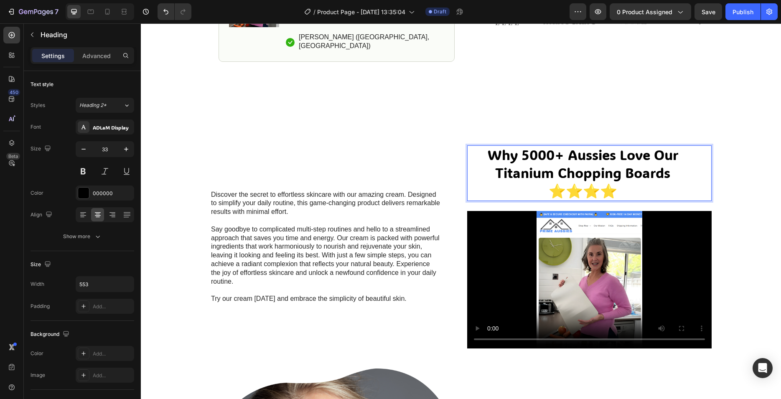
click at [537, 161] on span "Why 5000+ Aussies Love Our Titanium Chopping Boards ⭐⭐⭐⭐" at bounding box center [583, 173] width 191 height 54
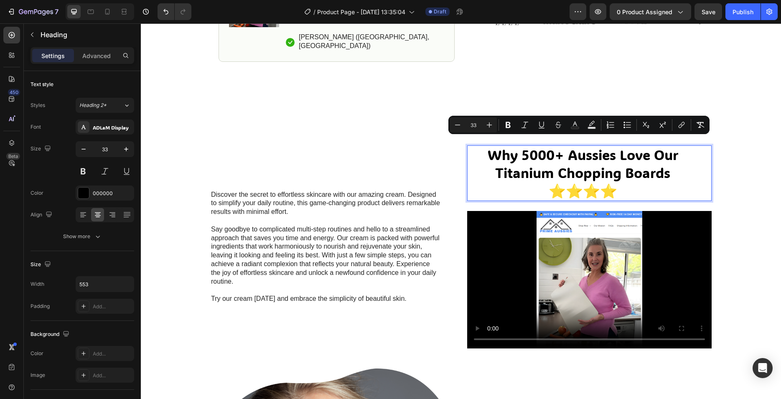
click at [510, 161] on span "Why 5000+ Aussies Love Our Titanium Chopping Boards ⭐⭐⭐⭐" at bounding box center [583, 173] width 191 height 54
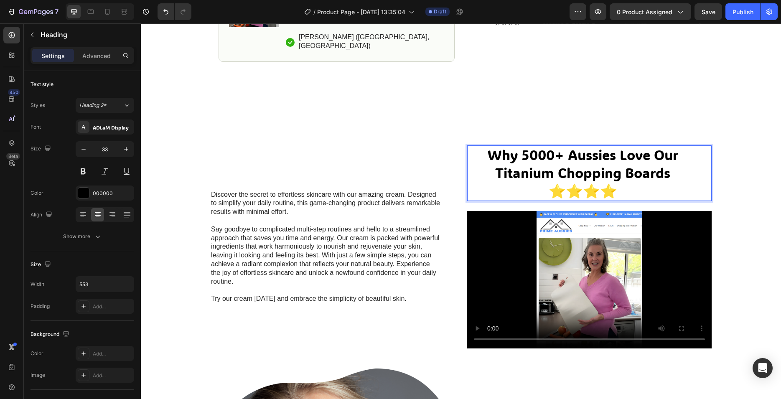
click at [388, 202] on p "Discover the secret to effortless skincare with our amazing cream. Designed to …" at bounding box center [325, 204] width 229 height 26
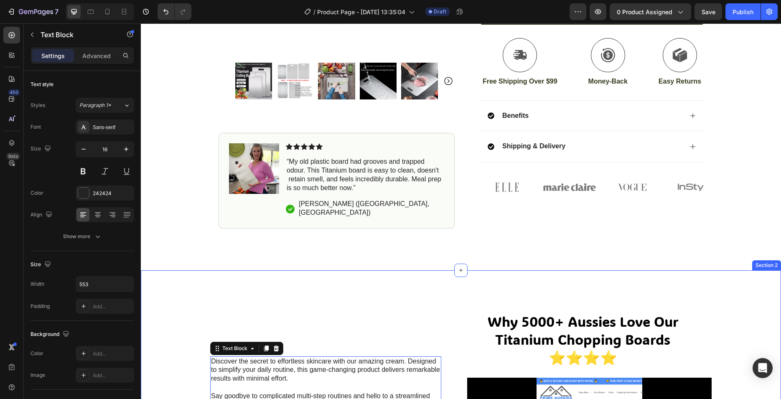
scroll to position [384, 0]
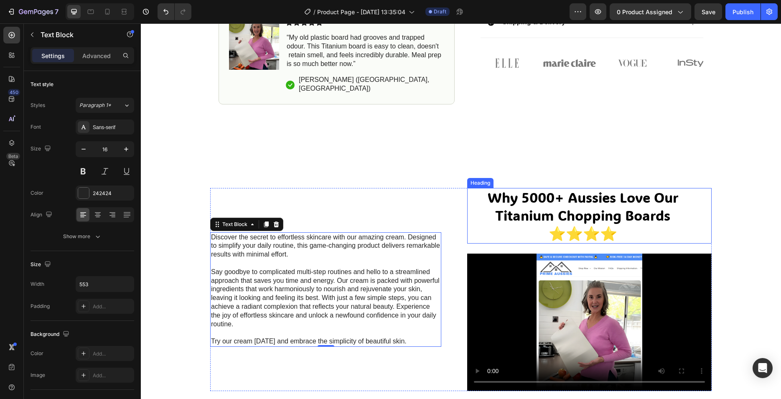
click at [540, 206] on span "Why 5000+ Aussies Love Our Titanium Chopping Boards ⭐⭐⭐⭐" at bounding box center [583, 215] width 191 height 54
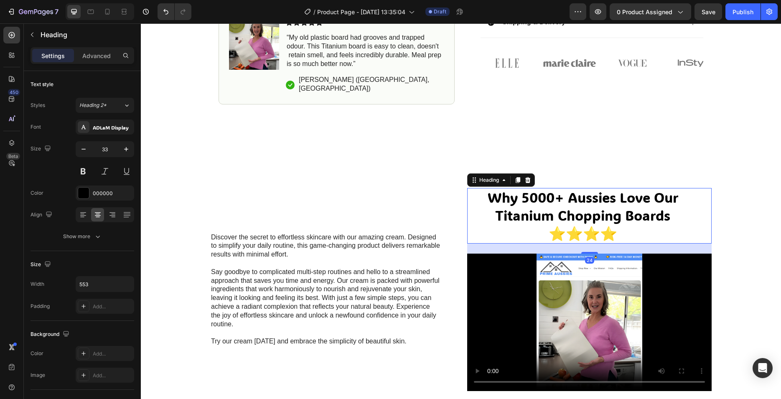
click at [540, 206] on span "Why 5000+ Aussies Love Our Titanium Chopping Boards ⭐⭐⭐⭐" at bounding box center [583, 215] width 191 height 54
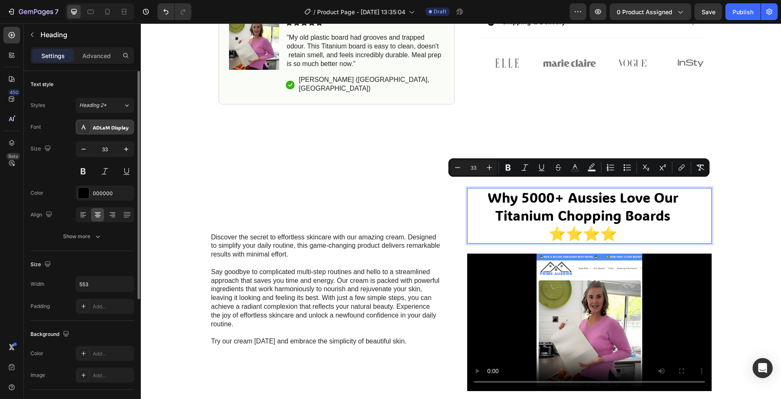
click at [122, 127] on div "ADLaM Display" at bounding box center [112, 128] width 39 height 8
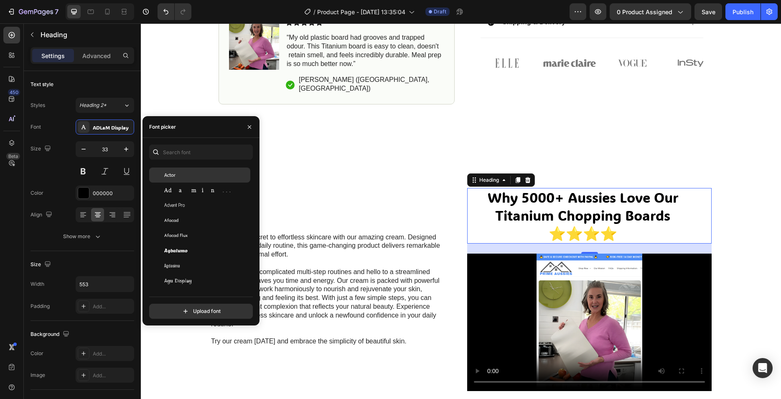
scroll to position [251, 0]
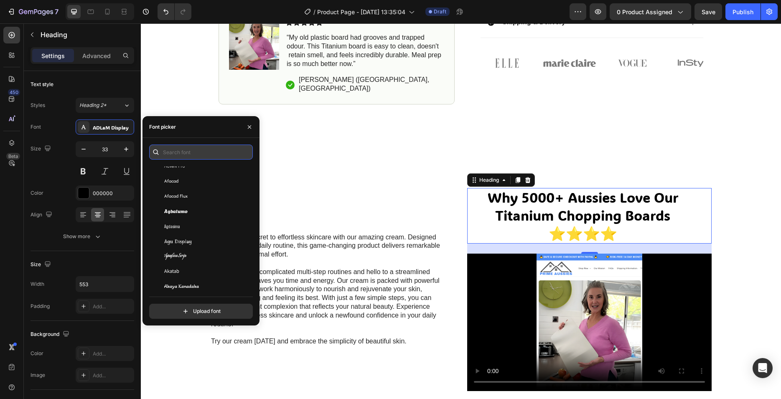
click at [185, 156] on input "text" at bounding box center [201, 152] width 104 height 15
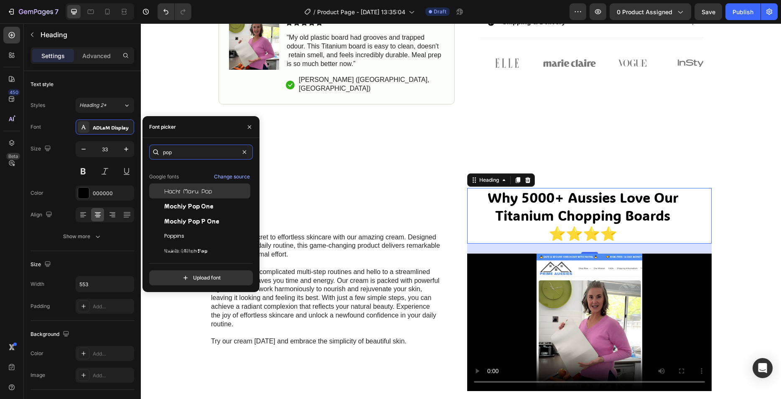
scroll to position [27, 0]
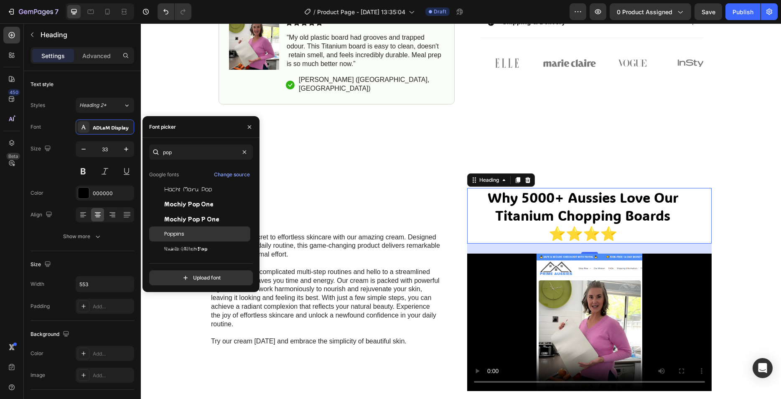
click at [190, 229] on div "Poppins" at bounding box center [199, 233] width 101 height 15
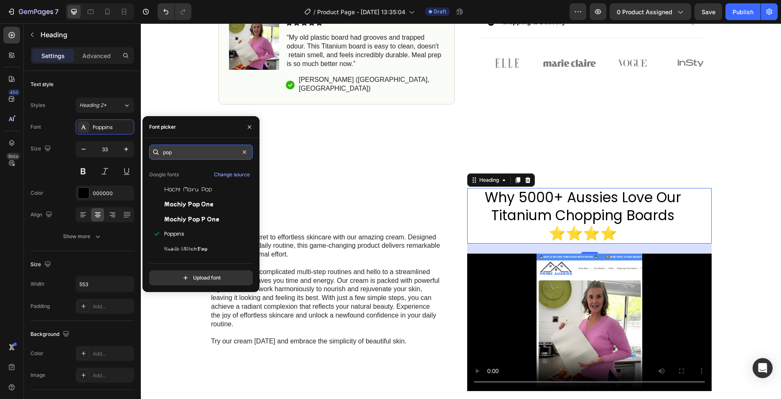
click at [179, 153] on input "pop" at bounding box center [201, 152] width 104 height 15
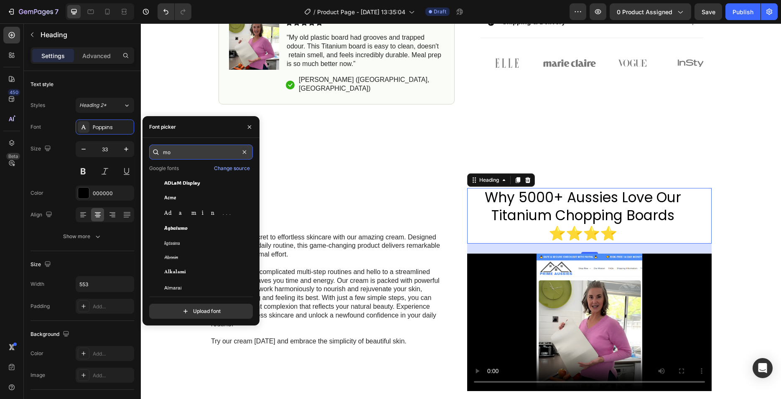
scroll to position [0, 0]
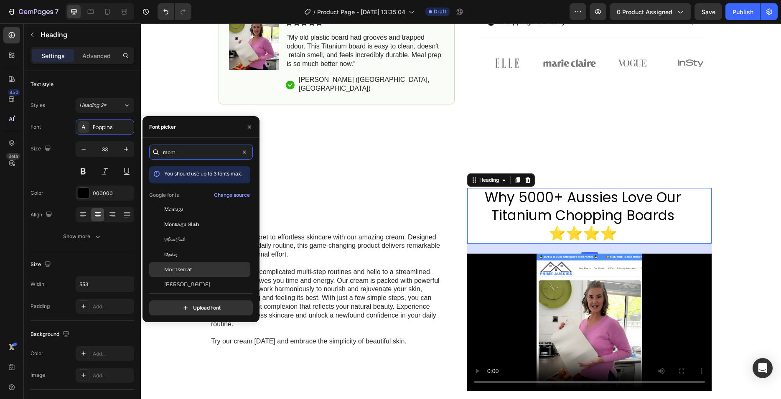
type input "mont"
click at [188, 271] on div "Montserrat" at bounding box center [199, 269] width 101 height 15
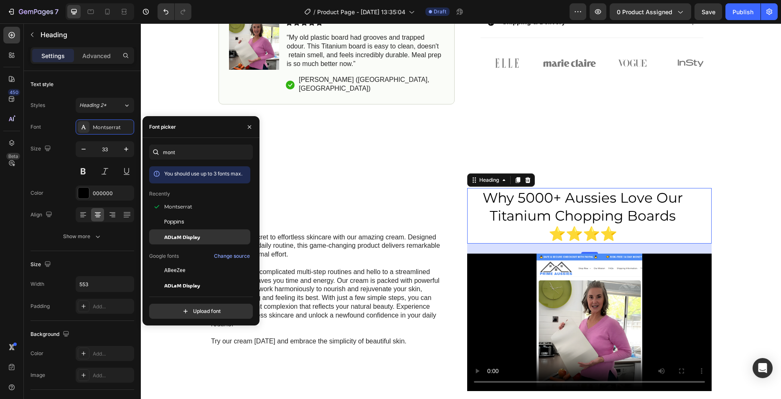
click at [193, 240] on span "ADLaM Display" at bounding box center [182, 237] width 36 height 8
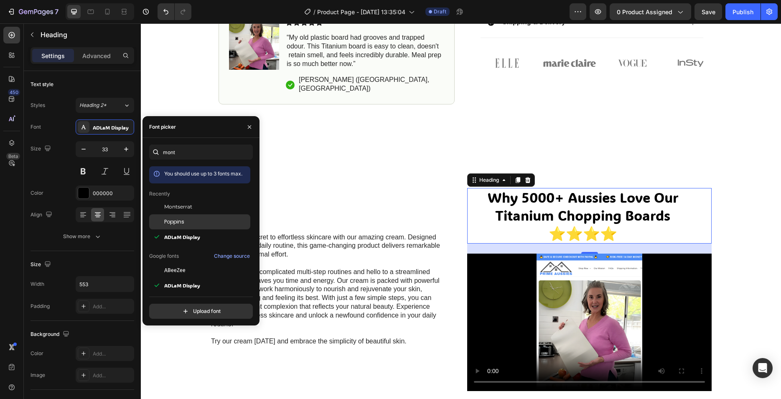
click at [195, 226] on div "Poppins" at bounding box center [206, 222] width 84 height 8
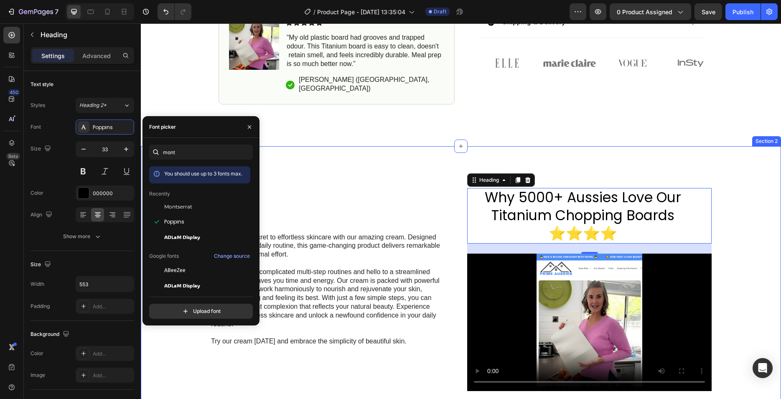
click at [757, 199] on div "Discover the secret to effortless skincare with our amazing cream. Designed to …" at bounding box center [460, 404] width 623 height 433
